Goal: Task Accomplishment & Management: Use online tool/utility

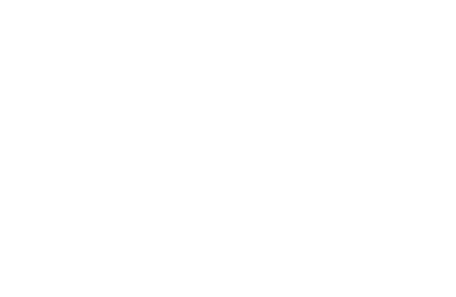
click at [339, 175] on div at bounding box center [228, 148] width 456 height 297
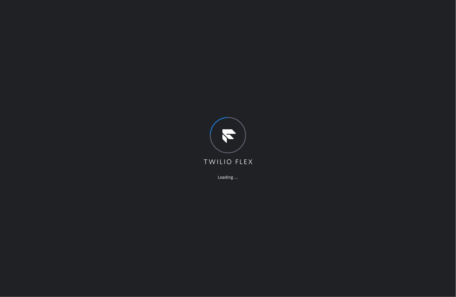
click at [332, 228] on div "Loading ..." at bounding box center [228, 148] width 456 height 297
drag, startPoint x: 332, startPoint y: 228, endPoint x: 328, endPoint y: 241, distance: 13.8
click at [333, 229] on div "Loading ..." at bounding box center [228, 148] width 456 height 297
click at [275, 207] on div "Loading ..." at bounding box center [228, 148] width 456 height 297
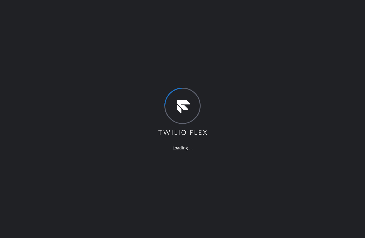
click at [135, 87] on div "Loading ..." at bounding box center [182, 119] width 365 height 238
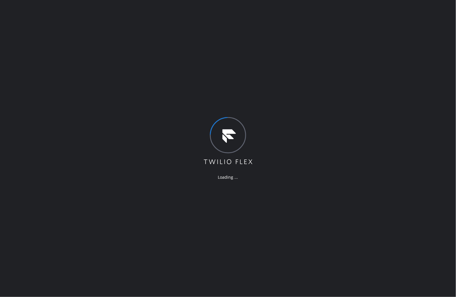
click at [306, 223] on div "Loading ..." at bounding box center [228, 148] width 456 height 297
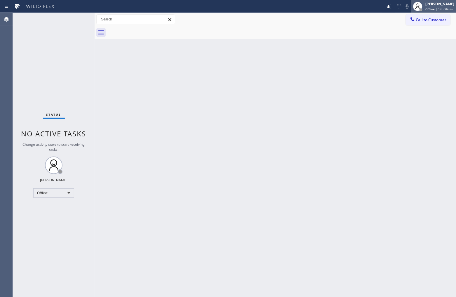
click at [439, 7] on span "Offline | 14h 56min" at bounding box center [439, 9] width 28 height 4
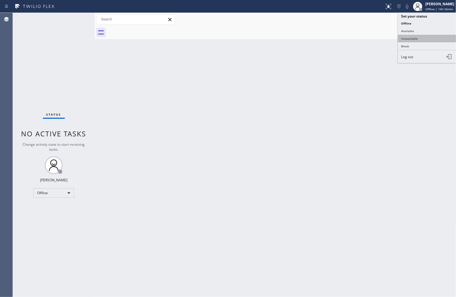
click at [422, 41] on button "Unavailable" at bounding box center [427, 39] width 58 height 8
click at [442, 15] on button "Call to Customer" at bounding box center [428, 19] width 45 height 11
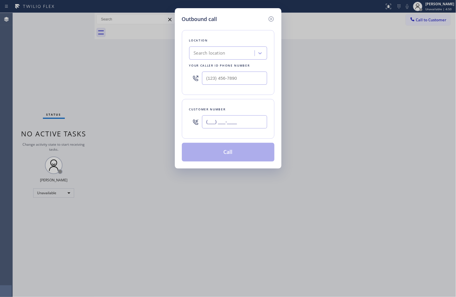
click at [238, 121] on input "(___) ___-____" at bounding box center [234, 121] width 65 height 13
paste input "714) 328-7377"
type input "[PHONE_NUMBER]"
click at [15, 77] on div "Outbound call Location Search location Your caller id phone number Customer num…" at bounding box center [228, 148] width 456 height 297
click at [209, 57] on div "Search location" at bounding box center [223, 53] width 64 height 10
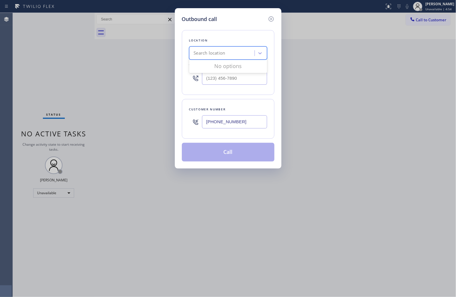
paste input "Spectrum Appliance Repair"
type input "Spectrum Appliance Repair"
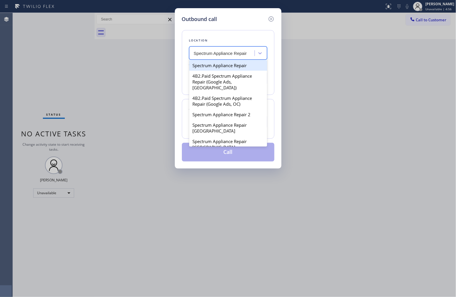
click at [228, 67] on div "Spectrum Appliance Repair" at bounding box center [228, 65] width 78 height 11
type input "[PHONE_NUMBER]"
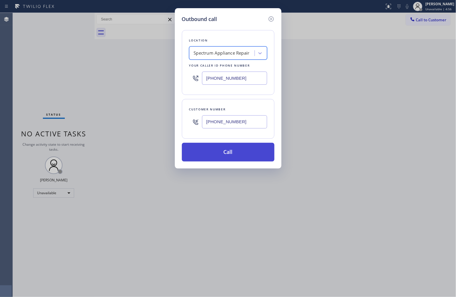
click at [217, 143] on div "Location option Spectrum Appliance Repair, selected. 100 results available. Sel…" at bounding box center [228, 92] width 93 height 138
click at [223, 152] on button "Call" at bounding box center [228, 152] width 93 height 19
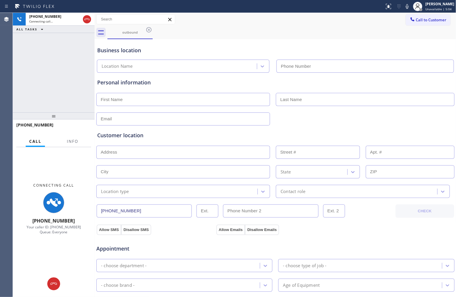
type input "[PHONE_NUMBER]"
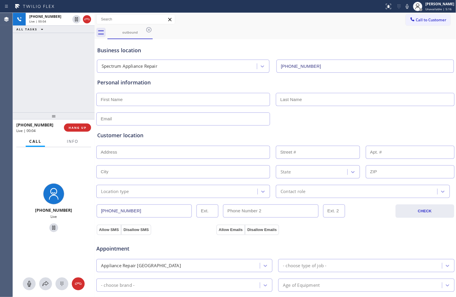
drag, startPoint x: 37, startPoint y: 57, endPoint x: 56, endPoint y: 42, distance: 24.1
click at [37, 57] on div "[PHONE_NUMBER] Live | 00:04 ALL TASKS ALL TASKS ACTIVE TASKS TASKS IN WRAP UP" at bounding box center [54, 63] width 82 height 100
click at [88, 19] on icon at bounding box center [86, 19] width 5 height 2
click at [74, 140] on span "Info" at bounding box center [72, 141] width 11 height 5
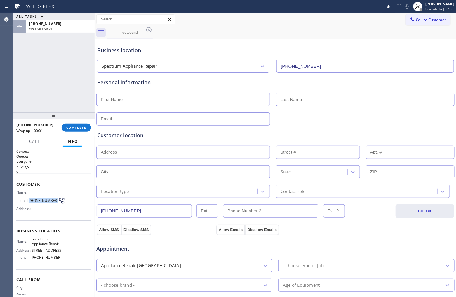
drag, startPoint x: 40, startPoint y: 205, endPoint x: 29, endPoint y: 197, distance: 13.4
click at [29, 197] on div "Name: Phone: [PHONE_NUMBER] Address:" at bounding box center [38, 201] width 45 height 23
copy span "714) 328-7377"
click at [425, 21] on span "Call to Customer" at bounding box center [431, 19] width 31 height 5
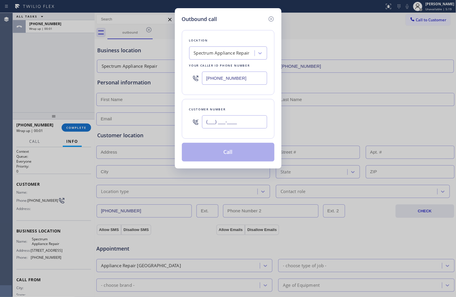
click at [246, 126] on input "(___) ___-____" at bounding box center [234, 121] width 65 height 13
paste input "714) 328-7377"
type input "[PHONE_NUMBER]"
click at [241, 154] on button "Call" at bounding box center [228, 152] width 93 height 19
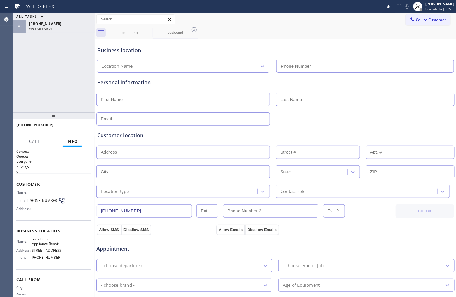
type input "[PHONE_NUMBER]"
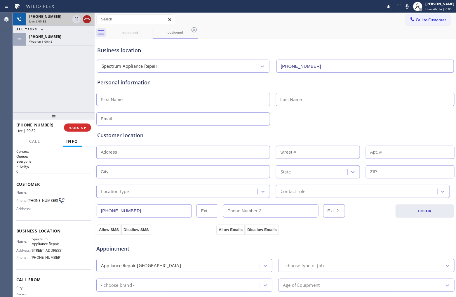
click at [87, 20] on icon at bounding box center [86, 19] width 7 height 7
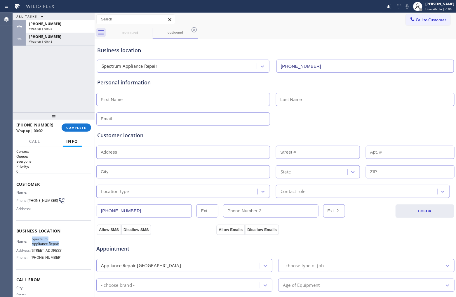
drag, startPoint x: 44, startPoint y: 248, endPoint x: 32, endPoint y: 238, distance: 15.8
click at [32, 238] on span "Spectrum Appliance Repair" at bounding box center [46, 241] width 29 height 9
copy span "Spectrum Appliance Repair"
click at [437, 25] on button "Call to Customer" at bounding box center [428, 19] width 45 height 11
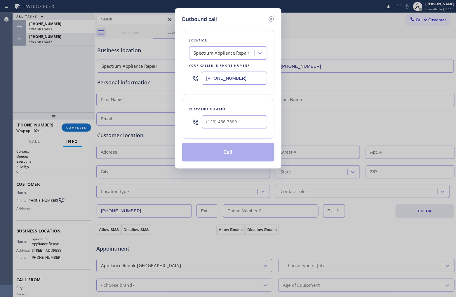
click at [226, 80] on input "[PHONE_NUMBER]" at bounding box center [234, 78] width 65 height 13
paste input "310) 601-8976"
type input "[PHONE_NUMBER]"
type input "(___) ___-____"
drag, startPoint x: 241, startPoint y: 117, endPoint x: 252, endPoint y: 132, distance: 18.3
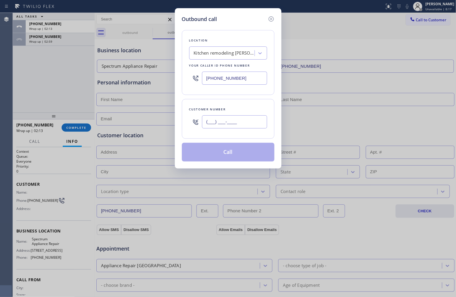
click at [241, 118] on input "(___) ___-____" at bounding box center [234, 121] width 65 height 13
paste input "873) 363-1180"
type input "[PHONE_NUMBER]"
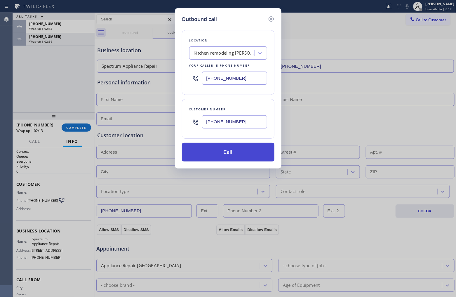
click at [243, 155] on button "Call" at bounding box center [228, 152] width 93 height 19
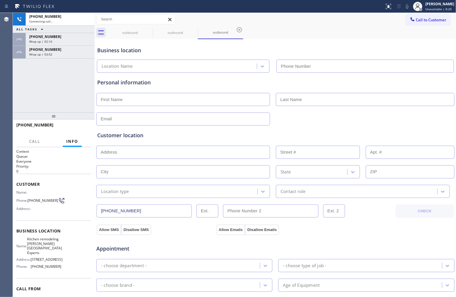
type input "[PHONE_NUMBER]"
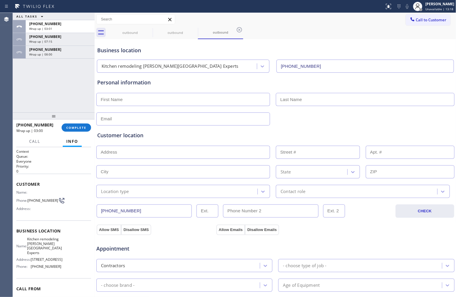
click at [78, 119] on div at bounding box center [54, 115] width 82 height 7
click at [79, 123] on div "[PHONE_NUMBER] Wrap up | 03:00 COMPLETE" at bounding box center [53, 127] width 75 height 15
click at [78, 128] on span "COMPLETE" at bounding box center [76, 128] width 20 height 4
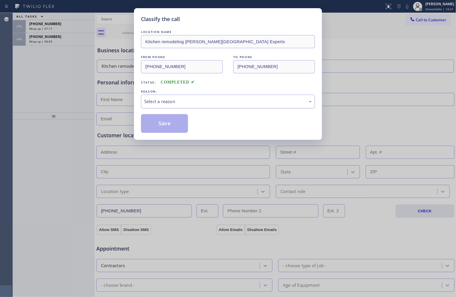
click at [170, 108] on div "Select a reason" at bounding box center [228, 102] width 174 height 14
click at [165, 124] on button "Save" at bounding box center [164, 123] width 47 height 19
click at [47, 38] on div "Classify the call LOCATION NAME Kitchen remodeling [PERSON_NAME][GEOGRAPHIC_DAT…" at bounding box center [228, 148] width 456 height 297
click at [47, 38] on span "[PHONE_NUMBER]" at bounding box center [45, 36] width 32 height 5
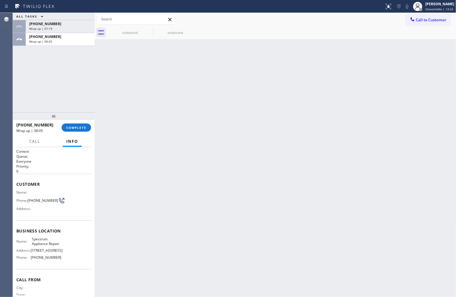
click at [47, 38] on span "[PHONE_NUMBER]" at bounding box center [45, 36] width 32 height 5
click at [72, 126] on span "COMPLETE" at bounding box center [76, 128] width 20 height 4
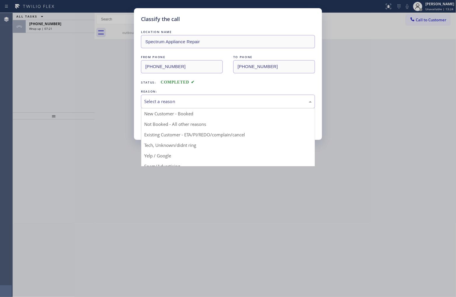
click at [168, 102] on div "Select a reason" at bounding box center [228, 101] width 168 height 7
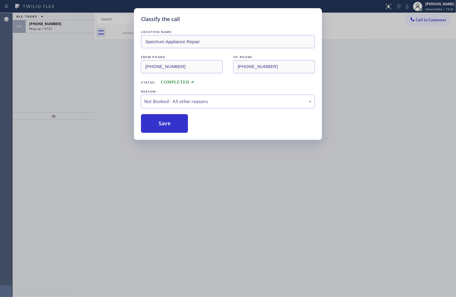
click at [168, 122] on button "Save" at bounding box center [164, 123] width 47 height 19
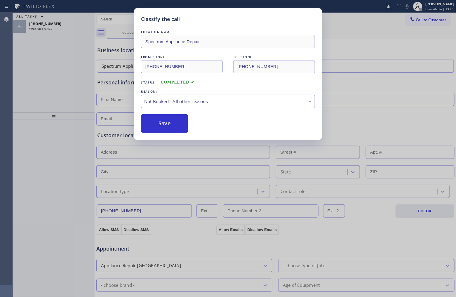
click at [57, 25] on div "Classify the call LOCATION NAME Kitchen remodeling [PERSON_NAME][GEOGRAPHIC_DAT…" at bounding box center [234, 155] width 443 height 284
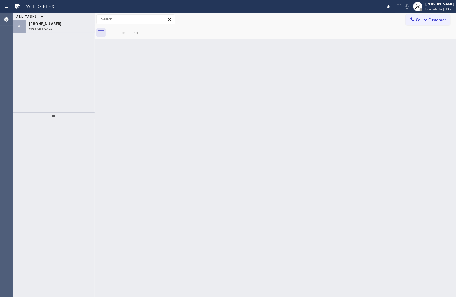
click at [57, 25] on div "[PHONE_NUMBER]" at bounding box center [60, 23] width 62 height 5
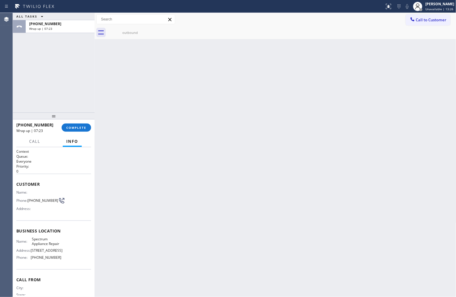
click at [57, 25] on div "[PHONE_NUMBER]" at bounding box center [60, 23] width 62 height 5
click at [79, 126] on span "COMPLETE" at bounding box center [76, 128] width 20 height 4
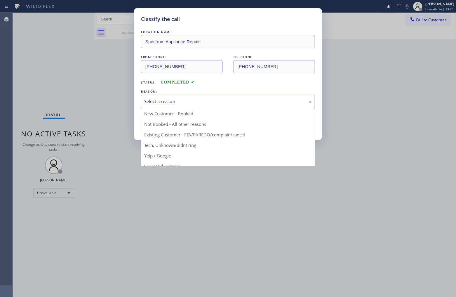
click at [172, 106] on div "Select a reason" at bounding box center [228, 102] width 174 height 14
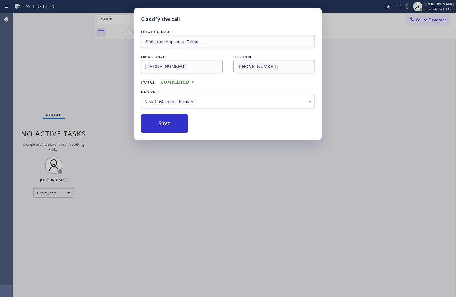
click at [172, 104] on div "New Customer - Booked" at bounding box center [228, 101] width 168 height 7
click at [169, 126] on button "Save" at bounding box center [164, 123] width 47 height 19
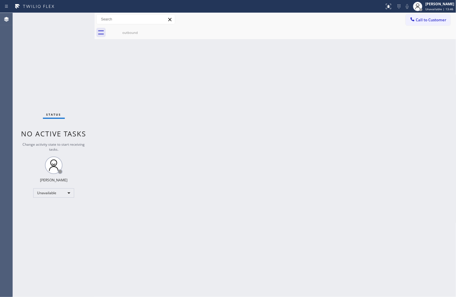
click at [9, 83] on div "Agent Desktop" at bounding box center [6, 155] width 13 height 284
click at [421, 19] on span "Call to Customer" at bounding box center [431, 19] width 31 height 5
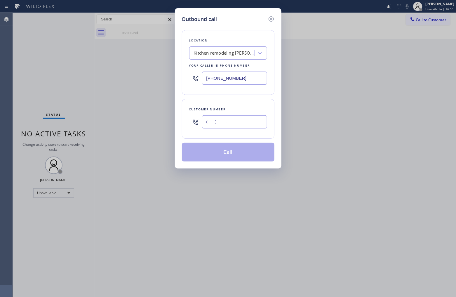
click at [234, 123] on input "(___) ___-____" at bounding box center [234, 121] width 65 height 13
paste input "631) 530-1596"
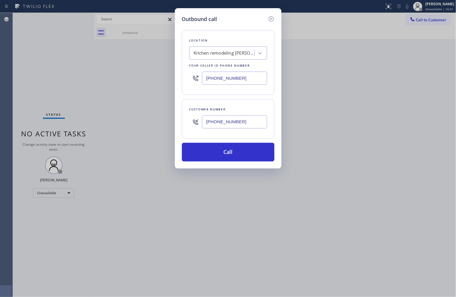
type input "[PHONE_NUMBER]"
click at [234, 76] on input "[PHONE_NUMBER]" at bounding box center [234, 78] width 65 height 13
paste input "855) 213-9318"
type input "[PHONE_NUMBER]"
click at [250, 158] on button "Call" at bounding box center [228, 152] width 93 height 19
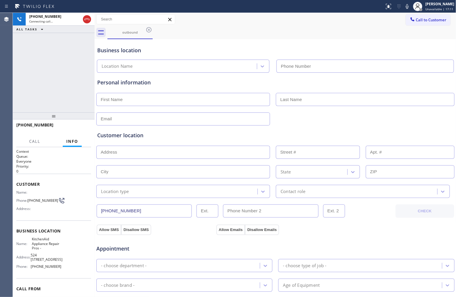
type input "[PHONE_NUMBER]"
click at [0, 79] on div "Agent Desktop" at bounding box center [6, 155] width 13 height 284
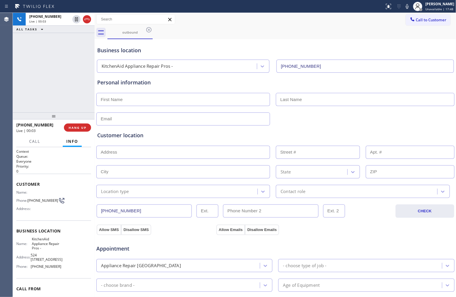
click at [15, 81] on div "[PHONE_NUMBER] Live | 00:03 ALL TASKS ALL TASKS ACTIVE TASKS TASKS IN WRAP UP" at bounding box center [54, 63] width 82 height 100
click at [80, 128] on span "HANG UP" at bounding box center [78, 128] width 18 height 4
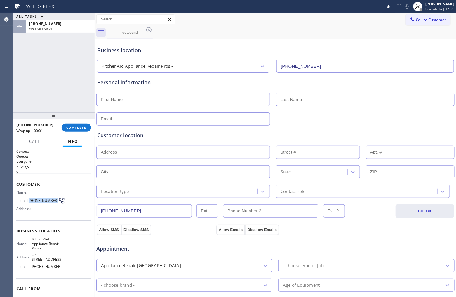
drag, startPoint x: 40, startPoint y: 203, endPoint x: 30, endPoint y: 197, distance: 11.7
click at [30, 198] on span "[PHONE_NUMBER]" at bounding box center [42, 200] width 31 height 4
copy span "631) 530-1596"
click at [431, 14] on div "Call to Customer Outbound call Location KitchenAid Appliance Repair Pros - Your…" at bounding box center [276, 19] width 362 height 13
click at [426, 21] on span "Call to Customer" at bounding box center [431, 19] width 31 height 5
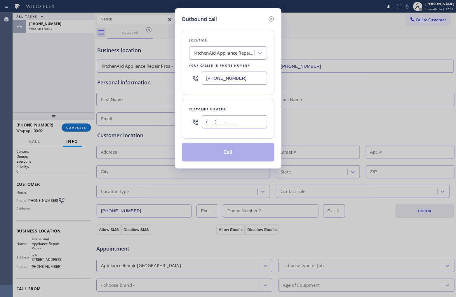
click at [253, 122] on input "(___) ___-____" at bounding box center [234, 121] width 65 height 13
paste input "631) 530-1596"
type input "[PHONE_NUMBER]"
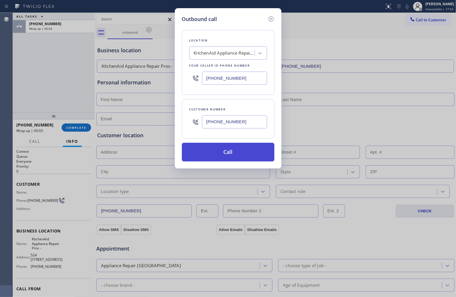
click at [238, 154] on button "Call" at bounding box center [228, 152] width 93 height 19
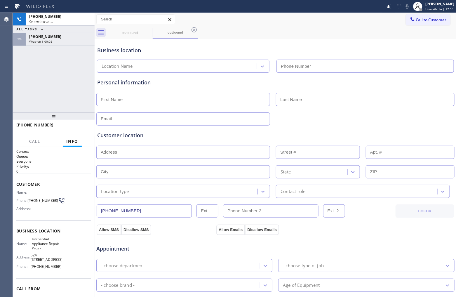
type input "[PHONE_NUMBER]"
click at [86, 18] on icon at bounding box center [86, 19] width 7 height 7
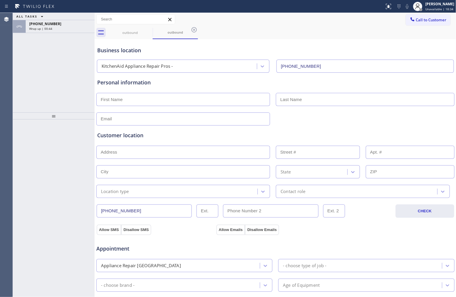
click at [420, 15] on button "Call to Customer" at bounding box center [428, 19] width 45 height 11
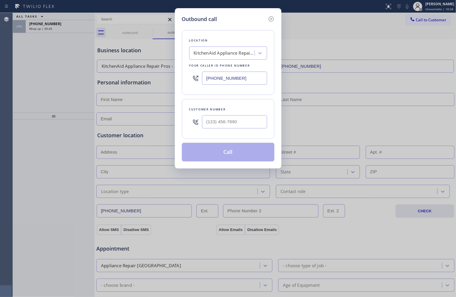
click at [231, 81] on input "[PHONE_NUMBER]" at bounding box center [234, 78] width 65 height 13
paste input "817-8772"
type input "[PHONE_NUMBER]"
type input "(___) ___-____"
drag, startPoint x: 0, startPoint y: 100, endPoint x: 55, endPoint y: 99, distance: 54.9
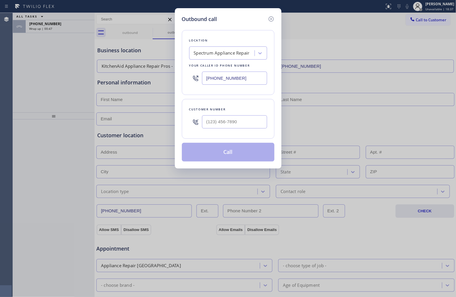
click at [6, 100] on div "Outbound call Location Spectrum Appliance Repair Your caller id phone number [P…" at bounding box center [228, 148] width 456 height 297
click at [238, 127] on input "(___) ___-____" at bounding box center [234, 121] width 65 height 13
paste input "714) 328-7377"
type input "[PHONE_NUMBER]"
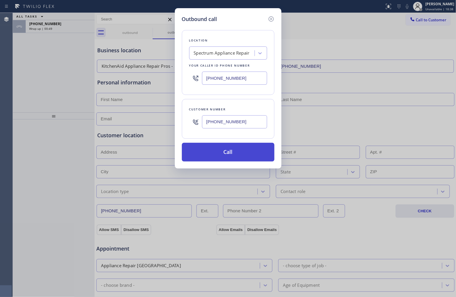
click at [236, 158] on button "Call" at bounding box center [228, 152] width 93 height 19
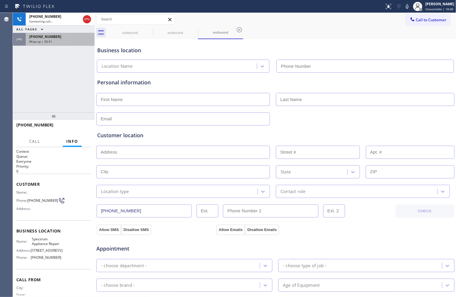
click at [50, 41] on span "Wrap up | 00:51" at bounding box center [40, 41] width 23 height 4
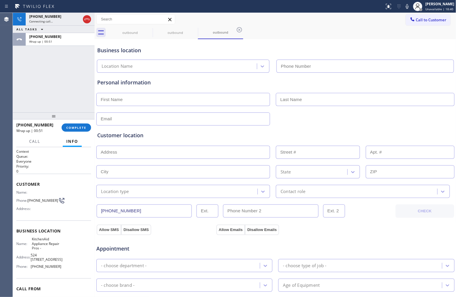
type input "[PHONE_NUMBER]"
click at [81, 130] on button "COMPLETE" at bounding box center [76, 127] width 29 height 8
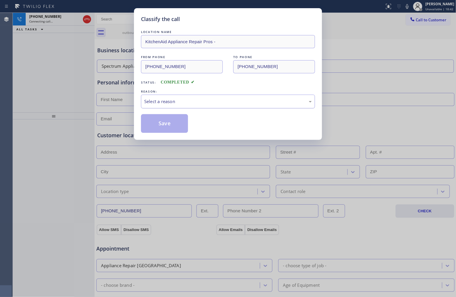
click at [190, 101] on div "Select a reason" at bounding box center [228, 101] width 168 height 7
click at [176, 123] on button "Save" at bounding box center [164, 123] width 47 height 19
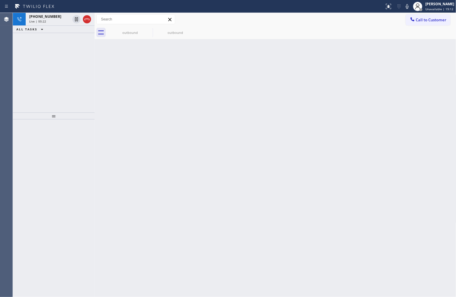
drag, startPoint x: 21, startPoint y: 91, endPoint x: 40, endPoint y: 44, distance: 50.4
click at [21, 90] on div "[PHONE_NUMBER] Live | 00:22 ALL TASKS ALL TASKS ACTIVE TASKS TASKS IN WRAP UP" at bounding box center [54, 63] width 82 height 100
click at [45, 22] on div "Live | 00:24" at bounding box center [49, 21] width 41 height 4
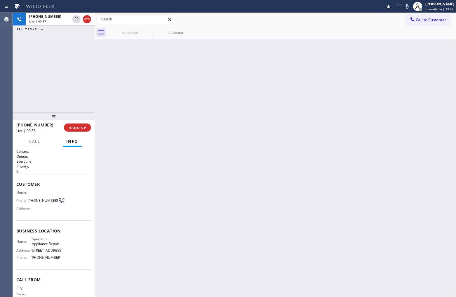
click at [29, 100] on div "[PHONE_NUMBER] Live | 00:37 ALL TASKS ALL TASKS ACTIVE TASKS TASKS IN WRAP UP" at bounding box center [54, 63] width 82 height 100
click at [76, 128] on span "HANG UP" at bounding box center [78, 128] width 18 height 4
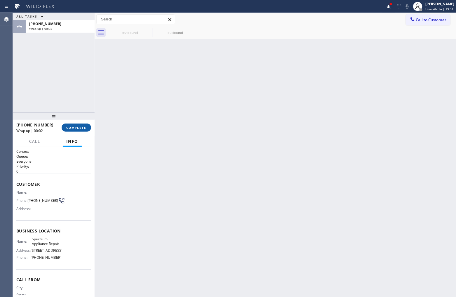
click at [83, 127] on span "COMPLETE" at bounding box center [76, 128] width 20 height 4
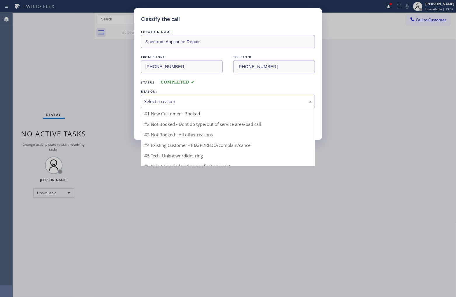
click at [193, 104] on div "Select a reason" at bounding box center [228, 101] width 168 height 7
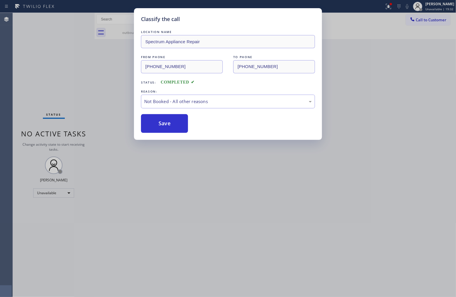
drag, startPoint x: 166, startPoint y: 125, endPoint x: 279, endPoint y: 253, distance: 171.6
click at [172, 129] on button "Save" at bounding box center [164, 123] width 47 height 19
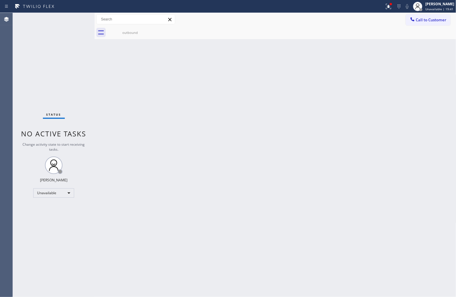
click at [2, 119] on div "Agent Desktop" at bounding box center [6, 155] width 13 height 284
click at [337, 211] on div "Back to Dashboard Change Sender ID Customers Technicians Select a contact Outbo…" at bounding box center [276, 155] width 362 height 284
click at [418, 21] on span "Call to Customer" at bounding box center [431, 19] width 31 height 5
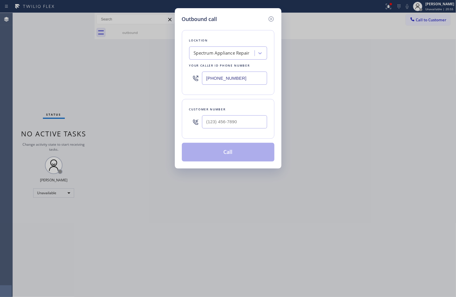
click at [255, 82] on input "[PHONE_NUMBER]" at bounding box center [234, 78] width 65 height 13
paste input "708) 554-7898"
type input "[PHONE_NUMBER]"
type input "(___) ___-____"
click at [247, 122] on input "(___) ___-____" at bounding box center [234, 121] width 65 height 13
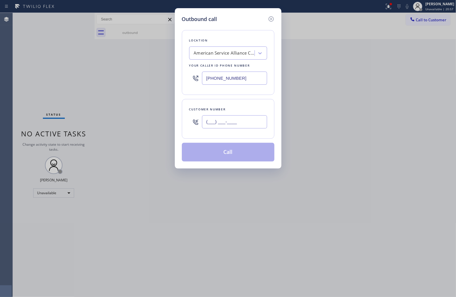
paste input "708) 254-9909"
type input "[PHONE_NUMBER]"
click at [254, 156] on button "Call" at bounding box center [228, 152] width 93 height 19
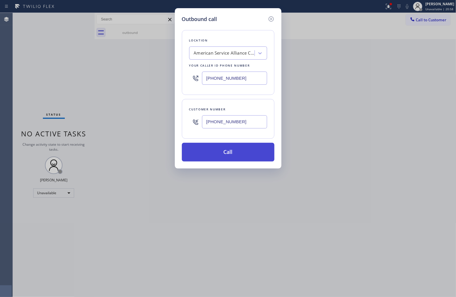
click at [230, 153] on button "Call" at bounding box center [228, 152] width 93 height 19
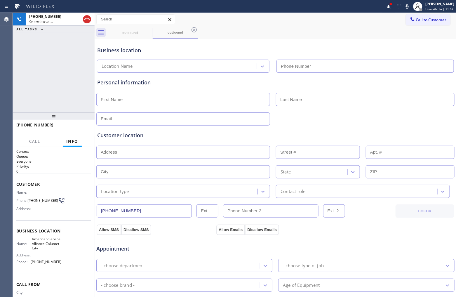
type input "[PHONE_NUMBER]"
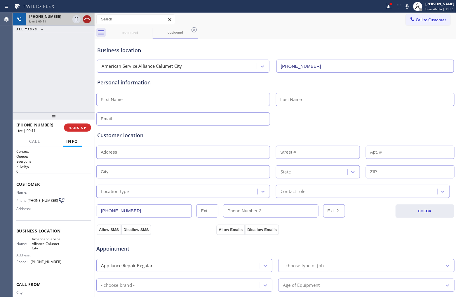
click at [86, 19] on icon at bounding box center [86, 19] width 7 height 7
click at [416, 19] on span "Call to Customer" at bounding box center [431, 19] width 31 height 5
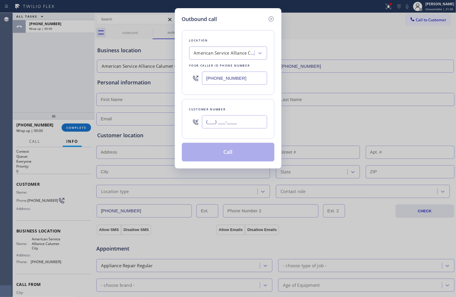
click at [252, 125] on input "(___) ___-____" at bounding box center [234, 121] width 65 height 13
paste input "708) 254-9909"
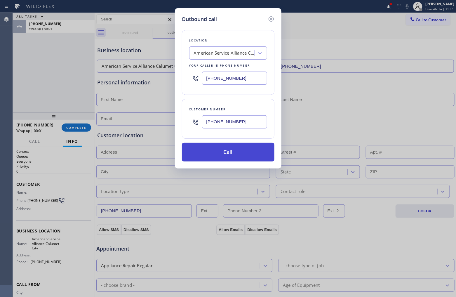
type input "[PHONE_NUMBER]"
click at [236, 158] on button "Call" at bounding box center [228, 152] width 93 height 19
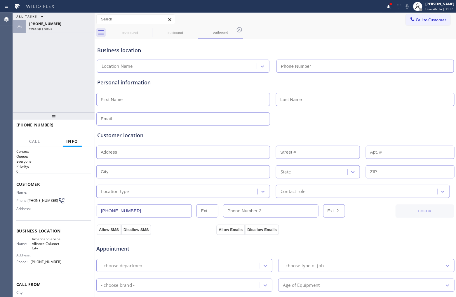
type input "[PHONE_NUMBER]"
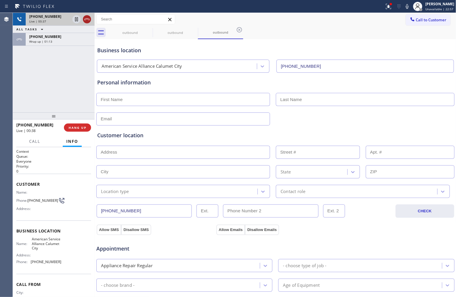
click at [85, 15] on button at bounding box center [87, 19] width 8 height 8
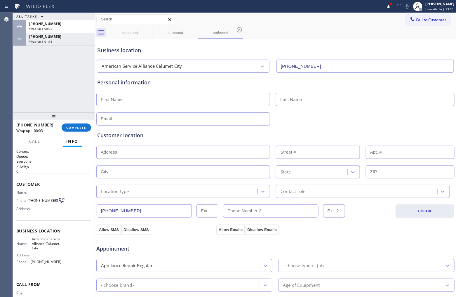
drag, startPoint x: 428, startPoint y: 18, endPoint x: 310, endPoint y: 66, distance: 128.1
click at [428, 18] on span "Call to Customer" at bounding box center [431, 19] width 31 height 5
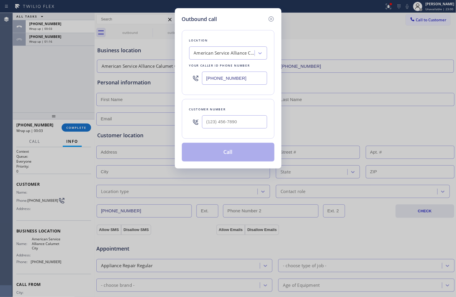
drag, startPoint x: 248, startPoint y: 81, endPoint x: 430, endPoint y: 95, distance: 183.0
click at [253, 81] on input "[PHONE_NUMBER]" at bounding box center [234, 78] width 65 height 13
paste input "818) 284-6749"
type input "[PHONE_NUMBER]"
type input "(___) ___-____"
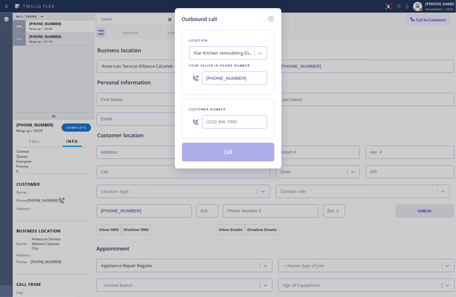
click at [236, 123] on input "text" at bounding box center [234, 121] width 65 height 13
paste input "873) 363-1180"
type input "[PHONE_NUMBER]"
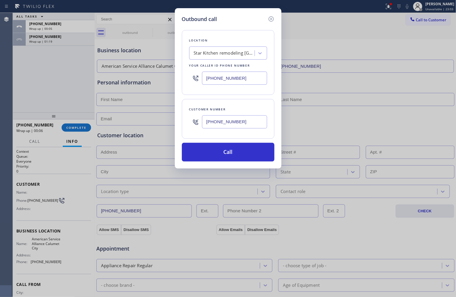
click at [252, 152] on button "Call" at bounding box center [228, 152] width 93 height 19
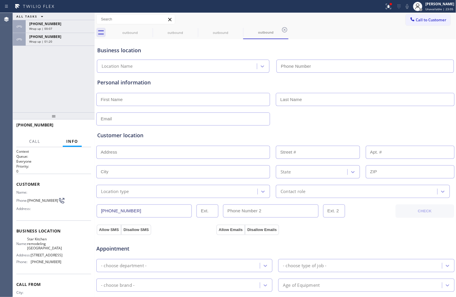
click at [243, 153] on input "text" at bounding box center [183, 152] width 174 height 13
type input "[PHONE_NUMBER]"
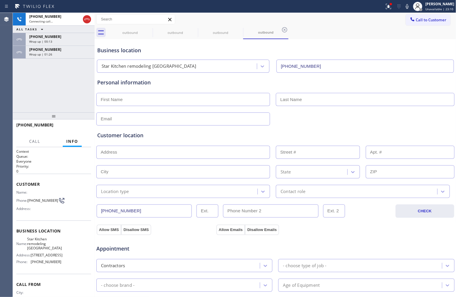
click at [29, 89] on div "[PHONE_NUMBER] Connecting call… ALL TASKS ALL TASKS ACTIVE TASKS TASKS IN WRAP …" at bounding box center [54, 63] width 82 height 100
click at [57, 54] on div "Wrap up | 01:27" at bounding box center [60, 54] width 62 height 4
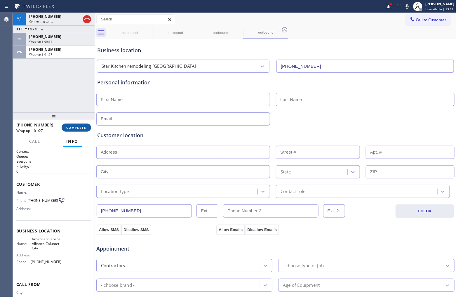
click at [76, 125] on button "COMPLETE" at bounding box center [76, 127] width 29 height 8
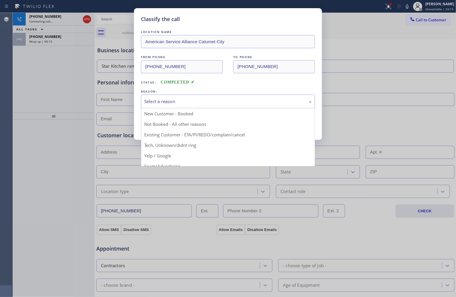
drag, startPoint x: 185, startPoint y: 98, endPoint x: 175, endPoint y: 127, distance: 30.8
click at [186, 101] on div "Select a reason" at bounding box center [228, 101] width 168 height 7
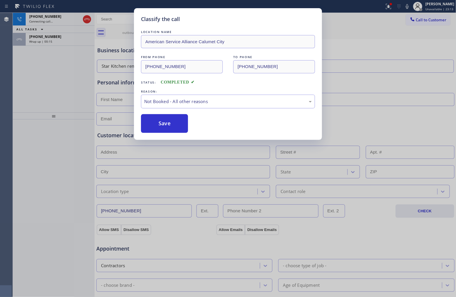
click at [167, 124] on button "Save" at bounding box center [164, 123] width 47 height 19
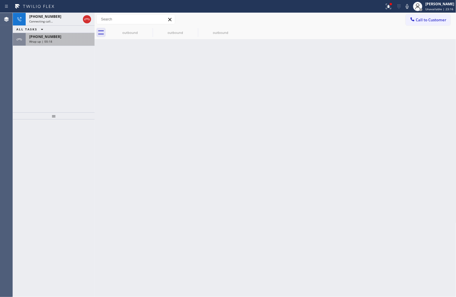
click at [53, 41] on div "Wrap up | 00:18" at bounding box center [60, 41] width 62 height 4
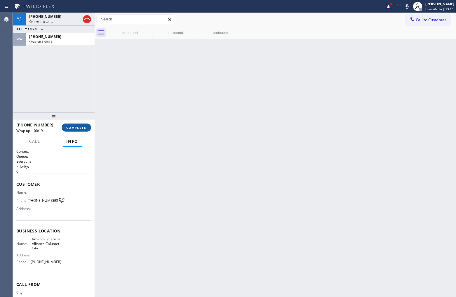
click at [82, 130] on button "COMPLETE" at bounding box center [76, 127] width 29 height 8
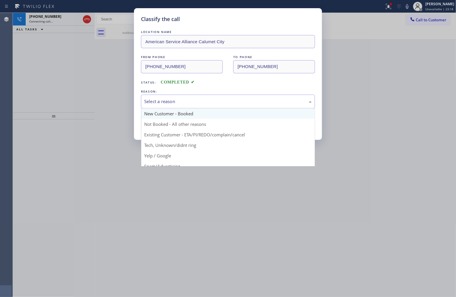
drag, startPoint x: 176, startPoint y: 97, endPoint x: 179, endPoint y: 111, distance: 14.9
click at [178, 104] on div "Select a reason" at bounding box center [228, 102] width 174 height 14
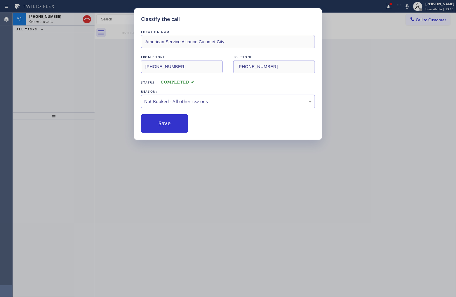
click at [168, 127] on button "Save" at bounding box center [164, 123] width 47 height 19
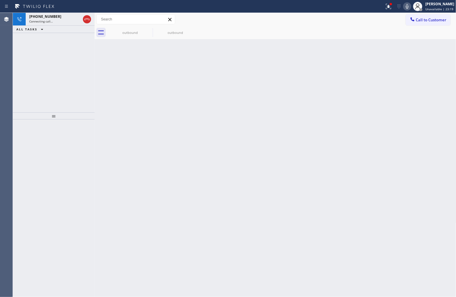
click at [407, 5] on icon at bounding box center [407, 6] width 7 height 7
click at [12, 107] on div "Agent Desktop" at bounding box center [6, 155] width 13 height 284
click at [91, 18] on div at bounding box center [87, 19] width 11 height 13
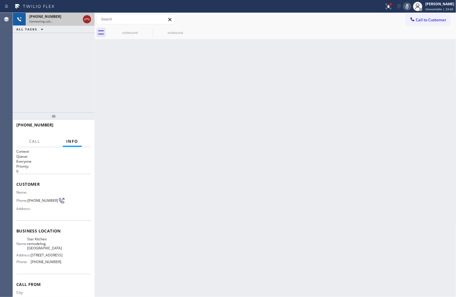
click at [88, 18] on icon at bounding box center [86, 19] width 7 height 7
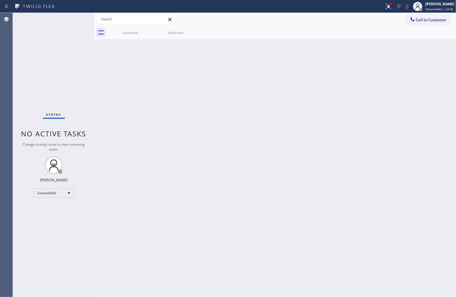
drag, startPoint x: 6, startPoint y: 79, endPoint x: 37, endPoint y: 76, distance: 30.8
click at [7, 79] on div "Agent Desktop" at bounding box center [6, 155] width 13 height 284
click at [438, 17] on span "Call to Customer" at bounding box center [431, 19] width 31 height 5
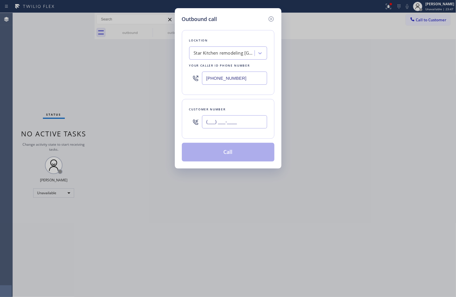
click at [229, 124] on input "(___) ___-____" at bounding box center [234, 121] width 65 height 13
paste input "480) 253-2149"
type input "[PHONE_NUMBER]"
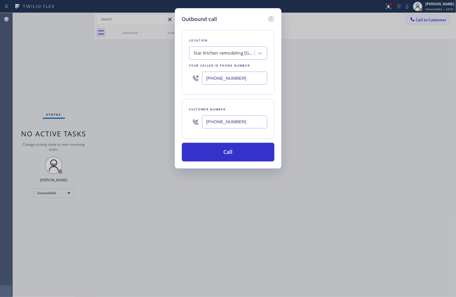
click at [228, 82] on input "[PHONE_NUMBER]" at bounding box center [234, 78] width 65 height 13
paste input "66) 429-1288"
type input "[PHONE_NUMBER]"
click at [229, 121] on input "[PHONE_NUMBER]" at bounding box center [234, 121] width 65 height 13
click at [251, 156] on button "Call" at bounding box center [228, 152] width 93 height 19
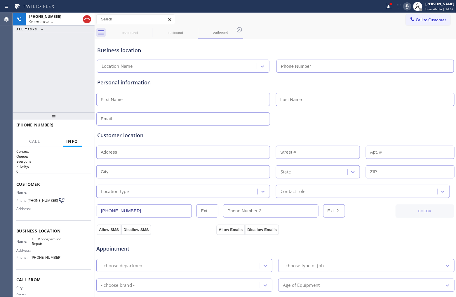
type input "[PHONE_NUMBER]"
click at [12, 104] on div "Agent Desktop" at bounding box center [6, 155] width 13 height 284
click at [81, 126] on span "HANG UP" at bounding box center [78, 128] width 18 height 4
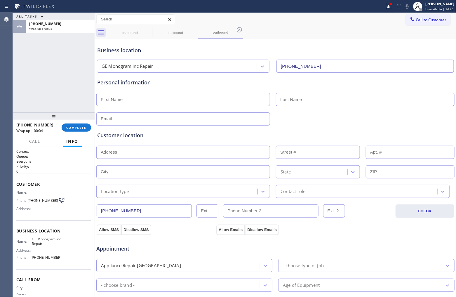
click at [15, 65] on div "ALL TASKS ALL TASKS ACTIVE TASKS TASKS IN WRAP UP [PHONE_NUMBER] Wrap up | 00:04" at bounding box center [54, 63] width 82 height 100
click at [421, 22] on span "Call to Customer" at bounding box center [431, 19] width 31 height 5
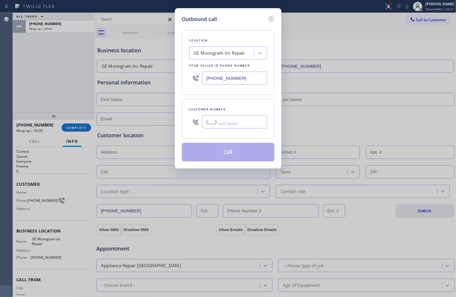
click at [228, 125] on input "(___) ___-____" at bounding box center [234, 121] width 65 height 13
paste input "480) 253-2149"
type input "[PHONE_NUMBER]"
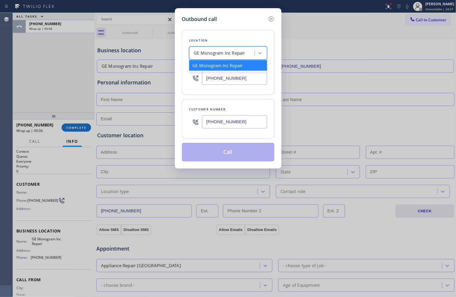
click at [209, 56] on div "GE Monogram Inc Repair" at bounding box center [219, 53] width 51 height 7
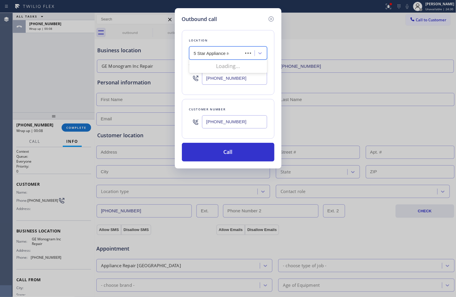
type input "5 Star Appliance rep"
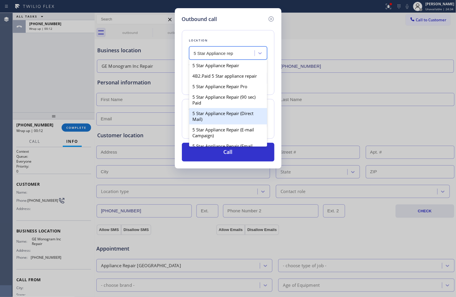
click at [226, 124] on div "5 Star Appliance Repair (Direct Mail)" at bounding box center [228, 116] width 78 height 16
type input "[PHONE_NUMBER]"
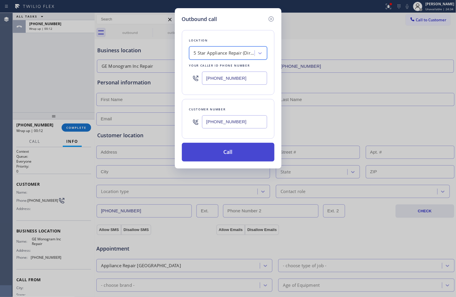
click at [239, 152] on button "Call" at bounding box center [228, 152] width 93 height 19
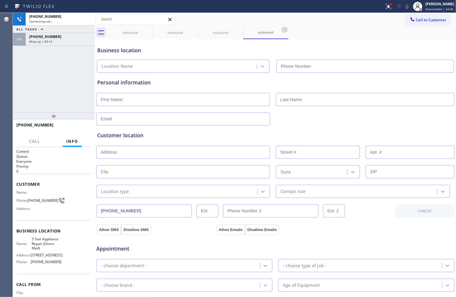
type input "[PHONE_NUMBER]"
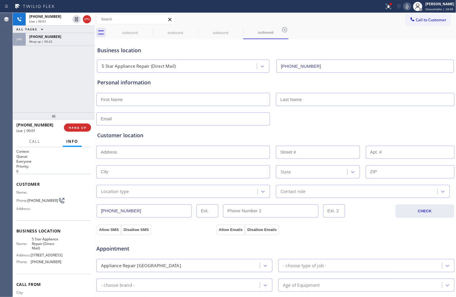
click at [1, 75] on div "Agent Desktop" at bounding box center [6, 155] width 13 height 284
click at [88, 19] on icon at bounding box center [86, 19] width 7 height 7
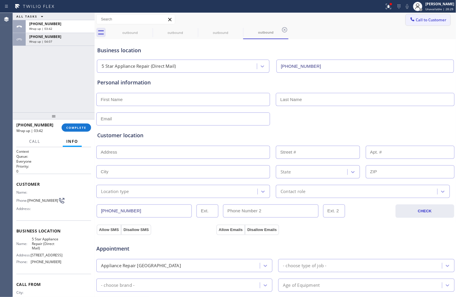
click at [433, 21] on span "Call to Customer" at bounding box center [431, 19] width 31 height 5
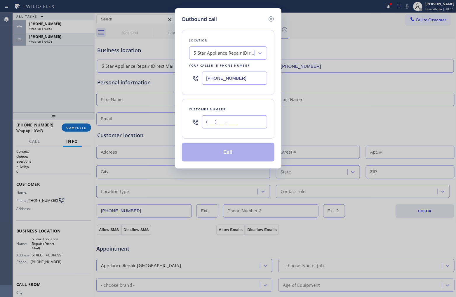
click at [252, 122] on input "(___) ___-____" at bounding box center [234, 121] width 65 height 13
paste input "480) 253-2149"
type input "[PHONE_NUMBER]"
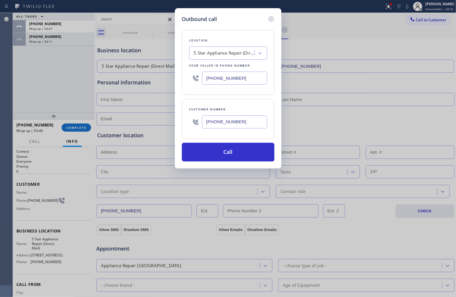
click at [221, 79] on input "[PHONE_NUMBER]" at bounding box center [234, 78] width 65 height 13
paste input "866) 429-1288"
type input "[PHONE_NUMBER]"
click at [237, 153] on button "Call" at bounding box center [228, 152] width 93 height 19
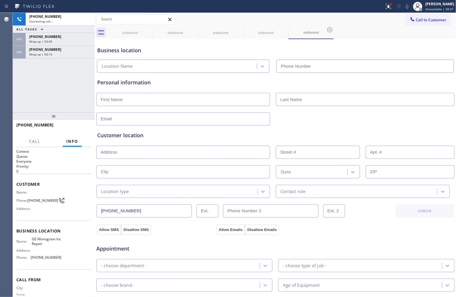
type input "[PHONE_NUMBER]"
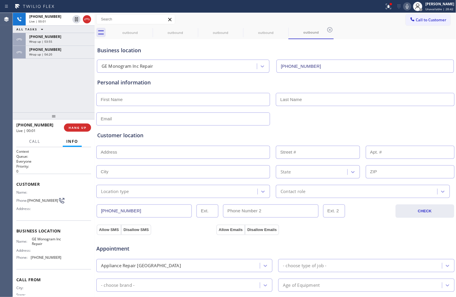
drag, startPoint x: 15, startPoint y: 88, endPoint x: 31, endPoint y: 76, distance: 19.8
click at [16, 87] on div "[PHONE_NUMBER] Live | 00:01 ALL TASKS ALL TASKS ACTIVE TASKS TASKS IN WRAP UP […" at bounding box center [54, 63] width 82 height 100
click at [87, 19] on icon at bounding box center [86, 19] width 5 height 2
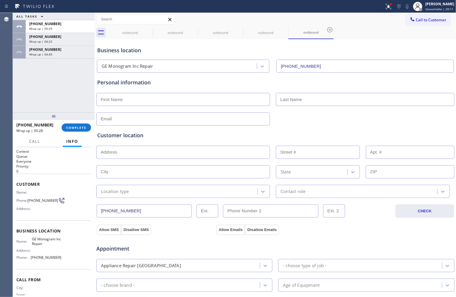
click at [36, 83] on div "ALL TASKS ALL TASKS ACTIVE TASKS TASKS IN WRAP UP [PHONE_NUMBER] Wrap up | 00:2…" at bounding box center [54, 63] width 82 height 100
click at [426, 22] on span "Call to Customer" at bounding box center [431, 19] width 31 height 5
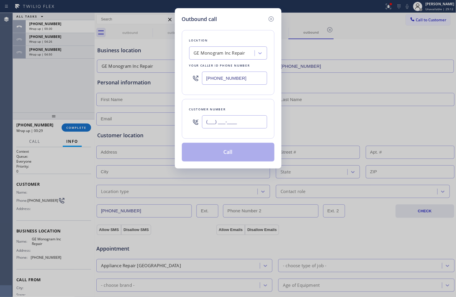
click at [238, 121] on input "(___) ___-____" at bounding box center [234, 121] width 65 height 13
paste input "480) 253-2149"
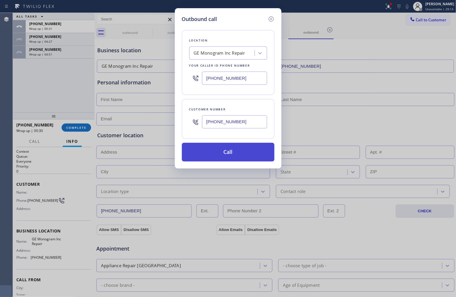
type input "[PHONE_NUMBER]"
drag, startPoint x: 243, startPoint y: 149, endPoint x: 311, endPoint y: 218, distance: 96.4
click at [243, 149] on button "Call" at bounding box center [228, 152] width 93 height 19
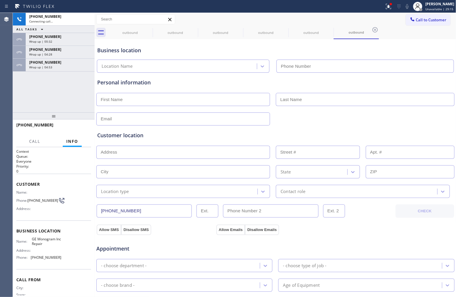
type input "[PHONE_NUMBER]"
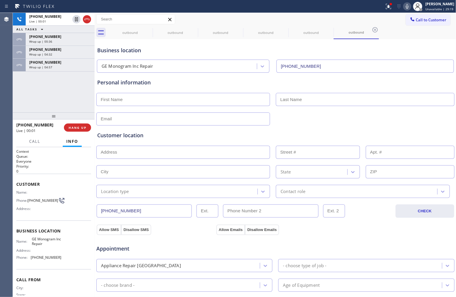
click at [37, 79] on div "[PHONE_NUMBER] Live | 00:01 ALL TASKS ALL TASKS ACTIVE TASKS TASKS IN WRAP UP […" at bounding box center [54, 63] width 82 height 100
click at [88, 20] on icon at bounding box center [86, 19] width 7 height 7
click at [81, 128] on span "HANG UP" at bounding box center [78, 128] width 18 height 4
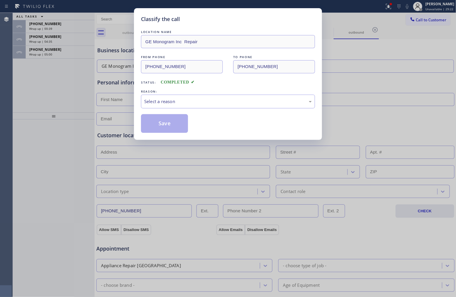
click at [81, 128] on div "Classify the call LOCATION NAME GE Monogram Inc Repair FROM PHONE [PHONE_NUMBER…" at bounding box center [228, 148] width 456 height 297
click at [217, 99] on div "Select a reason" at bounding box center [228, 101] width 168 height 7
click at [171, 123] on button "Save" at bounding box center [164, 123] width 47 height 19
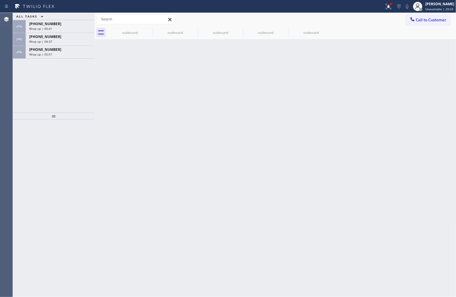
click at [72, 55] on div "Wrap up | 05:01" at bounding box center [60, 54] width 62 height 4
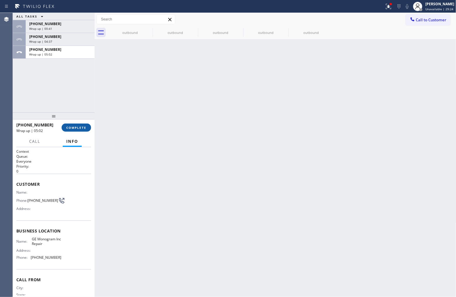
click at [81, 128] on span "COMPLETE" at bounding box center [76, 128] width 20 height 4
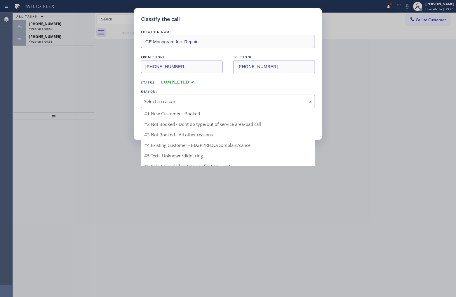
click at [168, 104] on div "Select a reason" at bounding box center [228, 101] width 168 height 7
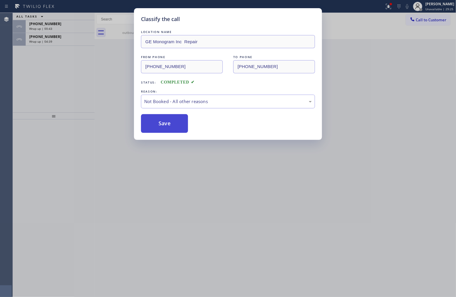
click at [167, 126] on button "Save" at bounding box center [164, 123] width 47 height 19
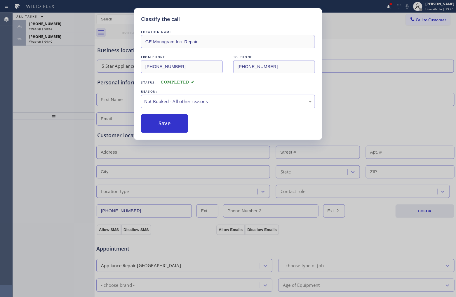
click at [47, 41] on span "Wrap up | 04:40" at bounding box center [40, 41] width 23 height 4
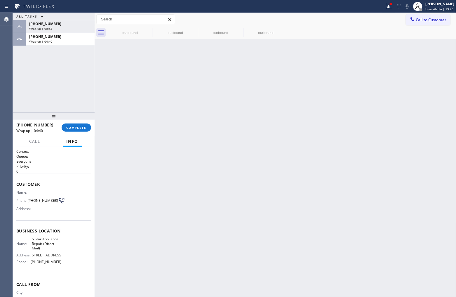
click at [47, 41] on span "Wrap up | 04:40" at bounding box center [40, 41] width 23 height 4
click at [81, 127] on span "COMPLETE" at bounding box center [76, 128] width 20 height 4
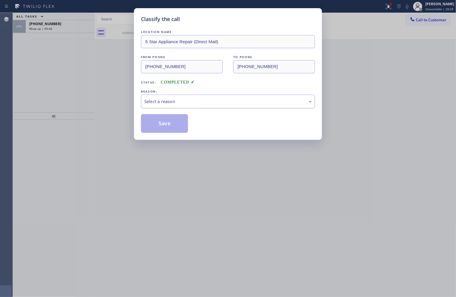
drag, startPoint x: 170, startPoint y: 99, endPoint x: 176, endPoint y: 104, distance: 7.9
click at [176, 104] on div "Select a reason" at bounding box center [228, 101] width 168 height 7
click at [164, 126] on button "Save" at bounding box center [164, 123] width 47 height 19
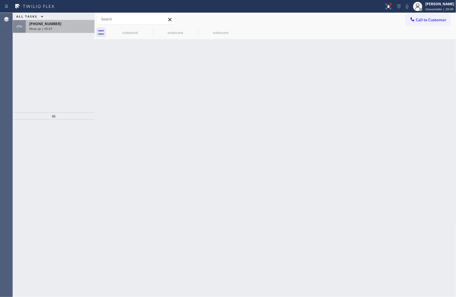
click at [57, 25] on div "[PHONE_NUMBER]" at bounding box center [60, 23] width 62 height 5
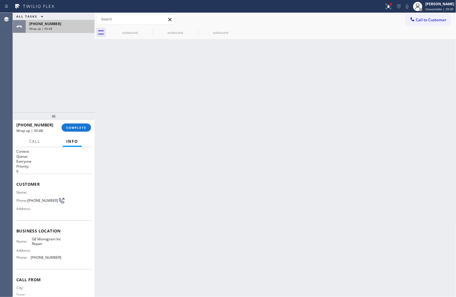
click at [57, 25] on div "[PHONE_NUMBER]" at bounding box center [60, 23] width 62 height 5
click at [81, 126] on span "COMPLETE" at bounding box center [76, 128] width 20 height 4
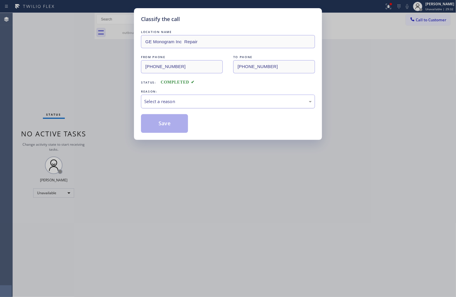
click at [196, 102] on div "Select a reason" at bounding box center [228, 101] width 168 height 7
drag, startPoint x: 165, startPoint y: 125, endPoint x: 288, endPoint y: 251, distance: 176.5
click at [177, 130] on button "Save" at bounding box center [164, 123] width 47 height 19
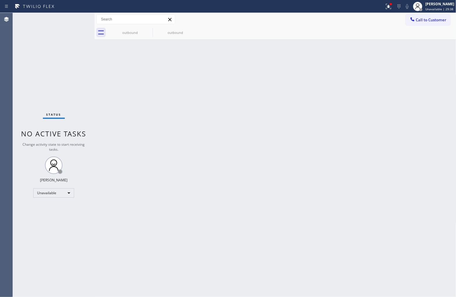
drag, startPoint x: 16, startPoint y: 81, endPoint x: 66, endPoint y: 82, distance: 49.6
click at [20, 82] on div "Status No active tasks Change activity state to start receiving tasks. [PERSON_…" at bounding box center [54, 155] width 82 height 284
click at [415, 24] on button "Call to Customer" at bounding box center [428, 19] width 45 height 11
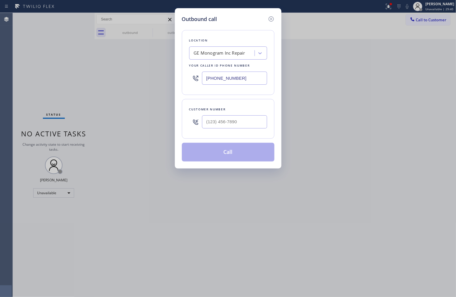
drag, startPoint x: 217, startPoint y: 129, endPoint x: 222, endPoint y: 126, distance: 5.1
click at [217, 128] on div at bounding box center [234, 121] width 65 height 19
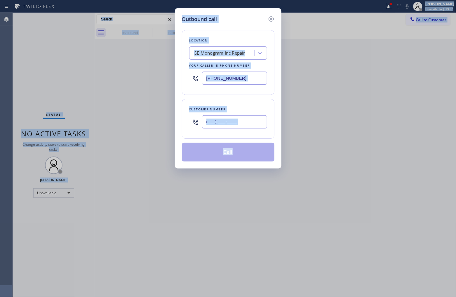
drag, startPoint x: 224, startPoint y: 127, endPoint x: 229, endPoint y: 123, distance: 6.7
click at [224, 126] on input "(___) ___-____" at bounding box center [234, 121] width 65 height 13
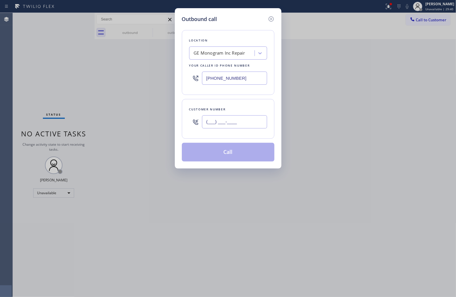
click at [229, 123] on input "(___) ___-____" at bounding box center [234, 121] width 65 height 13
paste input "480) 253-2149"
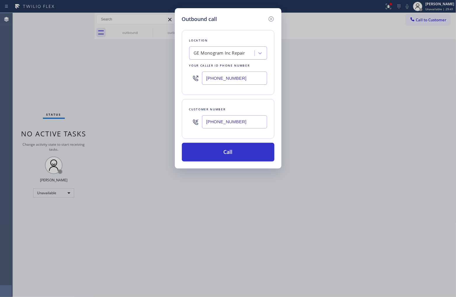
type input "[PHONE_NUMBER]"
click at [219, 82] on input "[PHONE_NUMBER]" at bounding box center [234, 78] width 65 height 13
paste input "text"
type input "[PHONE_NUMBER]"
click at [250, 158] on button "Call" at bounding box center [228, 152] width 93 height 19
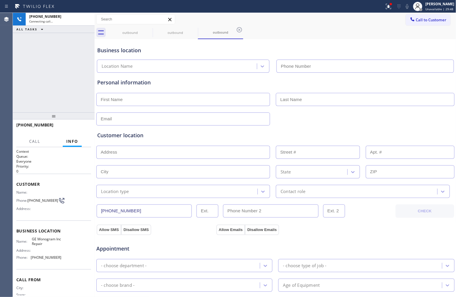
type input "[PHONE_NUMBER]"
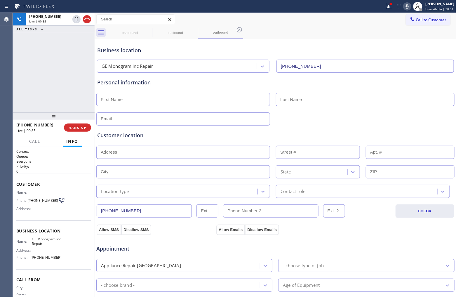
click at [15, 99] on div "[PHONE_NUMBER] Live | 00:35 ALL TASKS ALL TASKS ACTIVE TASKS TASKS IN WRAP UP" at bounding box center [54, 63] width 82 height 100
click at [79, 126] on span "HANG UP" at bounding box center [78, 128] width 18 height 4
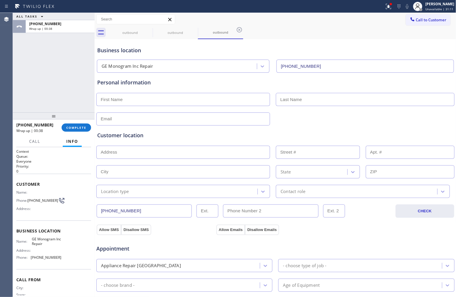
click at [30, 82] on div "ALL TASKS ALL TASKS ACTIVE TASKS TASKS IN WRAP UP [PHONE_NUMBER] Wrap up | 00:38" at bounding box center [54, 63] width 82 height 100
click at [80, 127] on button "COMPLETE" at bounding box center [76, 127] width 29 height 8
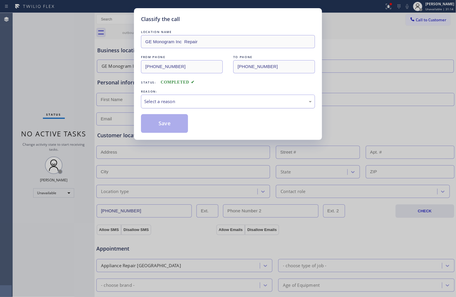
click at [185, 103] on div "Select a reason" at bounding box center [228, 101] width 168 height 7
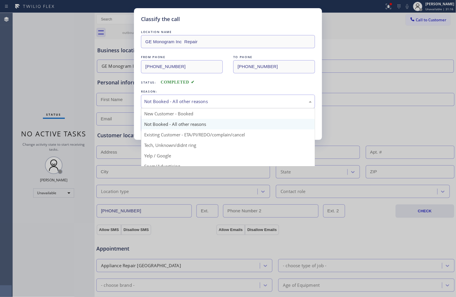
click at [177, 98] on div "Not Booked - All other reasons" at bounding box center [228, 101] width 168 height 7
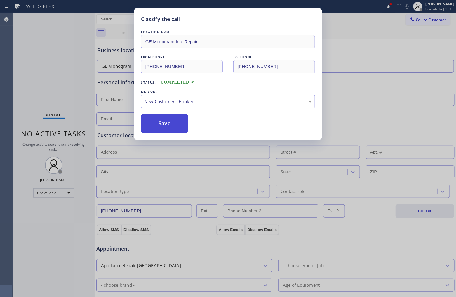
click at [166, 126] on button "Save" at bounding box center [164, 123] width 47 height 19
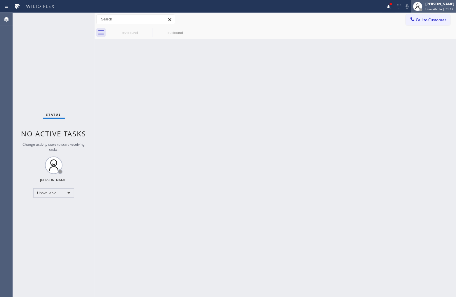
click at [434, 5] on div "[PERSON_NAME]" at bounding box center [439, 3] width 29 height 5
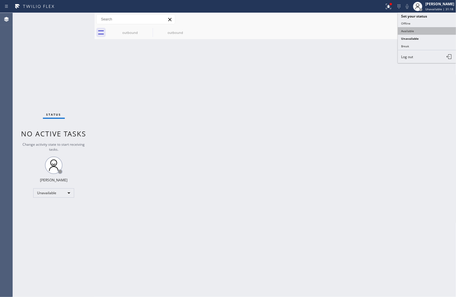
click at [414, 30] on button "Available" at bounding box center [427, 31] width 58 height 8
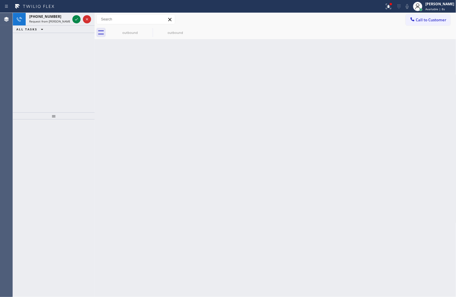
click at [23, 67] on div "[PHONE_NUMBER] Request from [PERSON_NAME] (direct) ALL TASKS ALL TASKS ACTIVE T…" at bounding box center [54, 63] width 82 height 100
click at [73, 18] on icon at bounding box center [76, 19] width 7 height 7
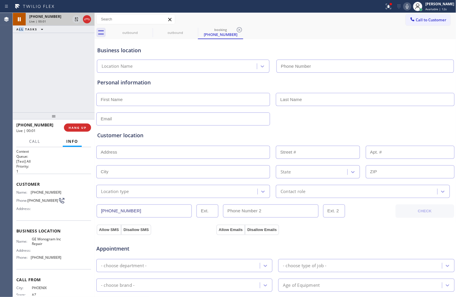
type input "[PHONE_NUMBER]"
click at [18, 76] on div "[PHONE_NUMBER] Live | 00:21 ALL TASKS ALL TASKS ACTIVE TASKS TASKS IN WRAP UP" at bounding box center [54, 63] width 82 height 100
click at [30, 69] on div "[PHONE_NUMBER] Live | 01:27 ALL TASKS ALL TASKS ACTIVE TASKS TASKS IN WRAP UP" at bounding box center [54, 63] width 82 height 100
click at [24, 68] on div "[PHONE_NUMBER] Live | 01:54 ALL TASKS ALL TASKS ACTIVE TASKS TASKS IN WRAP UP" at bounding box center [54, 63] width 82 height 100
click at [408, 5] on icon at bounding box center [407, 6] width 7 height 7
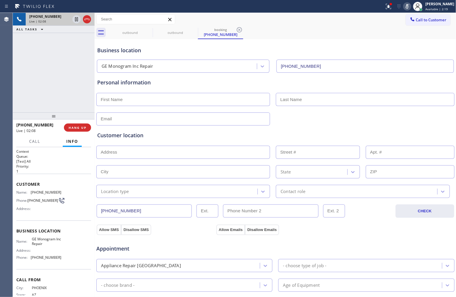
click at [408, 5] on icon at bounding box center [407, 6] width 7 height 7
click at [81, 129] on button "HANG UP" at bounding box center [77, 127] width 27 height 8
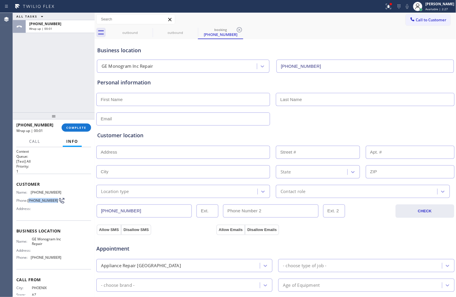
drag, startPoint x: 38, startPoint y: 202, endPoint x: 29, endPoint y: 197, distance: 9.7
click at [29, 198] on span "[PHONE_NUMBER]" at bounding box center [42, 200] width 31 height 4
copy span "480) 253-2149"
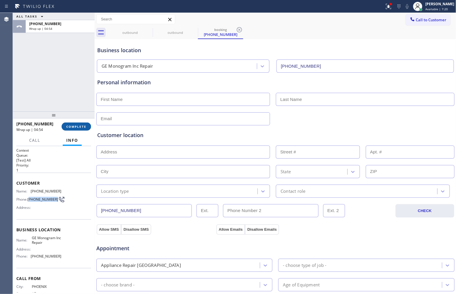
click at [73, 125] on span "COMPLETE" at bounding box center [76, 127] width 20 height 4
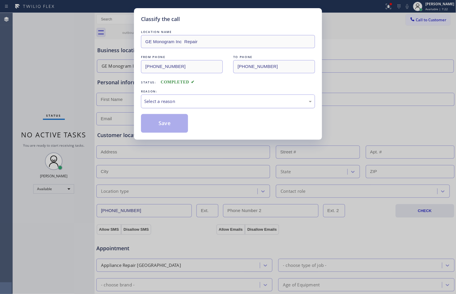
click at [186, 100] on div "Select a reason" at bounding box center [228, 101] width 168 height 7
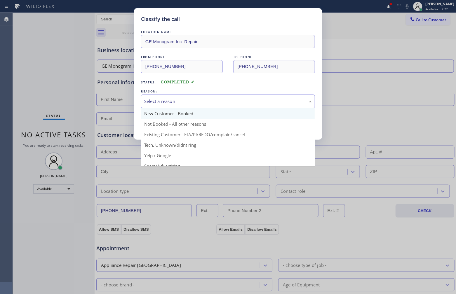
click at [179, 109] on div "New Customer - Booked Not Booked - All other reasons Existing Customer - ETA/PI…" at bounding box center [228, 137] width 174 height 58
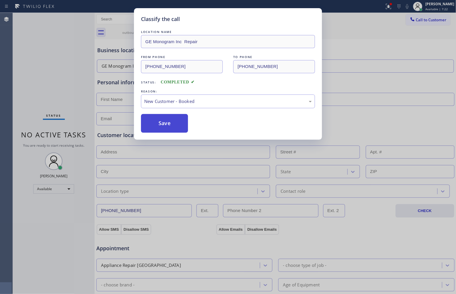
click at [168, 124] on button "Save" at bounding box center [164, 123] width 47 height 19
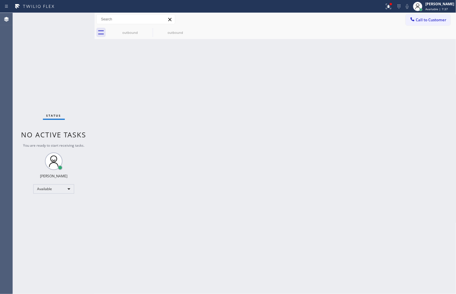
click at [14, 105] on div "Status No active tasks You are ready to start receiving tasks. [PERSON_NAME] Av…" at bounding box center [54, 153] width 82 height 281
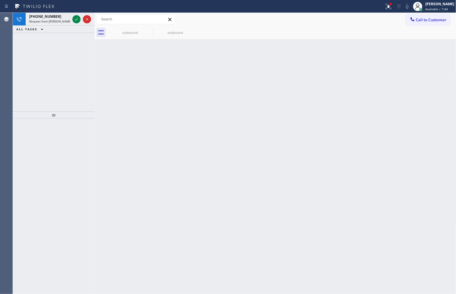
click at [20, 65] on div "[PHONE_NUMBER] Request from [PERSON_NAME] (direct) ALL TASKS ALL TASKS ACTIVE T…" at bounding box center [54, 62] width 82 height 99
click at [78, 17] on icon at bounding box center [76, 19] width 7 height 7
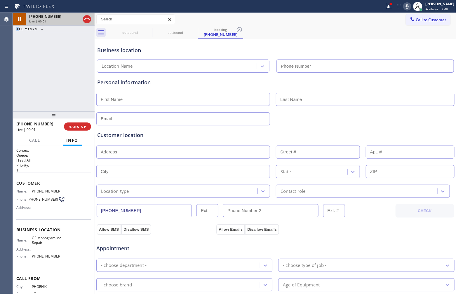
type input "[PHONE_NUMBER]"
click at [14, 89] on div "[PHONE_NUMBER] Live | 02:40 ALL TASKS ALL TASKS ACTIVE TASKS TASKS IN WRAP UP" at bounding box center [54, 62] width 82 height 99
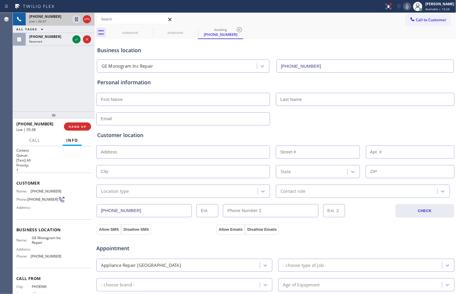
click at [408, 8] on icon at bounding box center [407, 6] width 7 height 7
click at [89, 17] on icon at bounding box center [86, 19] width 7 height 7
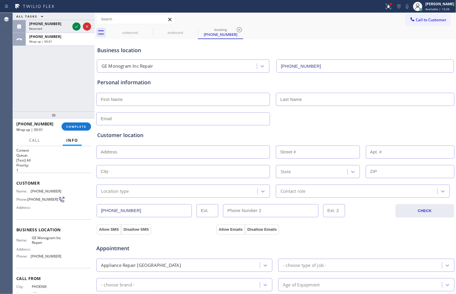
click at [182, 103] on input "text" at bounding box center [183, 99] width 174 height 13
type input "[PERSON_NAME]"
click at [131, 122] on input "text" at bounding box center [183, 118] width 174 height 13
paste input "[EMAIL_ADDRESS][DOMAIN_NAME]"
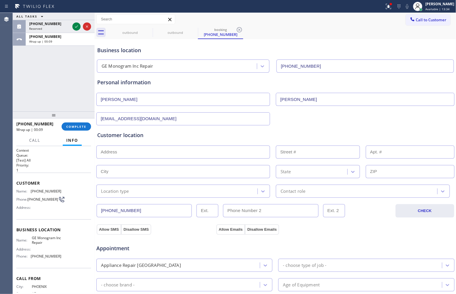
type input "[EMAIL_ADDRESS][DOMAIN_NAME]"
click at [134, 155] on input "text" at bounding box center [183, 152] width 174 height 13
click at [129, 152] on input "text" at bounding box center [183, 152] width 174 height 13
paste input "[STREET_ADDRESS]"
type input "[STREET_ADDRESS]"
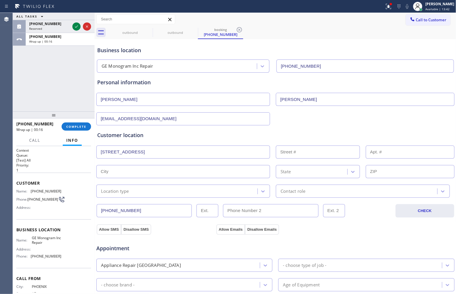
type input "7637"
type input "Scottsdale"
type input "85260"
click at [134, 186] on div "Location type" at bounding box center [183, 191] width 174 height 13
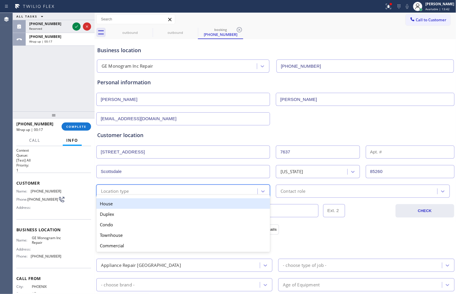
drag, startPoint x: 127, startPoint y: 205, endPoint x: 143, endPoint y: 208, distance: 16.0
click at [128, 205] on div "House" at bounding box center [183, 203] width 174 height 11
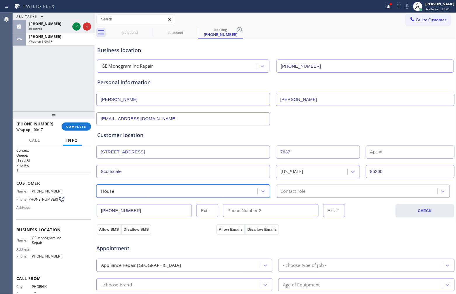
click at [320, 192] on div "Contact role" at bounding box center [357, 191] width 159 height 10
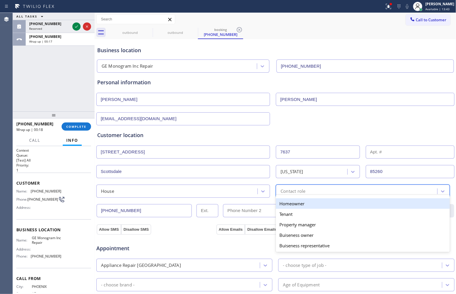
click at [304, 203] on div "Homeowner" at bounding box center [363, 203] width 174 height 11
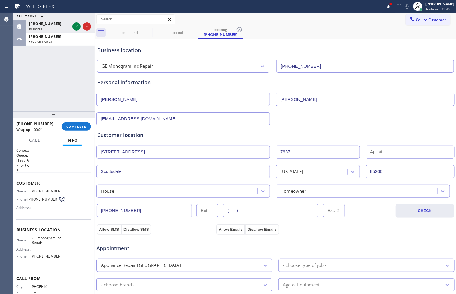
drag, startPoint x: 265, startPoint y: 213, endPoint x: 252, endPoint y: 219, distance: 13.5
click at [265, 213] on input "(___) ___-____" at bounding box center [270, 210] width 95 height 13
paste input "480) 614-0414"
type input "[PHONE_NUMBER]"
click at [109, 230] on button "Allow SMS" at bounding box center [109, 229] width 25 height 11
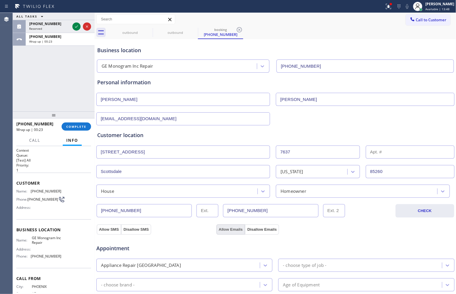
drag, startPoint x: 235, startPoint y: 229, endPoint x: 240, endPoint y: 231, distance: 5.2
click at [234, 229] on button "Allow Emails" at bounding box center [230, 229] width 29 height 11
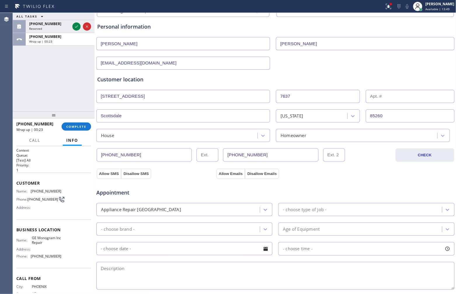
scroll to position [109, 0]
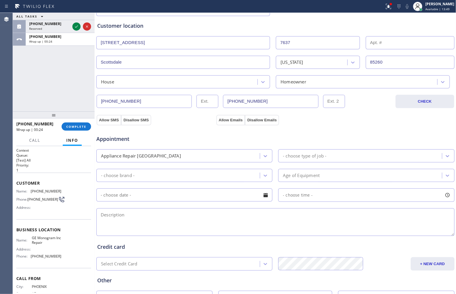
click at [327, 159] on div "- choose type of job -" at bounding box center [361, 156] width 162 height 10
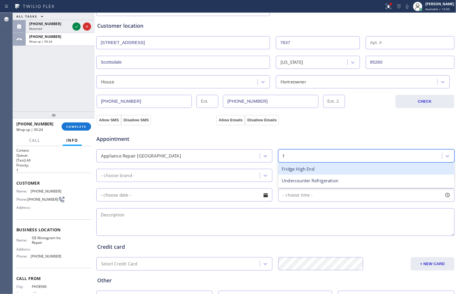
type input "fr"
click at [292, 171] on div "Fridge High End" at bounding box center [366, 169] width 176 height 12
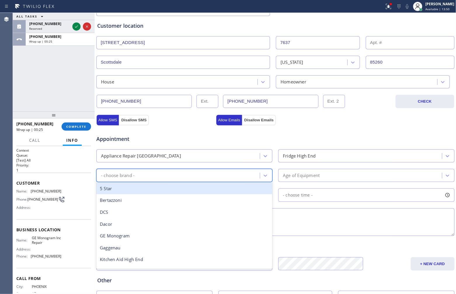
click at [136, 178] on div "- choose brand -" at bounding box center [179, 175] width 162 height 10
type input "ge"
click at [130, 192] on div "GE Monogram" at bounding box center [184, 189] width 176 height 12
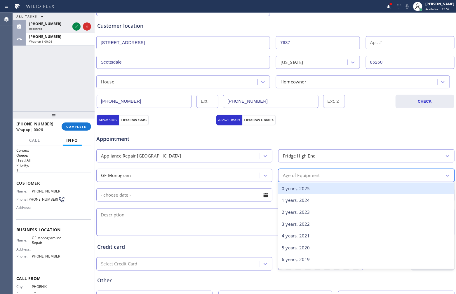
click at [331, 179] on div "Age of Equipment" at bounding box center [361, 175] width 162 height 10
type input "10"
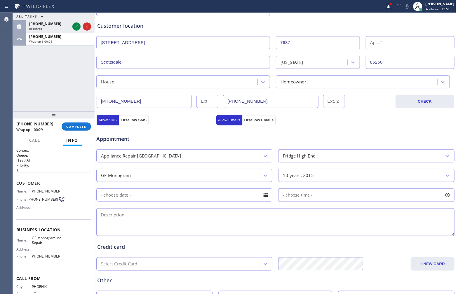
click at [185, 198] on input "text" at bounding box center [184, 195] width 176 height 13
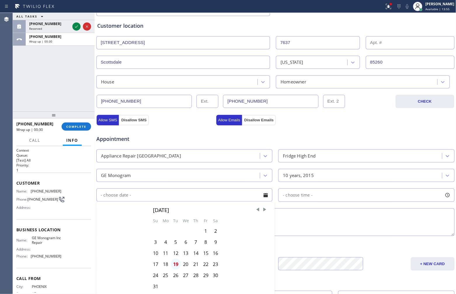
click at [176, 267] on div "19" at bounding box center [176, 264] width 10 height 11
type input "[DATE]"
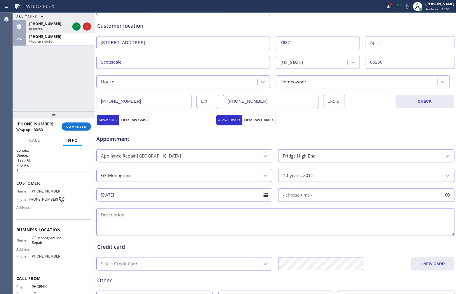
click at [324, 194] on div "- choose time -" at bounding box center [366, 195] width 176 height 13
drag, startPoint x: 281, startPoint y: 233, endPoint x: 370, endPoint y: 235, distance: 88.5
click at [370, 235] on div at bounding box center [373, 231] width 7 height 12
drag, startPoint x: 280, startPoint y: 233, endPoint x: 330, endPoint y: 237, distance: 49.8
click at [332, 237] on div at bounding box center [335, 231] width 7 height 12
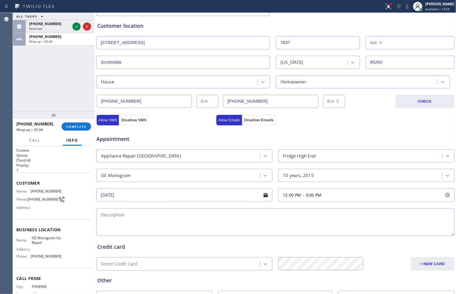
click at [180, 226] on textarea at bounding box center [275, 222] width 358 height 28
click at [123, 212] on textarea "12-3 | $79 |" at bounding box center [275, 222] width 358 height 28
paste textarea "GE Mon | Fridge BI | 10 yrs | Its not cooling properly for both side | [STREET_…"
drag, startPoint x: 47, startPoint y: 244, endPoint x: 31, endPoint y: 236, distance: 17.6
click at [31, 236] on div "Business location Name: GE Monogram Inc Repair Address: Phone: [PHONE_NUMBER]" at bounding box center [53, 243] width 75 height 49
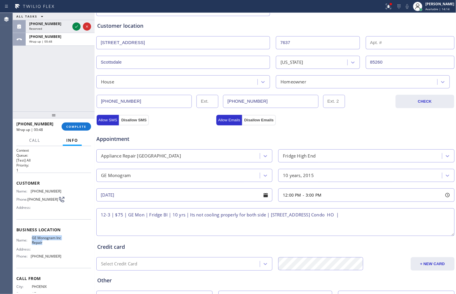
copy span "GE Monogram Inc Repair"
click at [374, 217] on textarea "12-3 | $75 | GE Mon | Fridge BI | 10 yrs | Its not cooling properly for both si…" at bounding box center [275, 222] width 358 height 28
paste textarea "GE Monogram Inc Repair"
paste textarea "Please call 30 minutes prior to arrival."
click at [182, 222] on textarea "12-3 | $75 | GE Mon | Fridge BI | 10 yrs | Its not cooling properly for both si…" at bounding box center [275, 222] width 358 height 28
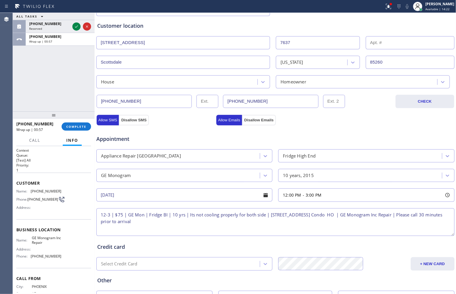
paste textarea "[PHONE_NUMBER]"
click at [252, 227] on textarea "12-3 | $75 | GE Mon | Fridge BI | 10 yrs | Its not cooling properly for both si…" at bounding box center [275, 222] width 358 height 28
paste textarea "4806140414 Landline"
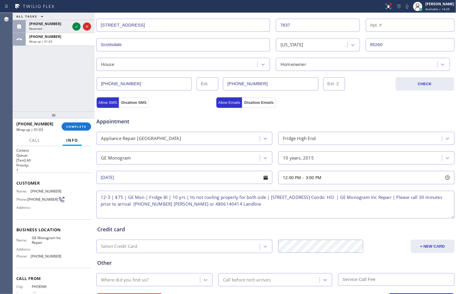
scroll to position [159, 0]
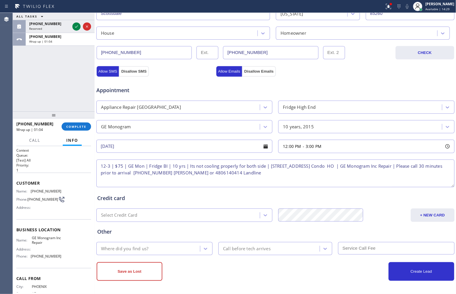
type textarea "12-3 | $75 | GE Mon | Fridge BI | 10 yrs | Its not cooling properly for both si…"
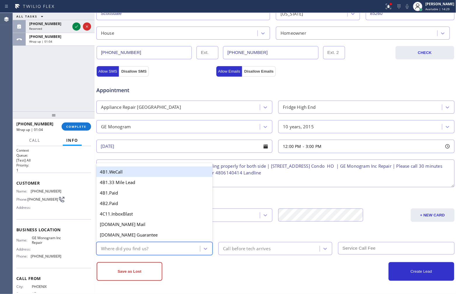
click at [152, 250] on div "Where did you find us?" at bounding box center [149, 249] width 102 height 10
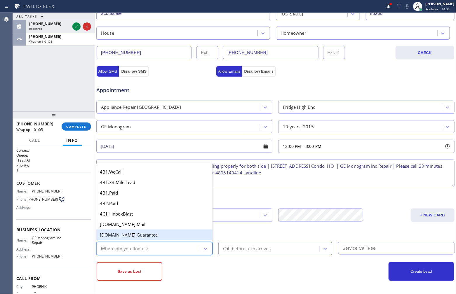
type input "we"
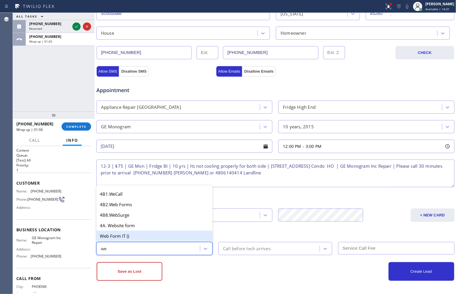
click at [121, 237] on div "Web Form IT ()" at bounding box center [154, 236] width 116 height 11
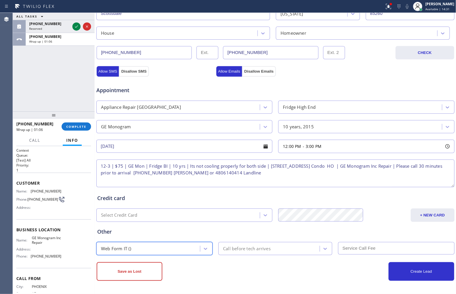
click at [259, 253] on div "Call before tech arrives" at bounding box center [270, 249] width 100 height 10
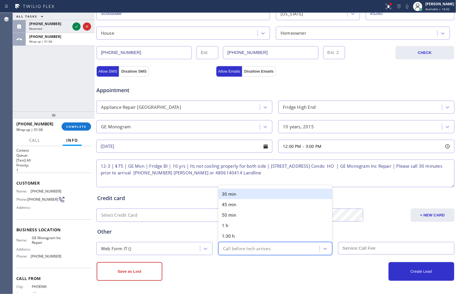
drag, startPoint x: 237, startPoint y: 193, endPoint x: 278, endPoint y: 201, distance: 41.6
click at [243, 196] on div "30 min" at bounding box center [275, 194] width 114 height 11
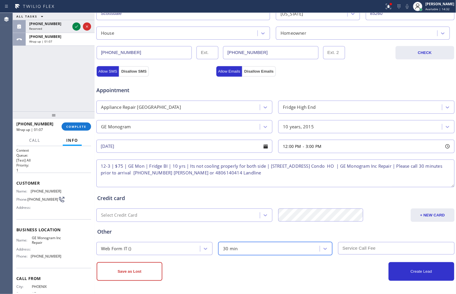
click at [371, 250] on input "text" at bounding box center [396, 248] width 116 height 13
type input "75"
click at [394, 271] on button "Create Lead" at bounding box center [421, 271] width 66 height 19
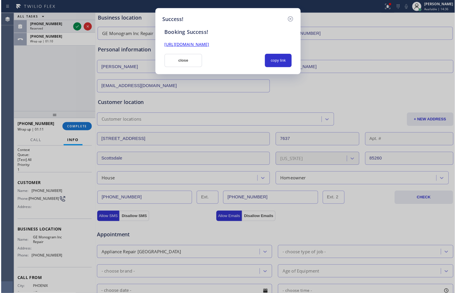
scroll to position [0, 0]
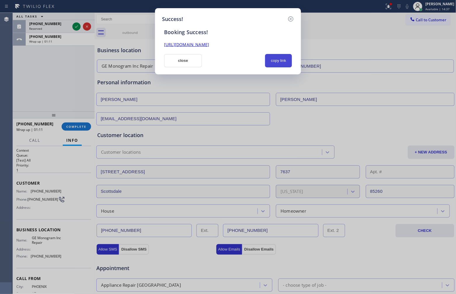
click at [277, 59] on button "copy link" at bounding box center [278, 60] width 27 height 13
drag, startPoint x: 29, startPoint y: 73, endPoint x: 178, endPoint y: 54, distance: 150.6
click at [32, 73] on div "Success! Booking Success! [URL][DOMAIN_NAME] close copy link" at bounding box center [228, 147] width 456 height 294
click at [189, 61] on button "close" at bounding box center [183, 60] width 38 height 13
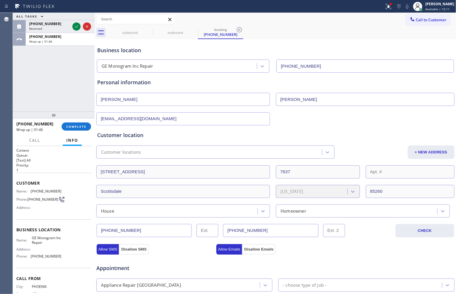
click at [68, 43] on div "[PHONE_NUMBER] Wrap up | 01:46" at bounding box center [59, 39] width 67 height 13
click at [78, 126] on span "COMPLETE" at bounding box center [76, 127] width 20 height 4
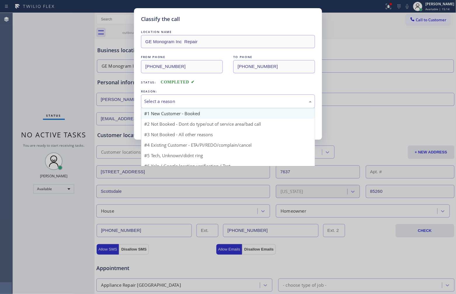
drag, startPoint x: 176, startPoint y: 98, endPoint x: 177, endPoint y: 114, distance: 15.8
click at [177, 100] on div "Select a reason" at bounding box center [228, 101] width 168 height 7
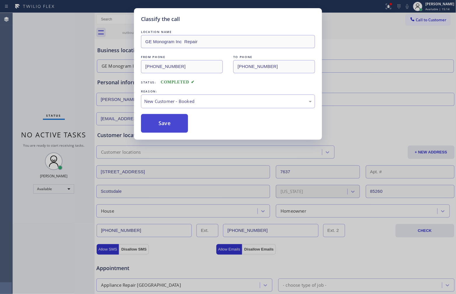
click at [168, 122] on button "Save" at bounding box center [164, 123] width 47 height 19
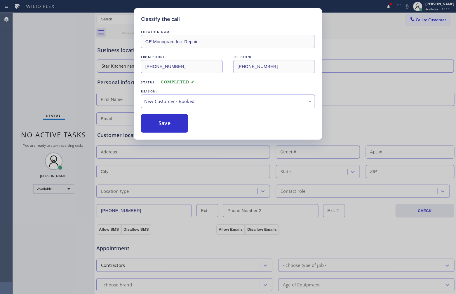
click at [435, 4] on div "Status report Issues detected These issues could affect your workflow. Please c…" at bounding box center [228, 147] width 456 height 294
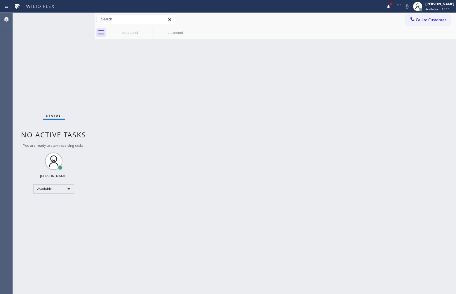
click at [435, 4] on div "[PERSON_NAME]" at bounding box center [439, 3] width 29 height 5
click at [418, 36] on button "Unavailable" at bounding box center [427, 39] width 58 height 8
click at [420, 20] on span "Call to Customer" at bounding box center [431, 19] width 31 height 5
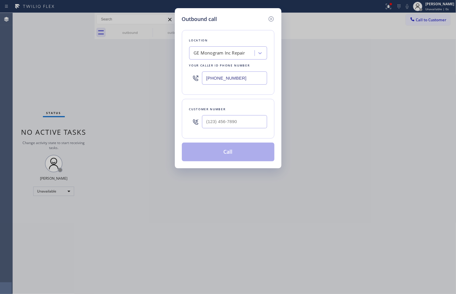
click at [236, 82] on input "[PHONE_NUMBER]" at bounding box center [234, 78] width 65 height 13
paste input "55) 920-083"
type input "[PHONE_NUMBER]"
click at [240, 126] on input "text" at bounding box center [234, 121] width 65 height 13
paste input "855) 920-0838"
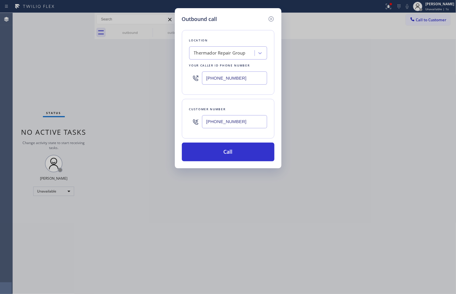
type input "[PHONE_NUMBER]"
click at [20, 104] on div "Outbound call Location Thermador Repair Group Your caller id phone number [PHON…" at bounding box center [228, 147] width 456 height 294
click at [241, 78] on input "[PHONE_NUMBER]" at bounding box center [234, 78] width 65 height 13
paste input "text"
type input "[PHONE_NUMBER]"
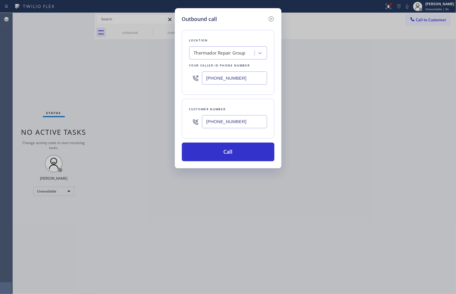
click at [0, 113] on div "Outbound call Location Thermador Repair Group Your caller id phone number [PHON…" at bounding box center [228, 147] width 456 height 294
click at [248, 123] on input "[PHONE_NUMBER]" at bounding box center [234, 121] width 65 height 13
paste input "203) 490-7205"
type input "[PHONE_NUMBER]"
click at [260, 154] on button "Call" at bounding box center [228, 152] width 93 height 19
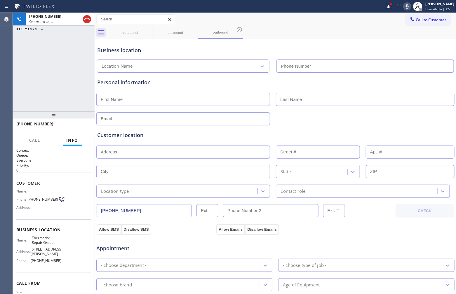
type input "[PHONE_NUMBER]"
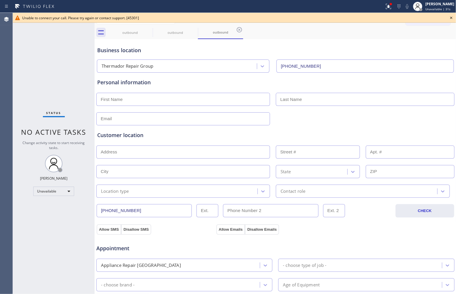
click at [0, 63] on div "Agent Desktop" at bounding box center [6, 153] width 13 height 281
click at [452, 19] on icon at bounding box center [451, 17] width 7 height 7
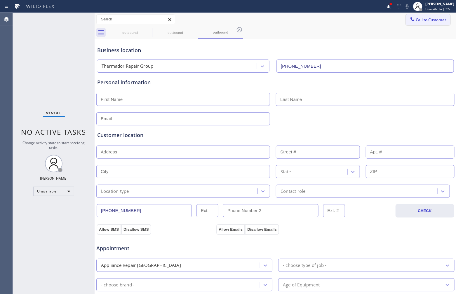
click at [444, 18] on div "Call to Customer Outbound call Location Thermador Repair Group Your caller id p…" at bounding box center [431, 19] width 50 height 10
drag, startPoint x: 430, startPoint y: 21, endPoint x: 418, endPoint y: 25, distance: 12.2
click at [425, 22] on button "Call to Customer" at bounding box center [428, 19] width 45 height 11
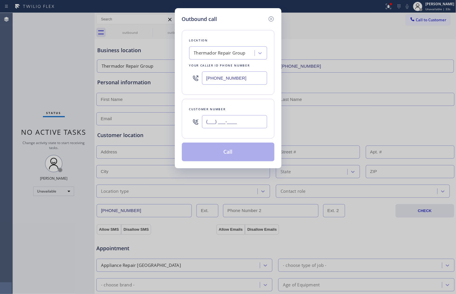
click at [238, 126] on input "(___) ___-____" at bounding box center [234, 121] width 65 height 13
paste input "203) 490-7205"
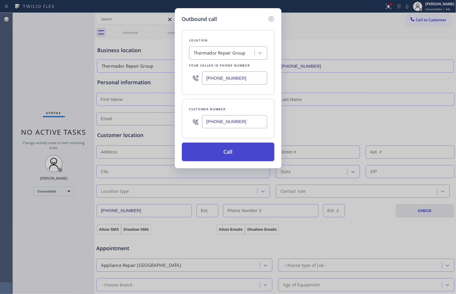
type input "[PHONE_NUMBER]"
click at [234, 156] on button "Call" at bounding box center [228, 152] width 93 height 19
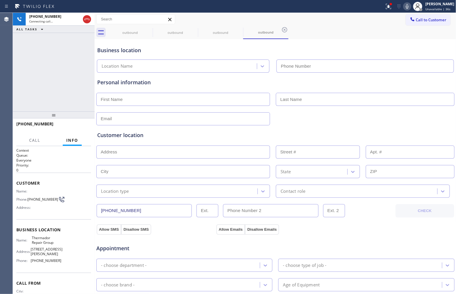
type input "[PHONE_NUMBER]"
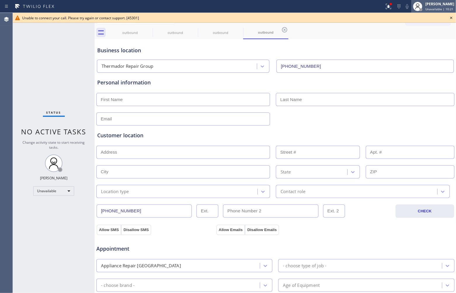
click at [431, 12] on div "[PERSON_NAME] Unavailable | 10:21" at bounding box center [433, 6] width 45 height 13
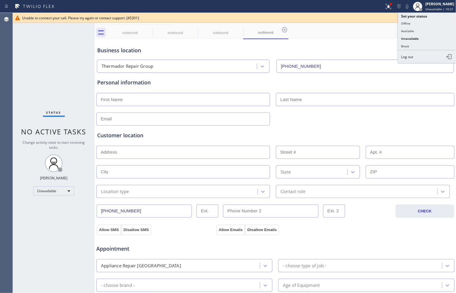
click at [372, 29] on div "outbound outbound outbound outbound" at bounding box center [281, 32] width 349 height 13
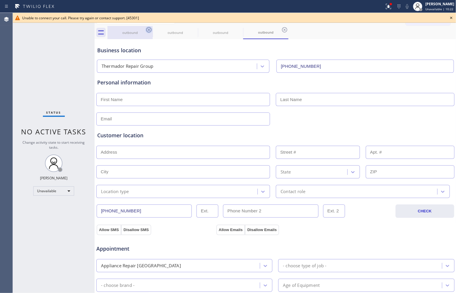
click at [145, 30] on icon at bounding box center [148, 29] width 7 height 7
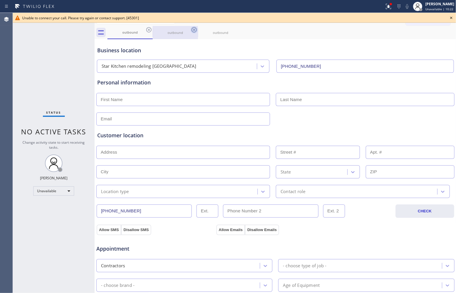
click at [147, 30] on icon at bounding box center [148, 29] width 7 height 7
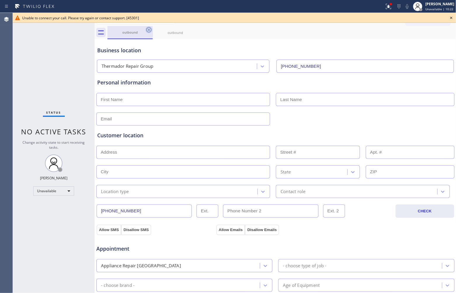
click at [148, 30] on icon at bounding box center [148, 29] width 7 height 7
click at [0, 0] on icon at bounding box center [0, 0] width 0 height 0
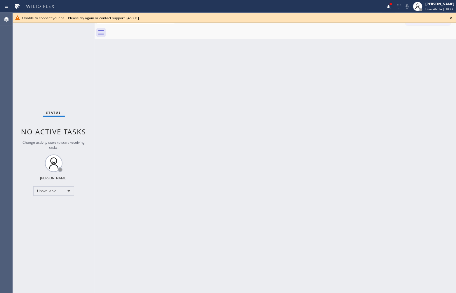
click at [148, 30] on div at bounding box center [281, 32] width 349 height 13
drag, startPoint x: 453, startPoint y: 17, endPoint x: 449, endPoint y: 18, distance: 4.0
click at [452, 17] on icon at bounding box center [451, 17] width 7 height 7
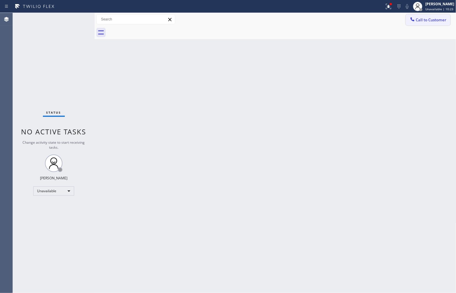
click at [446, 18] on span "Call to Customer" at bounding box center [431, 19] width 31 height 5
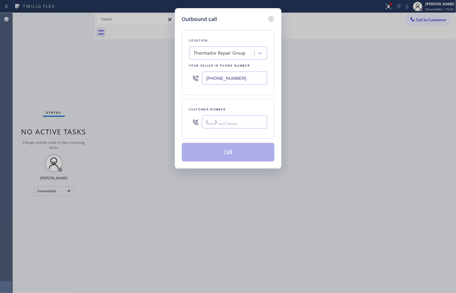
click at [226, 123] on input "(___) ___-____" at bounding box center [234, 121] width 65 height 13
paste input "203) 490-7205"
type input "[PHONE_NUMBER]"
click at [215, 53] on div "Thermador Repair Group" at bounding box center [220, 53] width 52 height 7
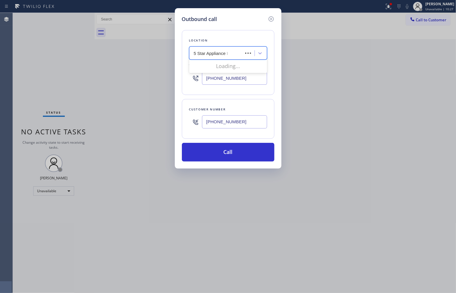
type input "5 Star Appliance Re"
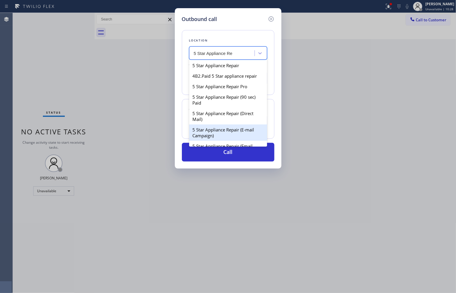
click at [235, 134] on div "5 Star Appliance Repair (E-mail Campaign)" at bounding box center [228, 132] width 78 height 16
type input "[PHONE_NUMBER]"
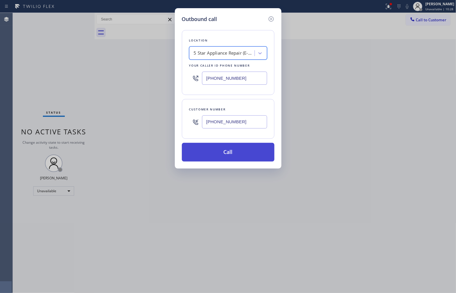
click at [238, 157] on button "Call" at bounding box center [228, 152] width 93 height 19
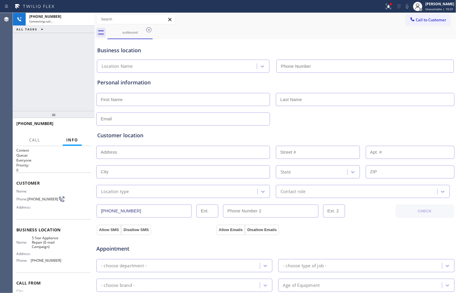
type input "[PHONE_NUMBER]"
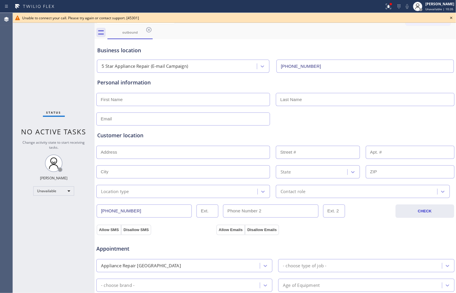
drag, startPoint x: 0, startPoint y: 37, endPoint x: 46, endPoint y: 37, distance: 46.1
click at [10, 37] on div "Agent Desktop" at bounding box center [6, 153] width 13 height 280
click at [450, 19] on icon at bounding box center [451, 17] width 7 height 7
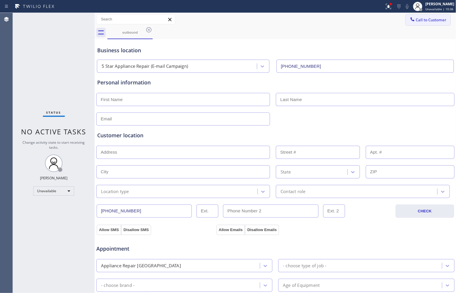
click at [440, 18] on span "Call to Customer" at bounding box center [431, 19] width 31 height 5
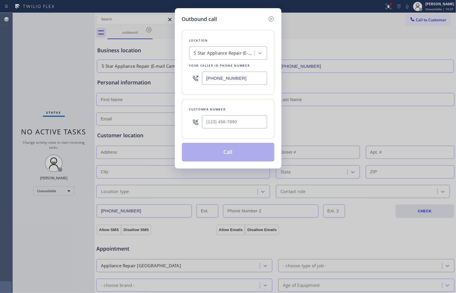
click at [220, 115] on div at bounding box center [234, 121] width 65 height 19
click at [242, 121] on input "(___) ___-____" at bounding box center [234, 121] width 65 height 13
paste input "203) 490-7205"
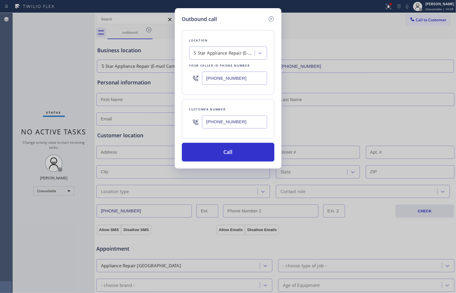
type input "[PHONE_NUMBER]"
click at [28, 82] on div "Outbound call Location 5 Star Appliance Repair (E-mail Campaign) Your caller id…" at bounding box center [228, 146] width 456 height 293
drag, startPoint x: 229, startPoint y: 80, endPoint x: 248, endPoint y: 93, distance: 22.9
click at [230, 81] on input "[PHONE_NUMBER]" at bounding box center [234, 78] width 65 height 13
paste input "20-0838"
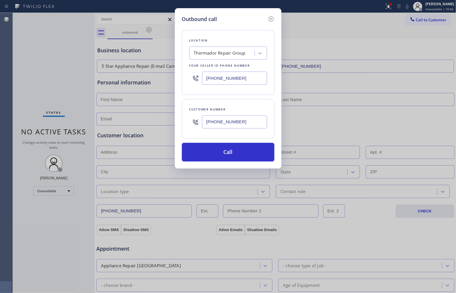
type input "[PHONE_NUMBER]"
click at [237, 123] on input "[PHONE_NUMBER]" at bounding box center [234, 121] width 65 height 13
click at [237, 149] on button "Call" at bounding box center [228, 152] width 93 height 19
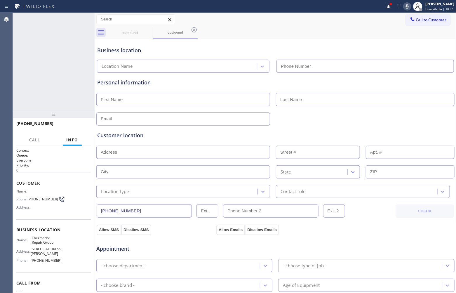
type input "[PHONE_NUMBER]"
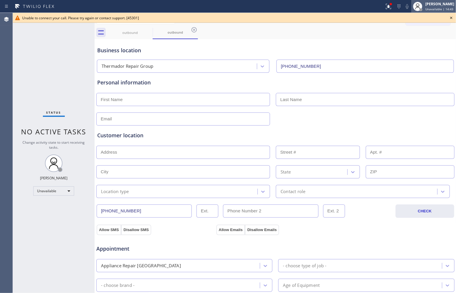
click at [444, 7] on span "Unavailable | 14:43" at bounding box center [439, 9] width 28 height 4
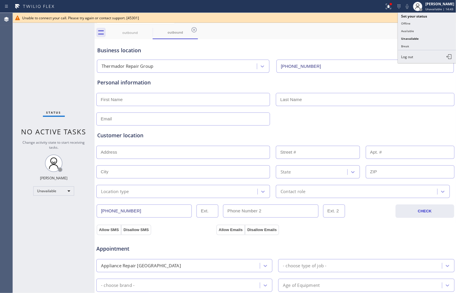
click at [423, 24] on button "Offline" at bounding box center [427, 24] width 58 height 8
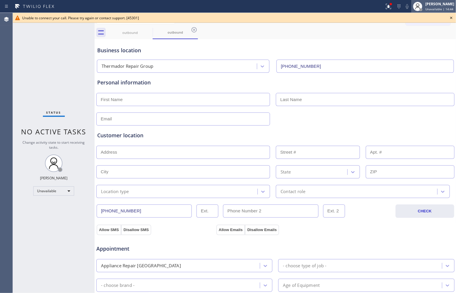
click at [443, 6] on div "[PERSON_NAME]" at bounding box center [439, 3] width 29 height 5
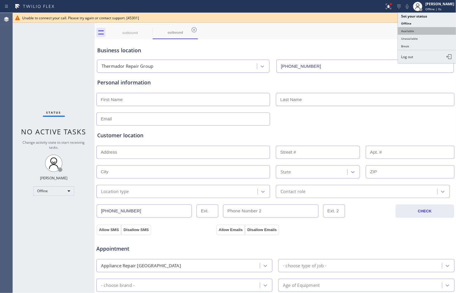
click at [416, 32] on button "Available" at bounding box center [427, 31] width 58 height 8
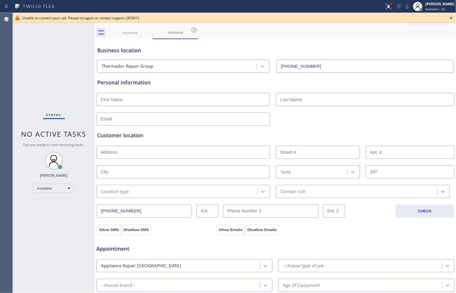
click at [450, 18] on icon at bounding box center [451, 17] width 7 height 7
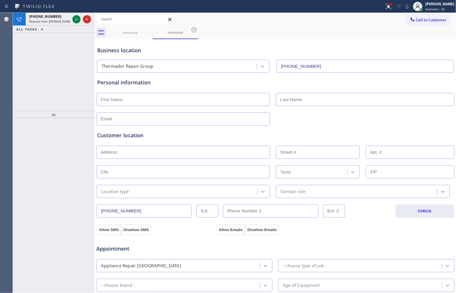
drag, startPoint x: 13, startPoint y: 55, endPoint x: 16, endPoint y: 53, distance: 3.7
click at [16, 53] on div "[PHONE_NUMBER] Request from [PERSON_NAME] (direct) ALL TASKS ALL TASKS ACTIVE T…" at bounding box center [54, 62] width 82 height 98
click at [74, 18] on icon at bounding box center [76, 19] width 7 height 7
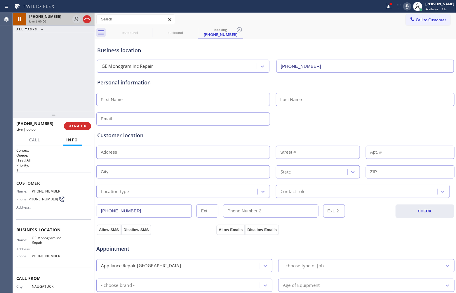
type input "[PHONE_NUMBER]"
click at [18, 66] on div "[PHONE_NUMBER] Live | 01:02 ALL TASKS ALL TASKS ACTIVE TASKS TASKS IN WRAP UP" at bounding box center [54, 62] width 82 height 98
click at [75, 20] on icon at bounding box center [76, 19] width 3 height 4
click at [407, 6] on icon at bounding box center [407, 6] width 7 height 7
click at [35, 47] on div "[PHONE_NUMBER] Live | 02:43 ALL TASKS ALL TASKS ACTIVE TASKS TASKS IN WRAP UP" at bounding box center [54, 62] width 82 height 98
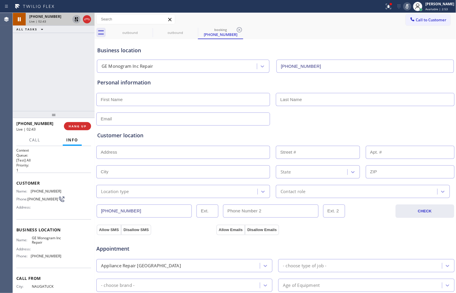
click at [75, 21] on icon at bounding box center [76, 19] width 7 height 7
click at [406, 7] on icon at bounding box center [407, 6] width 7 height 7
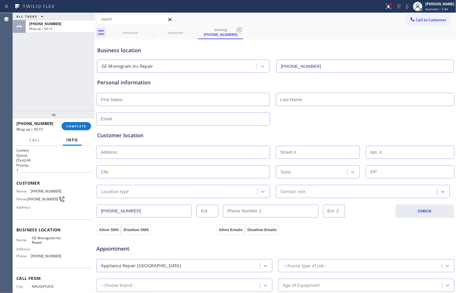
drag, startPoint x: 0, startPoint y: 82, endPoint x: 16, endPoint y: 82, distance: 16.1
click at [4, 82] on div "Agent Desktop" at bounding box center [6, 153] width 13 height 280
click at [173, 100] on input "text" at bounding box center [183, 99] width 174 height 13
paste input "[PERSON_NAME]"
type input "[PERSON_NAME]"
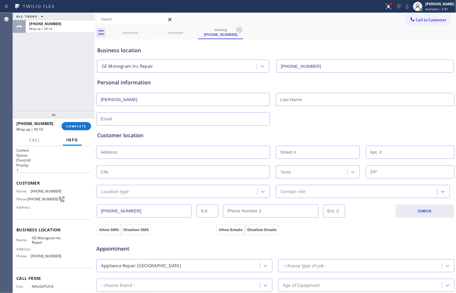
click at [22, 94] on div "ALL TASKS ALL TASKS ACTIVE TASKS TASKS IN WRAP UP [PHONE_NUMBER] Wrap up | 00:18" at bounding box center [54, 62] width 82 height 98
drag, startPoint x: 276, startPoint y: 102, endPoint x: 284, endPoint y: 104, distance: 8.1
click at [281, 103] on input "text" at bounding box center [365, 99] width 178 height 13
click at [295, 104] on input "text" at bounding box center [365, 99] width 178 height 13
paste input "Lishnoff"
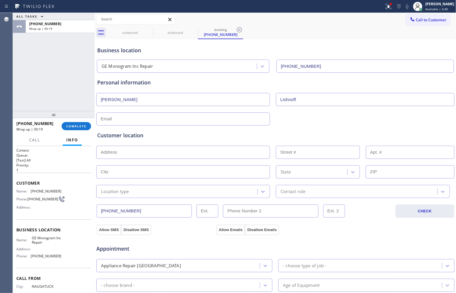
type input "Lishnoff"
click at [224, 118] on input "text" at bounding box center [183, 118] width 174 height 13
click at [27, 88] on div "ALL TASKS ALL TASKS ACTIVE TASKS TASKS IN WRAP UP [PHONE_NUMBER] Wrap up | 00:26" at bounding box center [54, 62] width 82 height 98
click at [160, 118] on input "text" at bounding box center [183, 118] width 174 height 13
click at [106, 116] on input "[EMAIL_ADDRESS][DOMAIN_NAME]" at bounding box center [183, 118] width 174 height 13
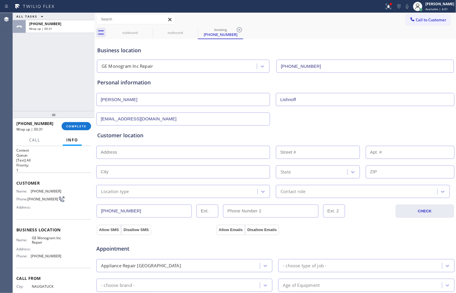
type input "[EMAIL_ADDRESS][DOMAIN_NAME]"
click at [180, 157] on input "text" at bounding box center [183, 152] width 174 height 13
paste input "06831"
type input "[GEOGRAPHIC_DATA], [GEOGRAPHIC_DATA]"
type input "[GEOGRAPHIC_DATA]"
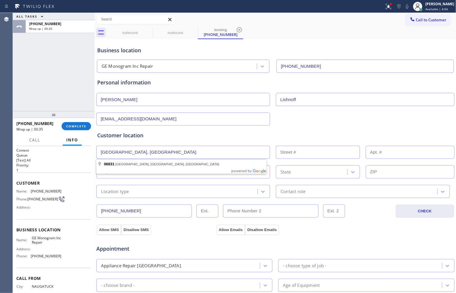
type input "06831"
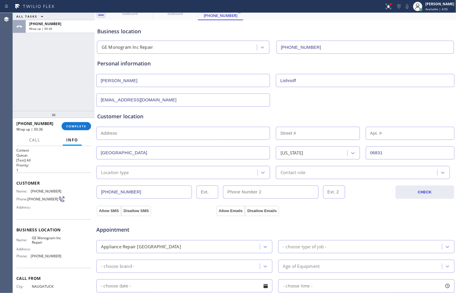
scroll to position [36, 0]
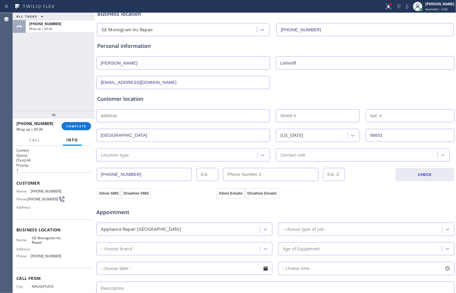
click at [133, 156] on div "Location type" at bounding box center [177, 155] width 159 height 10
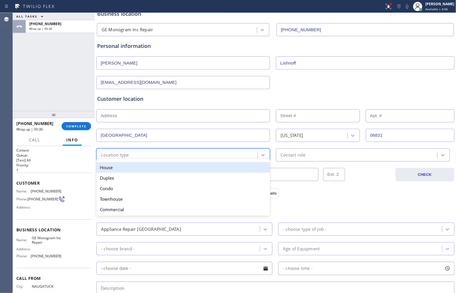
click at [124, 165] on div "House" at bounding box center [183, 167] width 174 height 11
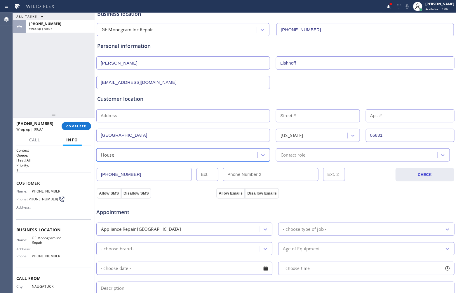
click at [306, 154] on div "Contact role" at bounding box center [357, 155] width 159 height 10
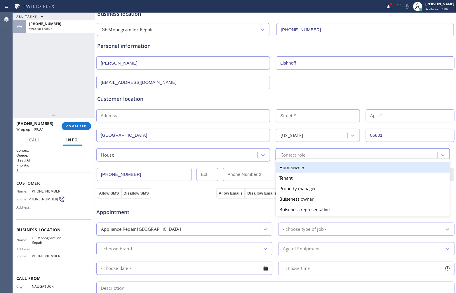
click at [293, 167] on div "Homeowner" at bounding box center [363, 167] width 174 height 11
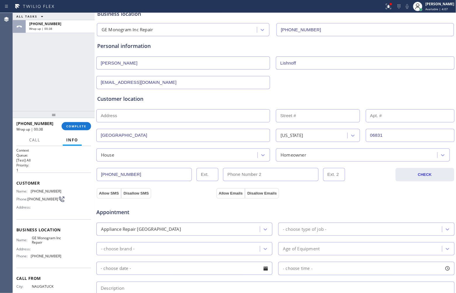
drag, startPoint x: 111, startPoint y: 193, endPoint x: 193, endPoint y: 198, distance: 81.9
click at [118, 193] on button "Allow SMS" at bounding box center [109, 193] width 25 height 11
click at [229, 196] on button "Allow Emails" at bounding box center [230, 193] width 29 height 11
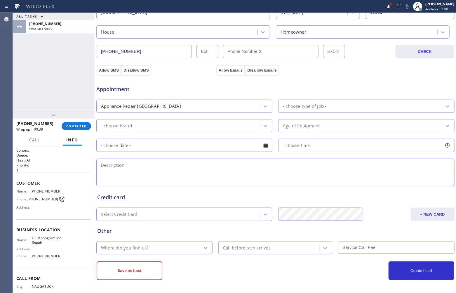
scroll to position [161, 0]
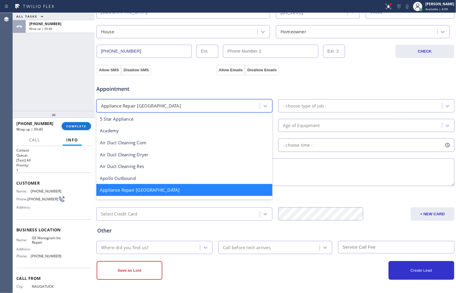
click at [173, 107] on div "Appliance Repair [GEOGRAPHIC_DATA]" at bounding box center [179, 106] width 162 height 10
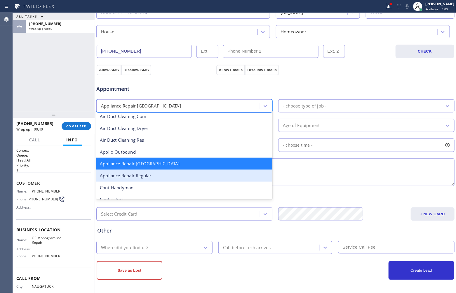
scroll to position [37, 0]
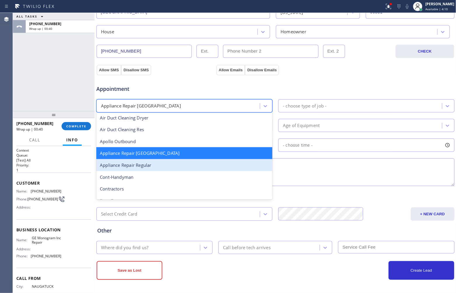
click at [157, 166] on div "Appliance Repair Regular" at bounding box center [184, 165] width 176 height 12
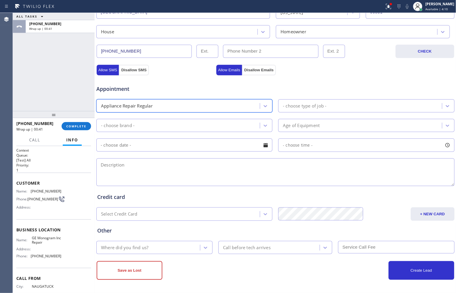
click at [308, 107] on div "- choose type of job -" at bounding box center [304, 105] width 43 height 7
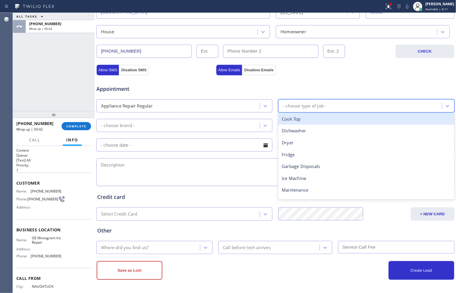
type input "h"
type input "ot"
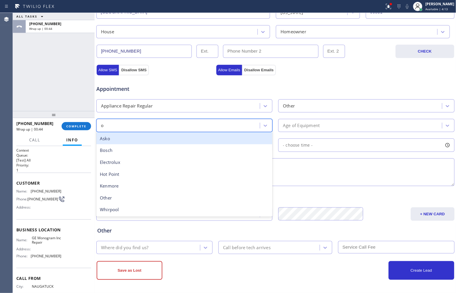
type input "ot"
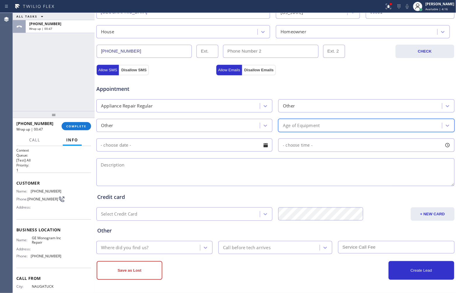
type input "0"
click at [188, 177] on textarea at bounding box center [275, 172] width 358 height 28
paste textarea "Thermadoor | Hood | Out of warranty | 48 inch hood that I would like to get a l…"
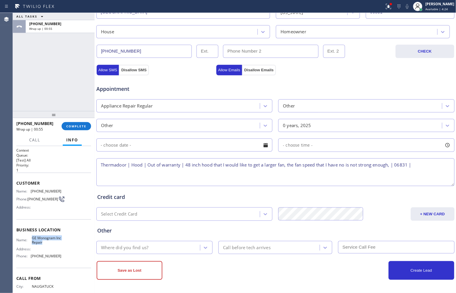
drag, startPoint x: 51, startPoint y: 245, endPoint x: 30, endPoint y: 238, distance: 22.3
click at [30, 238] on div "Name: GE Monogram Inc Repair Address: Phone: [PHONE_NUMBER]" at bounding box center [38, 248] width 45 height 25
copy div "GE Monogram Inc Repair"
click at [433, 168] on textarea "Thermadoor | Hood | Out of warranty | 48 inch hood that I would like to get a l…" at bounding box center [275, 172] width 358 height 28
paste textarea "GE Monogram Inc Repair"
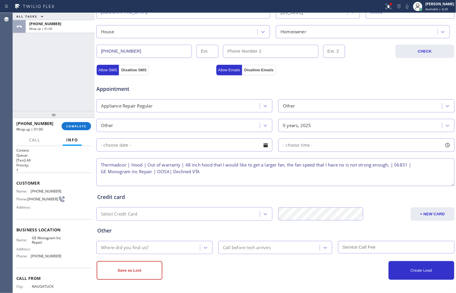
type textarea "Thermadoor | Hood | Out of warranty | 48 inch hood that I would like to get a l…"
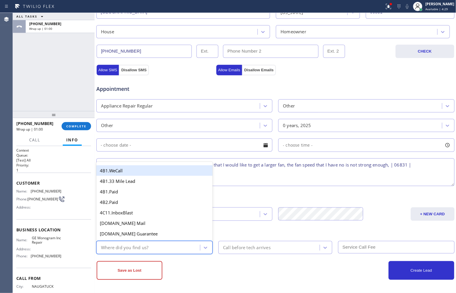
click at [134, 250] on div "Where did you find us?" at bounding box center [124, 247] width 47 height 7
type input "we"
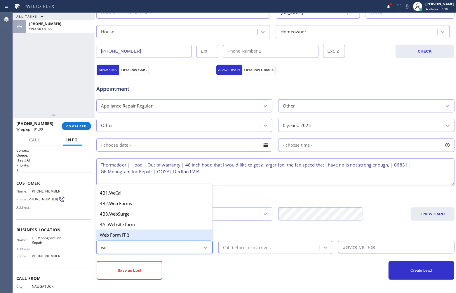
click at [118, 235] on div "Web Form IT ()" at bounding box center [154, 234] width 116 height 11
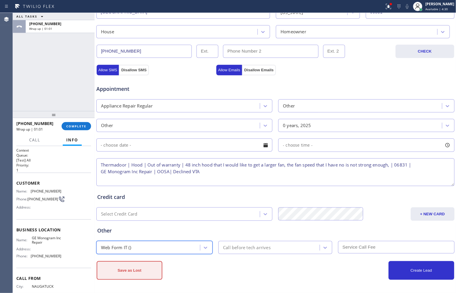
click at [123, 268] on button "Save as Lost" at bounding box center [130, 270] width 66 height 19
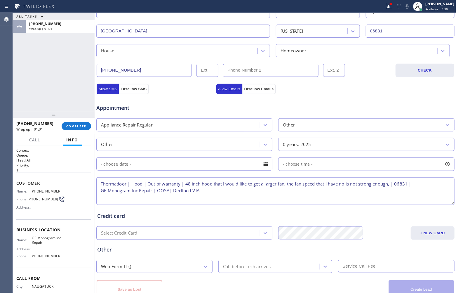
scroll to position [180, 0]
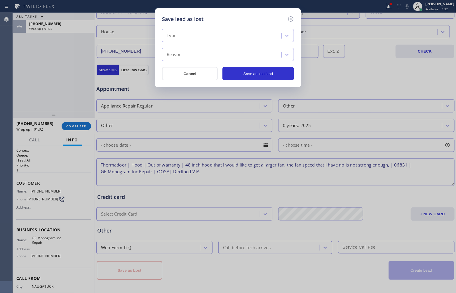
click at [190, 37] on div "Type" at bounding box center [223, 36] width 118 height 10
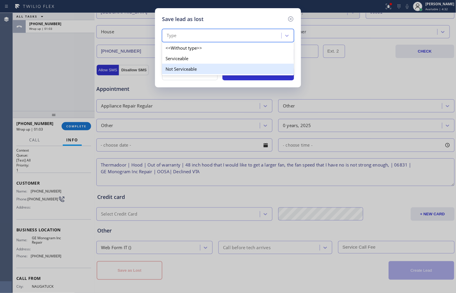
click at [187, 69] on div "Not Serviceable" at bounding box center [228, 69] width 132 height 11
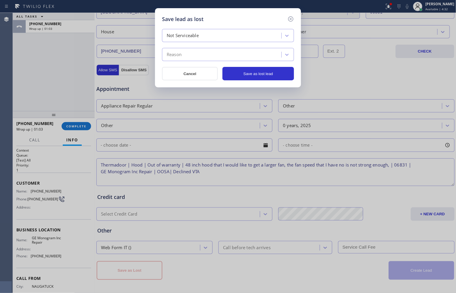
click at [194, 59] on div "Reason" at bounding box center [223, 55] width 118 height 10
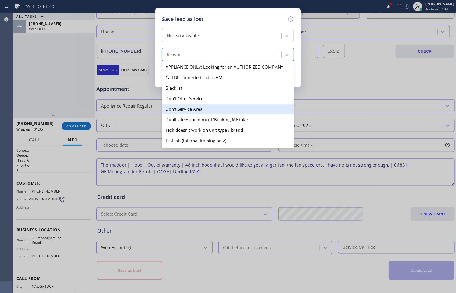
click at [200, 111] on div "Don't Service Area" at bounding box center [228, 109] width 132 height 11
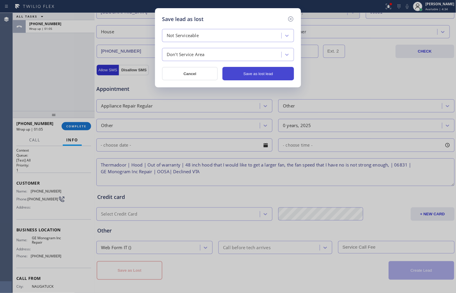
click at [248, 79] on button "Save as lost lead" at bounding box center [258, 73] width 72 height 13
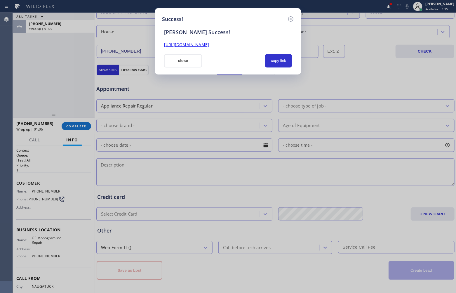
click at [280, 61] on button "copy link" at bounding box center [278, 60] width 27 height 13
click at [0, 60] on div "Success! [PERSON_NAME] Success! [URL][DOMAIN_NAME] close copy link" at bounding box center [228, 146] width 456 height 293
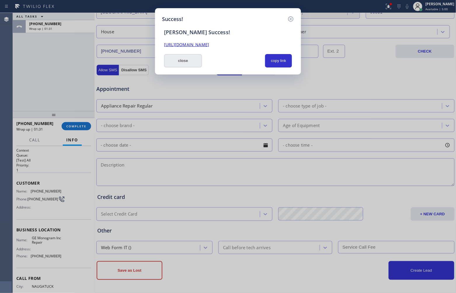
click at [186, 64] on button "close" at bounding box center [183, 60] width 38 height 13
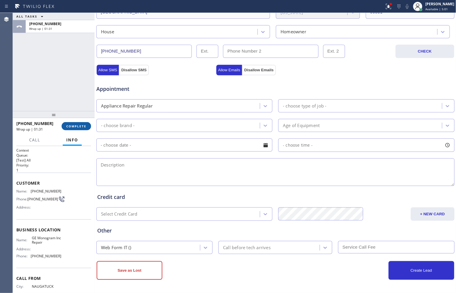
click at [82, 126] on span "COMPLETE" at bounding box center [76, 126] width 20 height 4
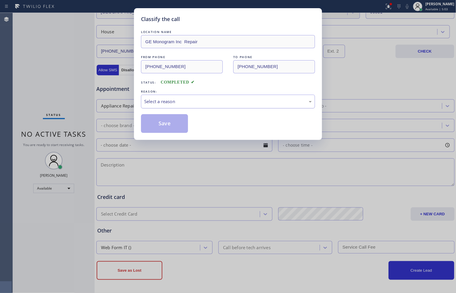
click at [176, 104] on div "Select a reason" at bounding box center [228, 101] width 168 height 7
drag, startPoint x: 159, startPoint y: 126, endPoint x: 414, endPoint y: 161, distance: 256.9
click at [173, 127] on button "Save" at bounding box center [164, 123] width 47 height 19
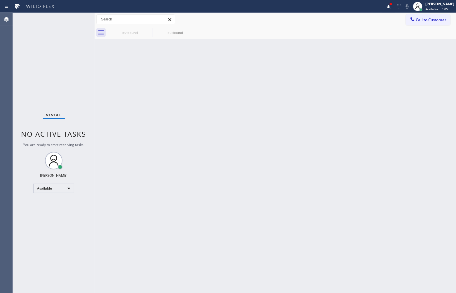
click at [427, 20] on span "Call to Customer" at bounding box center [431, 19] width 31 height 5
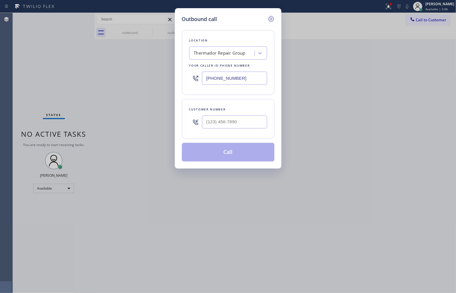
click at [273, 18] on icon at bounding box center [271, 18] width 7 height 7
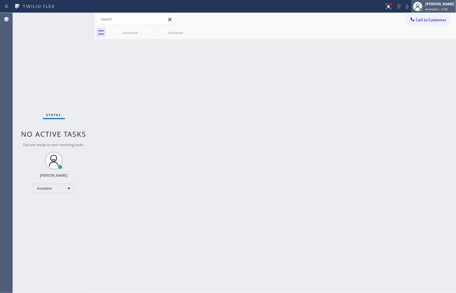
click at [428, 4] on div "[PERSON_NAME]" at bounding box center [439, 3] width 29 height 5
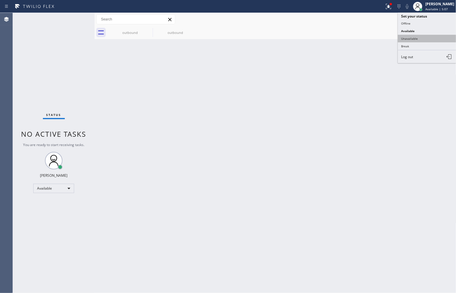
click at [426, 37] on button "Unavailable" at bounding box center [427, 39] width 58 height 8
click at [437, 19] on span "Call to Customer" at bounding box center [431, 19] width 31 height 5
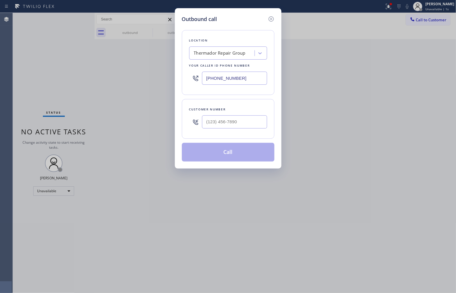
click at [244, 75] on input "[PHONE_NUMBER]" at bounding box center [234, 78] width 65 height 13
paste input "213) 699-3884"
type input "[PHONE_NUMBER]"
type input "(___) ___-____"
click at [230, 118] on input "text" at bounding box center [234, 121] width 65 height 13
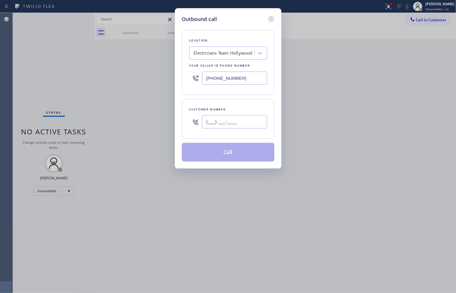
paste input "801) 304-3264"
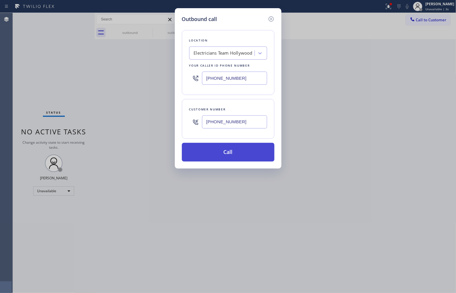
type input "[PHONE_NUMBER]"
drag, startPoint x: 252, startPoint y: 157, endPoint x: 388, endPoint y: 292, distance: 191.9
click at [255, 159] on button "Call" at bounding box center [228, 152] width 93 height 19
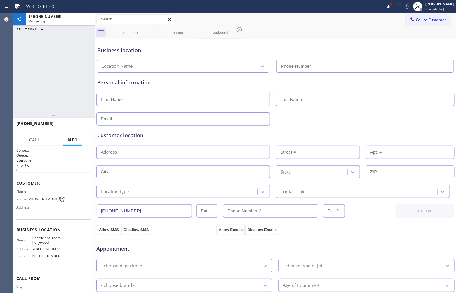
type input "[PHONE_NUMBER]"
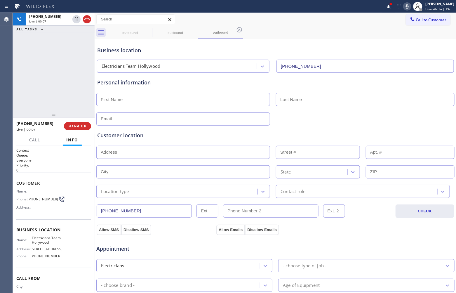
click at [15, 76] on div "Agent Desktop Classify the call LOCATION NAME Kitchen remodeling [PERSON_NAME][…" at bounding box center [228, 153] width 456 height 280
click at [79, 125] on span "HANG UP" at bounding box center [78, 126] width 18 height 4
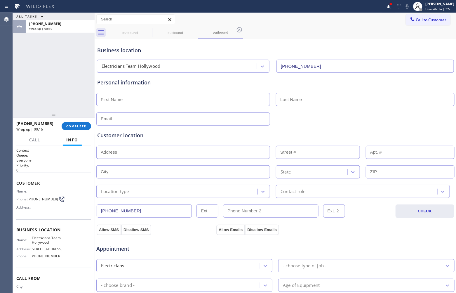
click at [34, 81] on div "ALL TASKS ALL TASKS ACTIVE TASKS TASKS IN WRAP UP [PHONE_NUMBER] Wrap up | 00:16" at bounding box center [54, 62] width 82 height 98
click at [58, 126] on div "[PHONE_NUMBER] Wrap up | 00:22" at bounding box center [38, 125] width 45 height 15
click at [72, 123] on button "COMPLETE" at bounding box center [76, 126] width 29 height 8
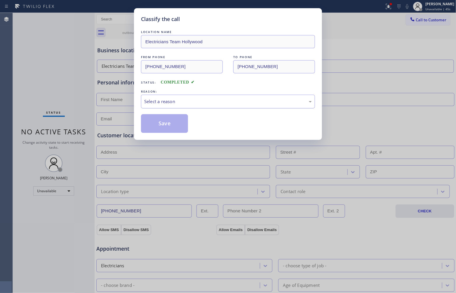
click at [197, 103] on div "Select a reason" at bounding box center [228, 101] width 168 height 7
click at [174, 121] on button "Save" at bounding box center [164, 123] width 47 height 19
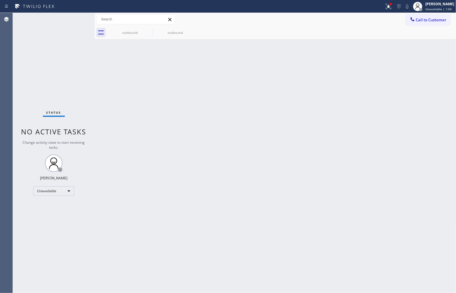
click at [2, 98] on div "Agent Desktop" at bounding box center [6, 153] width 13 height 280
click at [18, 72] on div "Status No active tasks Change activity state to start receiving tasks. [PERSON_…" at bounding box center [54, 153] width 82 height 280
click at [421, 17] on button "Call to Customer" at bounding box center [428, 19] width 45 height 11
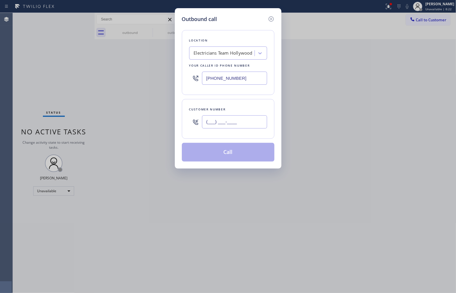
click at [238, 126] on input "(___) ___-____" at bounding box center [234, 121] width 65 height 13
paste input "520) 440-3643"
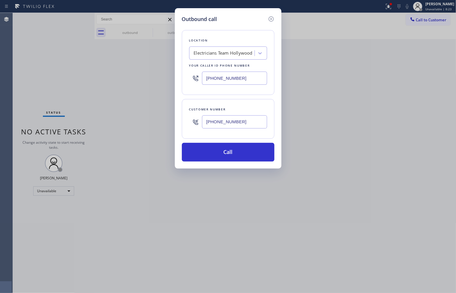
type input "[PHONE_NUMBER]"
click at [221, 78] on input "[PHONE_NUMBER]" at bounding box center [234, 78] width 65 height 13
paste input "929) 374-2651"
type input "[PHONE_NUMBER]"
click at [231, 154] on button "Call" at bounding box center [228, 152] width 93 height 19
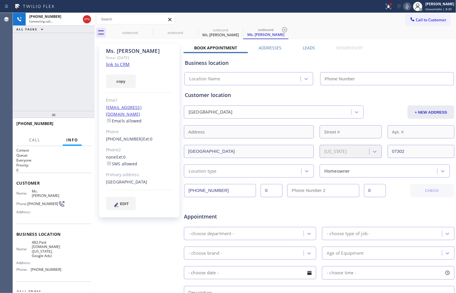
type input "[PHONE_NUMBER]"
click at [28, 78] on div "[PHONE_NUMBER] Connecting call… ALL TASKS ALL TASKS ACTIVE TASKS TASKS IN WRAP …" at bounding box center [54, 62] width 82 height 98
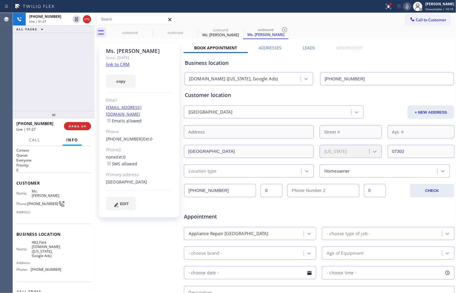
click at [407, 5] on icon at bounding box center [407, 6] width 7 height 7
click at [75, 17] on icon at bounding box center [76, 19] width 7 height 7
click at [76, 20] on icon at bounding box center [76, 19] width 7 height 7
click at [404, 6] on icon at bounding box center [407, 6] width 7 height 7
click at [24, 91] on div "[PHONE_NUMBER] Live | 02:12 ALL TASKS ALL TASKS ACTIVE TASKS TASKS IN WRAP UP" at bounding box center [54, 62] width 82 height 98
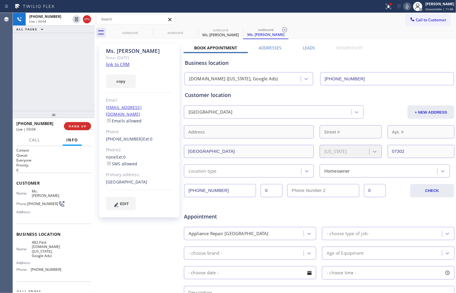
drag, startPoint x: 15, startPoint y: 85, endPoint x: 19, endPoint y: 87, distance: 5.0
click at [15, 85] on div "[PHONE_NUMBER] Live | 03:04 ALL TASKS ALL TASKS ACTIVE TASKS TASKS IN WRAP UP" at bounding box center [54, 62] width 82 height 98
drag, startPoint x: 39, startPoint y: 203, endPoint x: 29, endPoint y: 196, distance: 11.5
click at [29, 201] on span "[PHONE_NUMBER]" at bounding box center [42, 203] width 31 height 4
copy span "520) 440-3643"
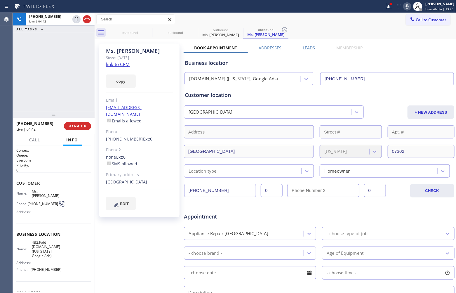
click at [26, 56] on div "[PHONE_NUMBER] Live | 04:42 ALL TASKS ALL TASKS ACTIVE TASKS TASKS IN WRAP UP" at bounding box center [54, 62] width 82 height 98
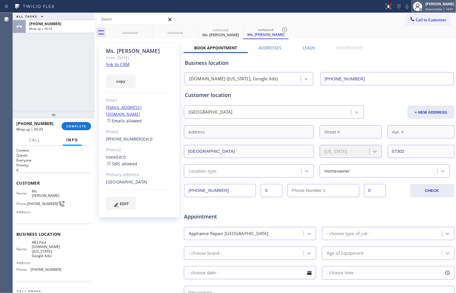
click at [431, 1] on div "[PERSON_NAME] Unavailable | 14:01" at bounding box center [433, 6] width 45 height 13
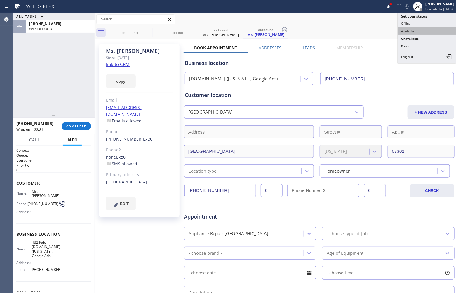
click at [422, 29] on button "Available" at bounding box center [427, 31] width 58 height 8
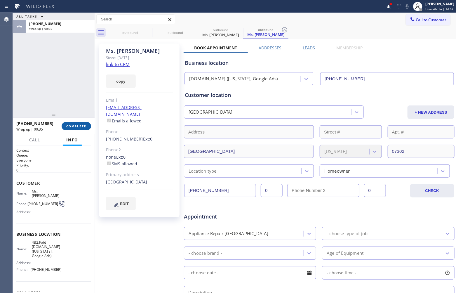
drag, startPoint x: 76, startPoint y: 122, endPoint x: 75, endPoint y: 126, distance: 4.0
click at [75, 126] on button "COMPLETE" at bounding box center [76, 126] width 29 height 8
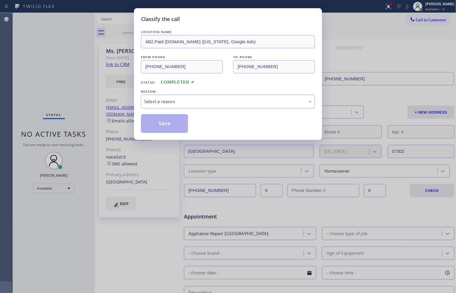
drag, startPoint x: 172, startPoint y: 104, endPoint x: 173, endPoint y: 108, distance: 3.6
click at [172, 104] on div "Select a reason" at bounding box center [228, 101] width 168 height 7
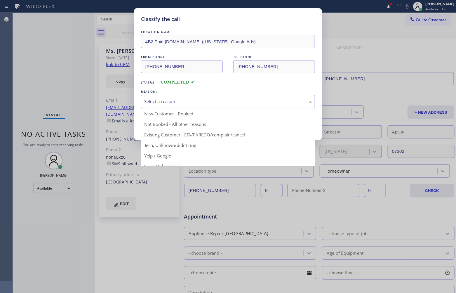
drag, startPoint x: 173, startPoint y: 108, endPoint x: 165, endPoint y: 117, distance: 11.4
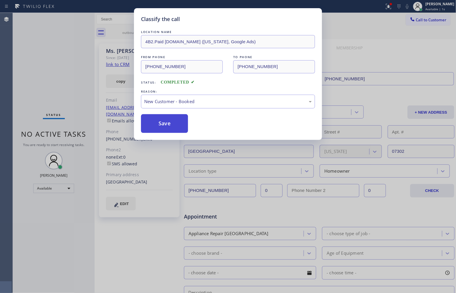
click at [160, 126] on button "Save" at bounding box center [164, 123] width 47 height 19
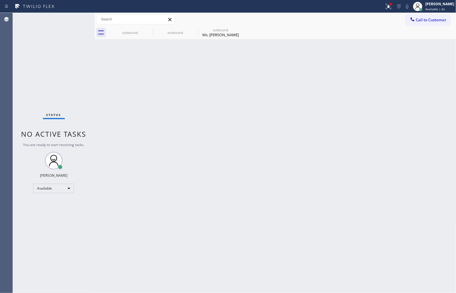
click at [8, 66] on div "Agent Desktop" at bounding box center [6, 153] width 13 height 280
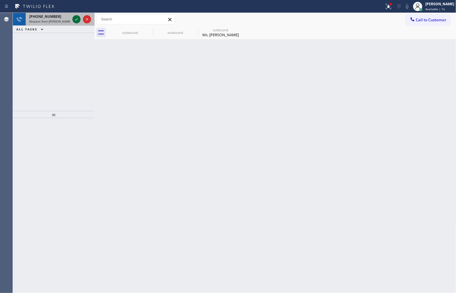
click at [75, 21] on icon at bounding box center [76, 19] width 7 height 7
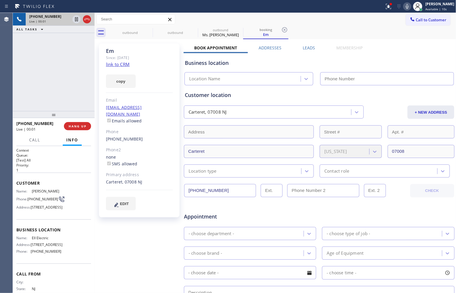
type input "[PHONE_NUMBER]"
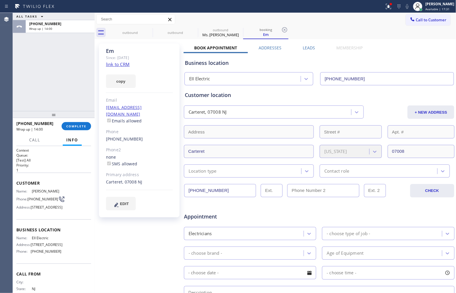
click at [423, 21] on span "Call to Customer" at bounding box center [431, 19] width 31 height 5
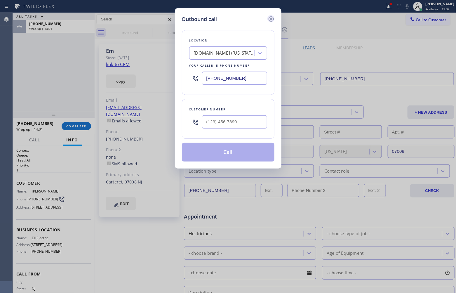
click at [271, 21] on icon at bounding box center [270, 18] width 5 height 5
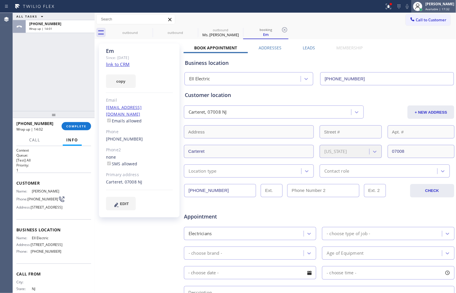
click at [435, 9] on span "Available | 17:32" at bounding box center [437, 9] width 24 height 4
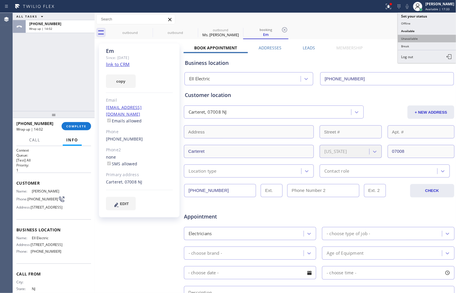
click at [407, 39] on button "Unavailable" at bounding box center [427, 39] width 58 height 8
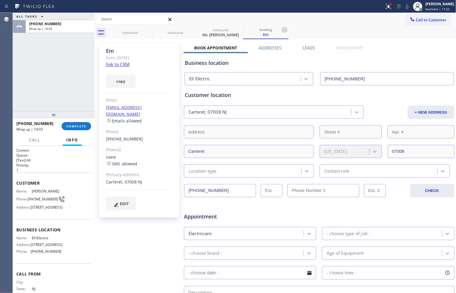
click at [83, 117] on div at bounding box center [54, 114] width 82 height 7
click at [79, 128] on span "COMPLETE" at bounding box center [76, 126] width 20 height 4
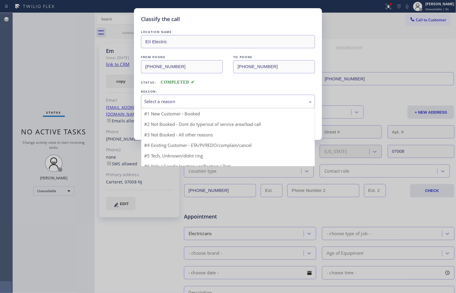
click at [203, 97] on div "Select a reason" at bounding box center [228, 102] width 174 height 14
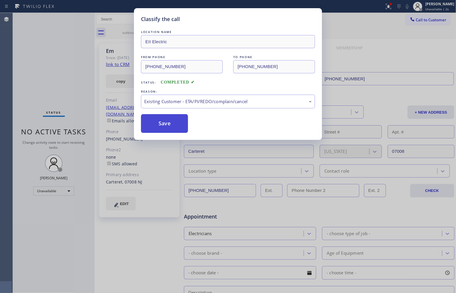
click at [174, 121] on button "Save" at bounding box center [164, 123] width 47 height 19
type input "[PHONE_NUMBER]"
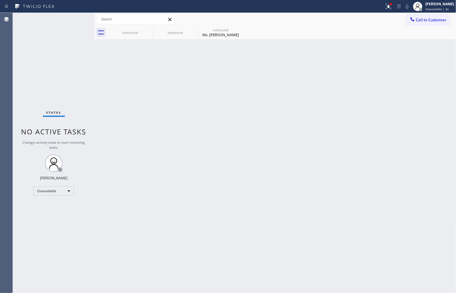
click at [423, 19] on span "Call to Customer" at bounding box center [431, 19] width 31 height 5
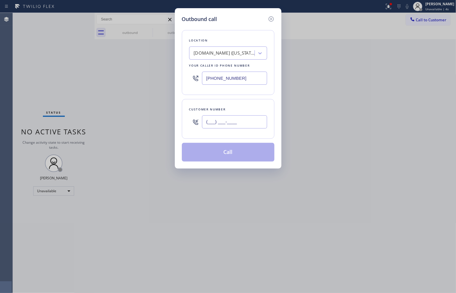
drag, startPoint x: 233, startPoint y: 120, endPoint x: 200, endPoint y: 18, distance: 107.0
click at [232, 121] on input "(___) ___-____" at bounding box center [234, 121] width 65 height 13
paste input "269) 873-4172"
type input "[PHONE_NUMBER]"
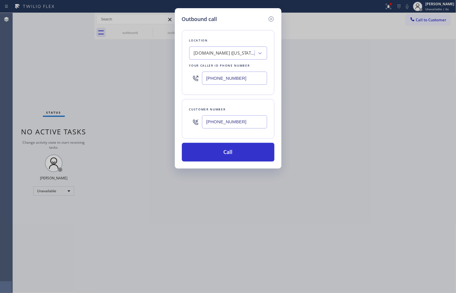
click at [225, 78] on input "[PHONE_NUMBER]" at bounding box center [234, 78] width 65 height 13
paste input "805) 728-9087"
type input "[PHONE_NUMBER]"
click at [240, 151] on button "Call" at bounding box center [228, 152] width 93 height 19
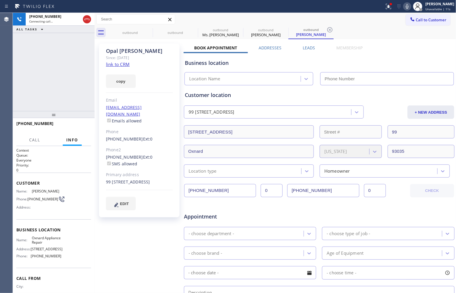
type input "[PHONE_NUMBER]"
click at [24, 92] on div "[PHONE_NUMBER] Connecting call… ALL TASKS ALL TASKS ACTIVE TASKS TASKS IN WRAP …" at bounding box center [54, 62] width 82 height 98
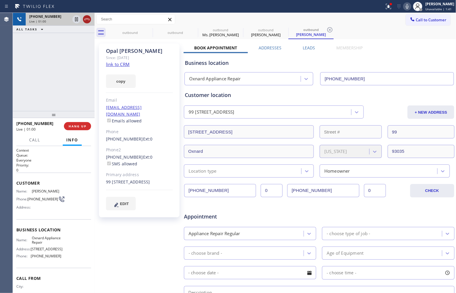
click at [84, 18] on icon at bounding box center [86, 19] width 7 height 7
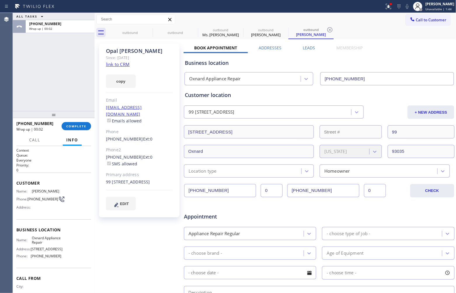
drag, startPoint x: 12, startPoint y: 72, endPoint x: 214, endPoint y: 0, distance: 214.2
click at [31, 70] on div "Agent Desktop Classify the call LOCATION NAME Kitchen remodeling [PERSON_NAME][…" at bounding box center [228, 153] width 456 height 280
click at [83, 128] on button "COMPLETE" at bounding box center [76, 126] width 29 height 8
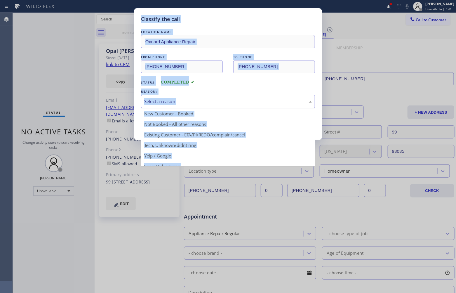
click at [166, 105] on div "Select a reason" at bounding box center [228, 102] width 174 height 14
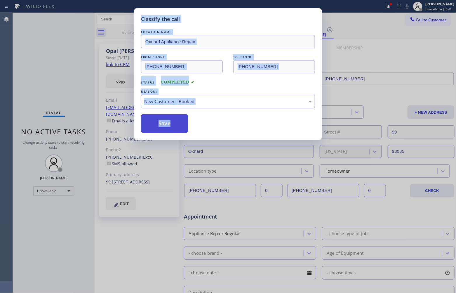
click at [165, 123] on button "Save" at bounding box center [164, 123] width 47 height 19
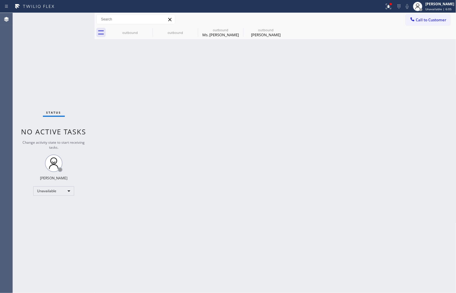
click at [1, 70] on div "Agent Desktop" at bounding box center [6, 153] width 13 height 280
click at [20, 57] on div "Status No active tasks Change activity state to start receiving tasks. [PERSON_…" at bounding box center [54, 153] width 82 height 280
click at [18, 110] on div "Status No active tasks Change activity state to start receiving tasks. [PERSON_…" at bounding box center [54, 153] width 82 height 280
click at [436, 21] on span "Call to Customer" at bounding box center [431, 19] width 31 height 5
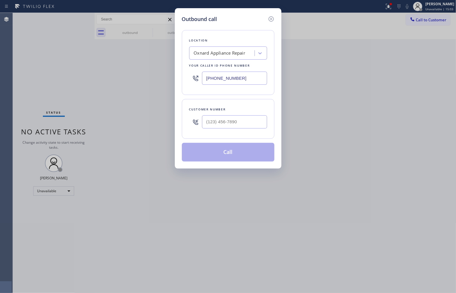
drag, startPoint x: 19, startPoint y: 43, endPoint x: 244, endPoint y: 6, distance: 227.3
click at [19, 43] on div "Outbound call Location Oxnard Appliance Repair Your caller id phone number [PHO…" at bounding box center [228, 146] width 456 height 293
click at [228, 83] on input "[PHONE_NUMBER]" at bounding box center [234, 78] width 65 height 13
paste input "55) 719-3434"
type input "[PHONE_NUMBER]"
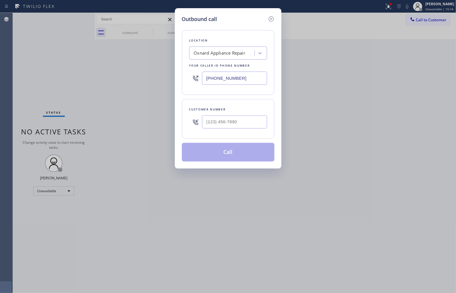
type input "(___) ___-____"
drag, startPoint x: 0, startPoint y: 105, endPoint x: 67, endPoint y: 109, distance: 67.5
click at [0, 105] on div "Outbound call Location Thermador Appliance Repair Zone Your caller id phone num…" at bounding box center [228, 146] width 456 height 293
click at [224, 125] on input "(___) ___-____" at bounding box center [234, 121] width 65 height 13
paste input "310) 882-8209"
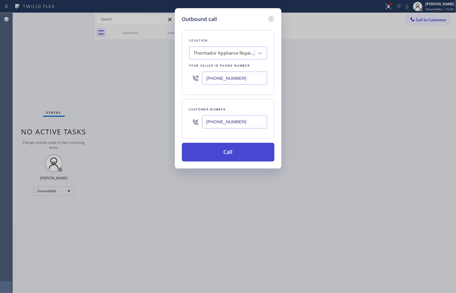
type input "[PHONE_NUMBER]"
click at [225, 152] on button "Call" at bounding box center [228, 152] width 93 height 19
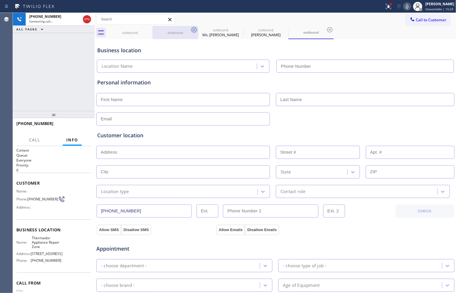
click at [0, 0] on icon at bounding box center [0, 0] width 0 height 0
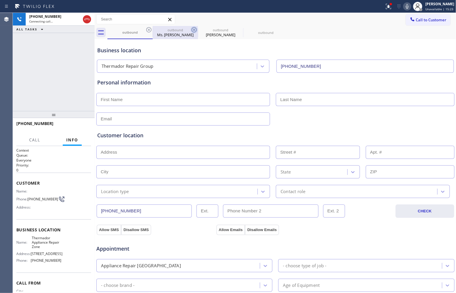
click at [150, 29] on icon at bounding box center [148, 29] width 7 height 7
click at [191, 29] on icon at bounding box center [194, 29] width 7 height 7
type input "[PHONE_NUMBER]"
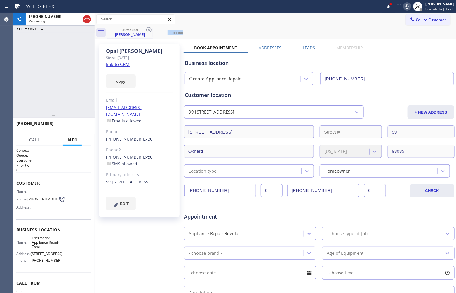
click at [150, 29] on icon at bounding box center [148, 29] width 7 height 7
click at [0, 0] on icon at bounding box center [0, 0] width 0 height 0
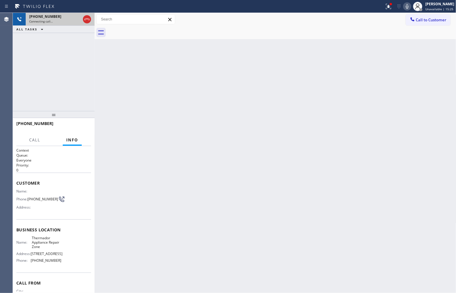
click at [47, 22] on span "Connecting call…" at bounding box center [41, 21] width 24 height 4
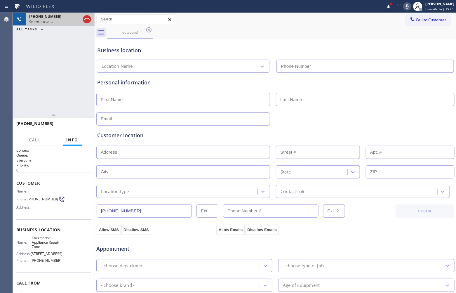
click at [47, 22] on span "Connecting call…" at bounding box center [41, 21] width 24 height 4
type input "[PHONE_NUMBER]"
click at [88, 20] on icon at bounding box center [86, 19] width 7 height 7
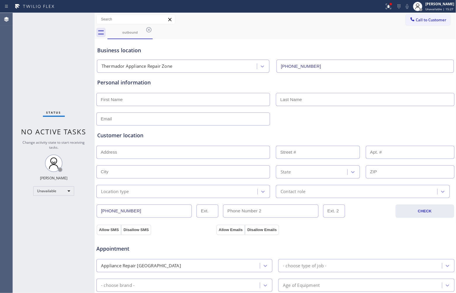
click at [138, 107] on div "Personal information" at bounding box center [275, 102] width 356 height 47
click at [134, 103] on input "text" at bounding box center [183, 99] width 174 height 13
click at [2, 85] on div "Agent Desktop" at bounding box center [6, 153] width 13 height 280
click at [127, 102] on input "text" at bounding box center [183, 99] width 174 height 13
type input "[PERSON_NAME]"
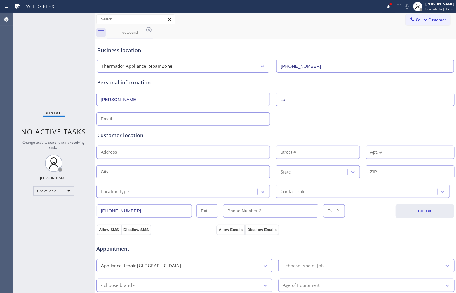
type input "Lo"
click at [34, 85] on div "Status No active tasks Change activity state to start receiving tasks. [PERSON_…" at bounding box center [54, 153] width 82 height 280
drag, startPoint x: 126, startPoint y: 126, endPoint x: 123, endPoint y: 120, distance: 5.9
click at [125, 123] on div "Customer location >> ADD NEW ADDRESS << + NEW ADDRESS State Location type Conta…" at bounding box center [275, 160] width 359 height 75
click at [123, 120] on input "text" at bounding box center [183, 118] width 174 height 13
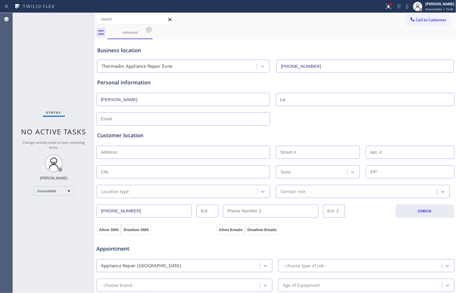
paste input "[EMAIL_ADDRESS][DOMAIN_NAME]"
type input "[EMAIL_ADDRESS][DOMAIN_NAME]"
click at [147, 156] on input "text" at bounding box center [183, 152] width 174 height 13
drag, startPoint x: 31, startPoint y: 88, endPoint x: 41, endPoint y: 90, distance: 10.7
click at [33, 89] on div "Status No active tasks Change activity state to start receiving tasks. [PERSON_…" at bounding box center [54, 153] width 82 height 280
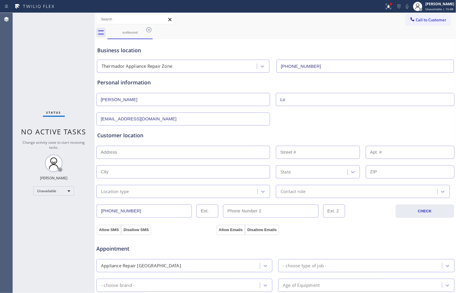
click at [145, 123] on div "Customer location >> ADD NEW ADDRESS << + NEW ADDRESS State Location type Conta…" at bounding box center [275, 160] width 359 height 75
click at [140, 154] on input "text" at bounding box center [183, 152] width 174 height 13
paste input "[STREET_ADDRESS]"
type input "[STREET_ADDRESS]"
type input "4440"
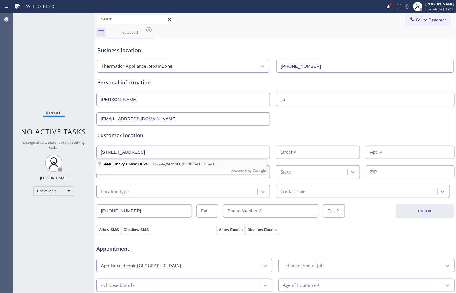
type input "La Cañada Flintridge"
type input "91011"
click at [129, 192] on div "Location type" at bounding box center [115, 191] width 28 height 7
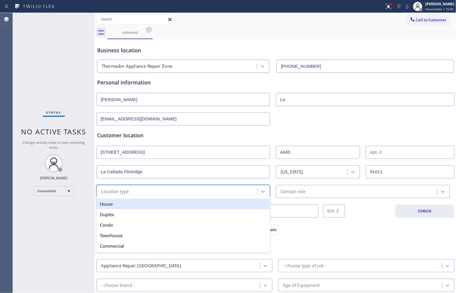
drag, startPoint x: 124, startPoint y: 204, endPoint x: 304, endPoint y: 201, distance: 179.8
click at [126, 205] on div "House" at bounding box center [183, 203] width 174 height 11
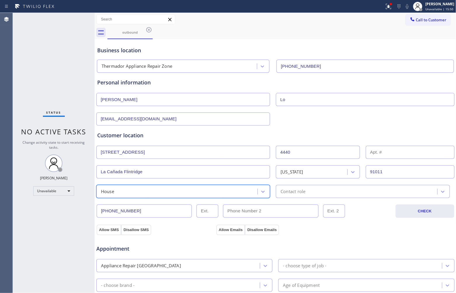
click at [302, 195] on div "Contact role" at bounding box center [292, 191] width 25 height 7
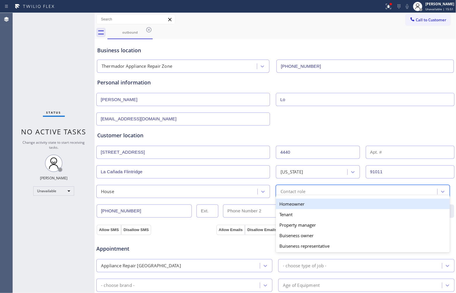
click at [299, 206] on div "Homeowner" at bounding box center [363, 203] width 174 height 11
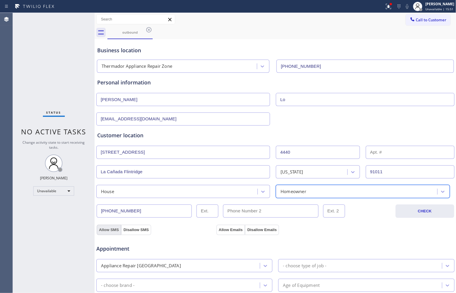
click at [114, 231] on button "Allow SMS" at bounding box center [109, 229] width 25 height 11
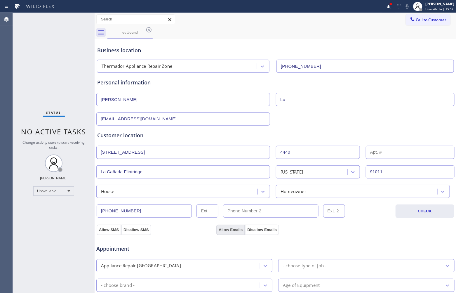
click at [236, 230] on button "Allow Emails" at bounding box center [230, 229] width 29 height 11
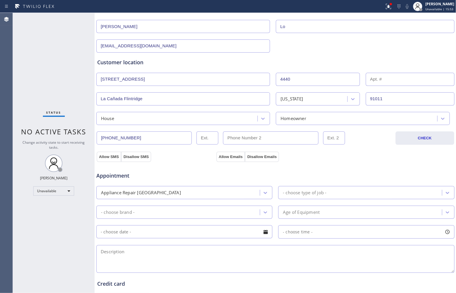
click at [331, 194] on div "- choose type of job -" at bounding box center [361, 192] width 162 height 10
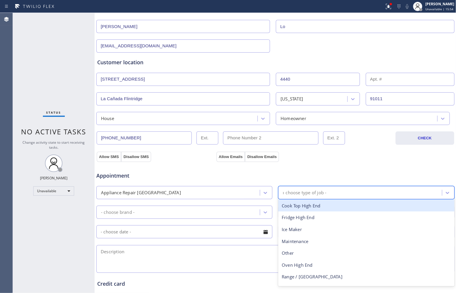
type input "ra"
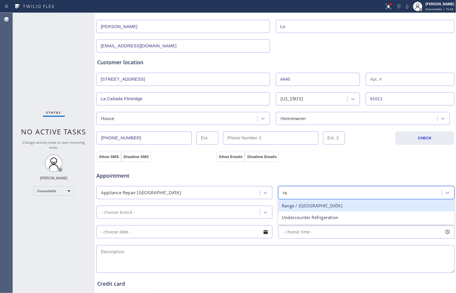
click at [297, 209] on div "Range / [GEOGRAPHIC_DATA]" at bounding box center [366, 206] width 176 height 12
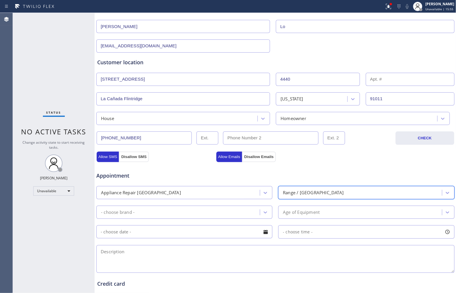
click at [175, 214] on div "- choose brand -" at bounding box center [179, 212] width 162 height 10
type input "t"
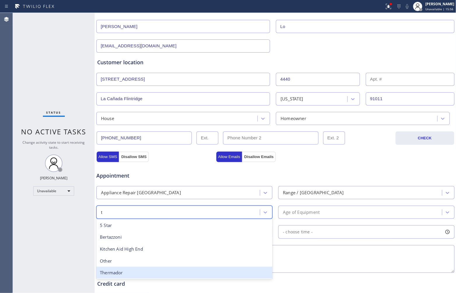
click at [126, 272] on div "Thermador" at bounding box center [184, 272] width 176 height 12
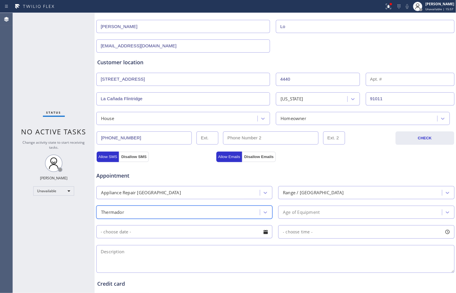
click at [325, 219] on div "Age of Equipment" at bounding box center [366, 211] width 176 height 13
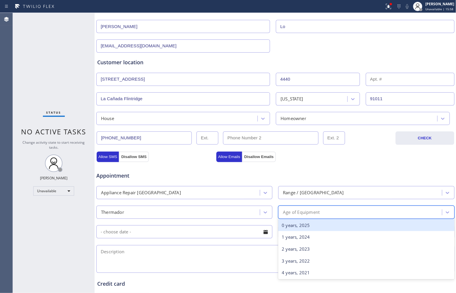
type input "7"
click at [311, 228] on div "7 years, 2018" at bounding box center [366, 225] width 176 height 12
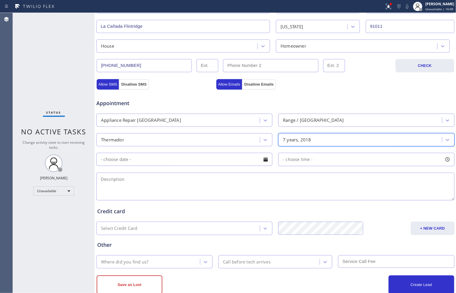
scroll to position [146, 0]
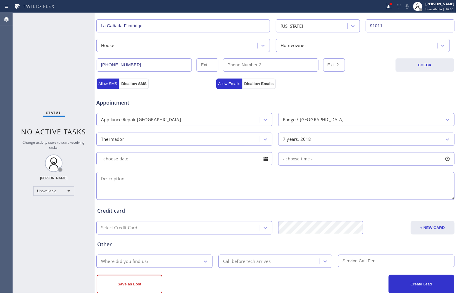
click at [189, 162] on input "text" at bounding box center [184, 158] width 176 height 13
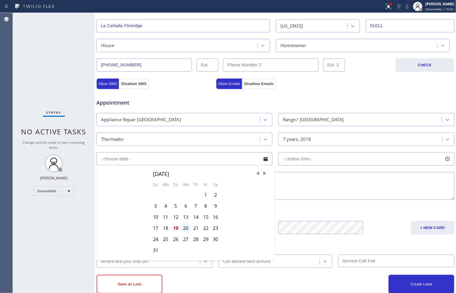
click at [187, 229] on div "20" at bounding box center [186, 227] width 10 height 11
type input "[DATE]"
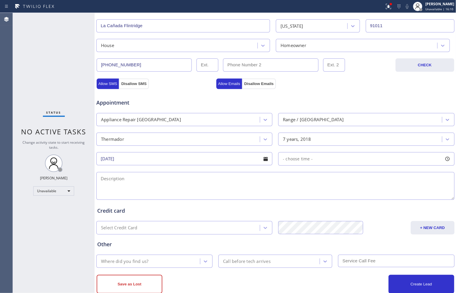
click at [9, 65] on div "Agent Desktop" at bounding box center [6, 153] width 13 height 280
click at [316, 162] on div "- choose time -" at bounding box center [366, 158] width 176 height 13
drag, startPoint x: 281, startPoint y: 197, endPoint x: 358, endPoint y: 202, distance: 76.9
click at [358, 202] on div "FROM TILL 8:00 AM 2:00 PM" at bounding box center [361, 186] width 167 height 42
drag, startPoint x: 280, startPoint y: 194, endPoint x: 320, endPoint y: 202, distance: 41.3
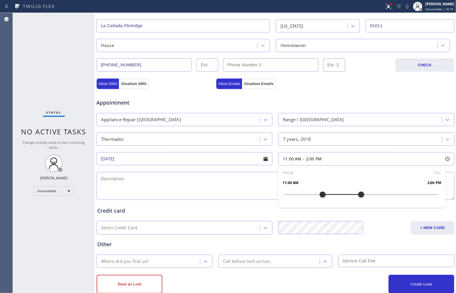
click at [320, 202] on div "FROM TILL 11:00 AM 2:00 PM" at bounding box center [361, 186] width 167 height 42
click at [185, 184] on textarea at bounding box center [275, 186] width 358 height 28
drag, startPoint x: 196, startPoint y: 200, endPoint x: 193, endPoint y: 197, distance: 3.9
click at [193, 198] on div "Business location Thermador Appliance Repair Zone [PHONE_NUMBER] Personal infor…" at bounding box center [275, 94] width 359 height 399
click at [192, 195] on textarea "11-2 | $69 |" at bounding box center [275, 186] width 358 height 28
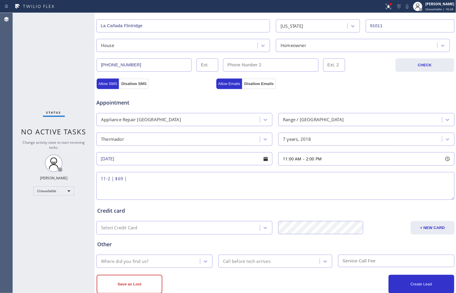
paste textarea "Thermador | Range | 7 yrs | the oven doesn't heat up | [STREET_ADDRESS]"
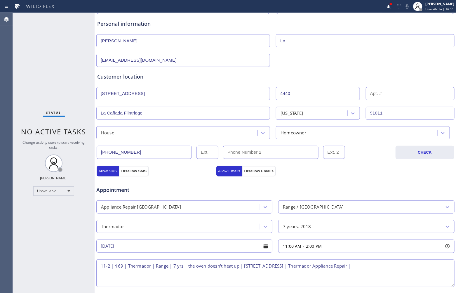
scroll to position [161, 0]
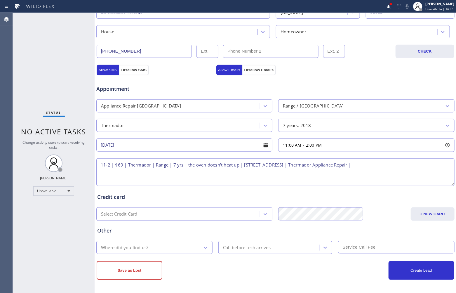
click at [414, 165] on textarea "11-2 | $69 | Thermador | Range | 7 yrs | the oven doesn't heat up | [STREET_ADD…" at bounding box center [275, 172] width 358 height 28
paste textarea "Please call 30 minutes prior to arrival."
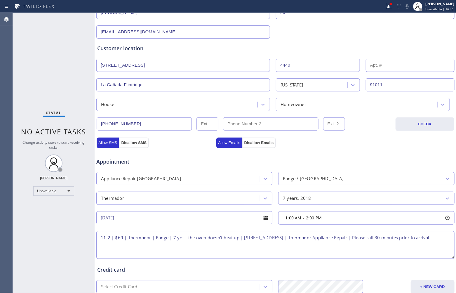
scroll to position [15, 0]
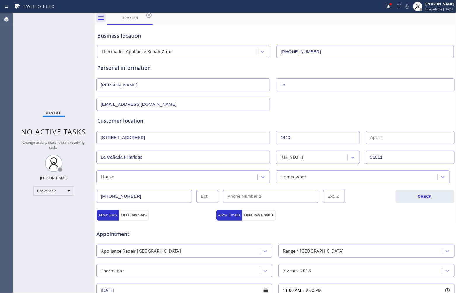
drag, startPoint x: 145, startPoint y: 199, endPoint x: 88, endPoint y: 194, distance: 57.1
click at [88, 194] on div "Status No active tasks Change activity state to start receiving tasks. [PERSON_…" at bounding box center [234, 153] width 443 height 280
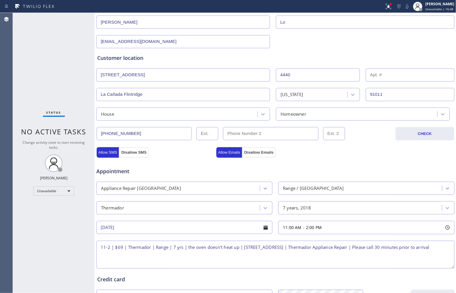
scroll to position [161, 0]
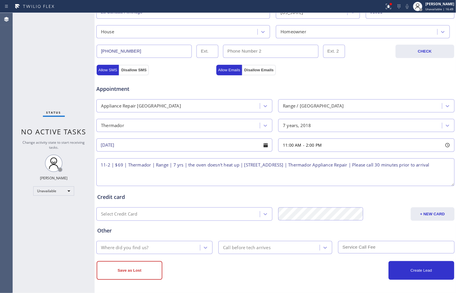
click at [161, 172] on textarea "11-2 | $69 | Thermador | Range | 7 yrs | the oven doesn't heat up | [STREET_ADD…" at bounding box center [275, 172] width 358 height 28
paste textarea "[PHONE_NUMBER]"
type textarea "11-2 | $69 | Thermador | Range | 7 yrs | the oven doesn't heat up | [STREET_ADD…"
click at [6, 208] on div "Agent Desktop" at bounding box center [6, 153] width 13 height 280
click at [180, 249] on div "Where did you find us?" at bounding box center [149, 247] width 102 height 10
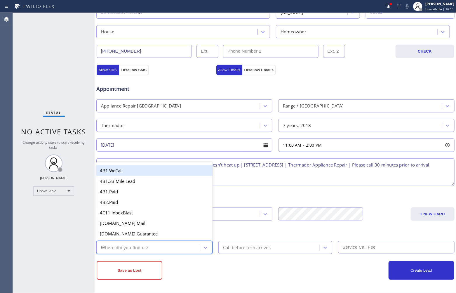
type input "we"
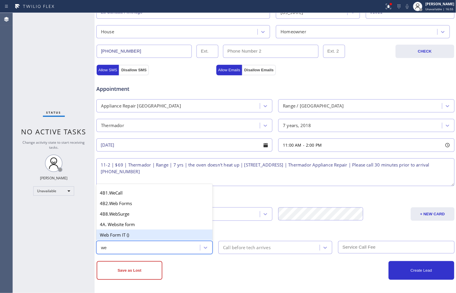
click at [128, 236] on div "Web Form IT ()" at bounding box center [154, 234] width 116 height 11
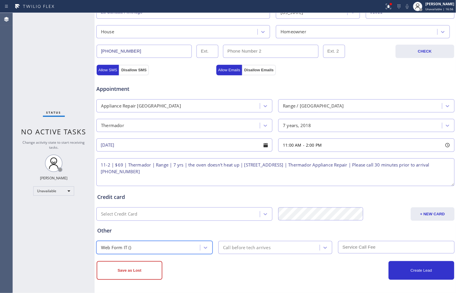
click at [244, 249] on div "Call before tech arrives" at bounding box center [247, 247] width 48 height 7
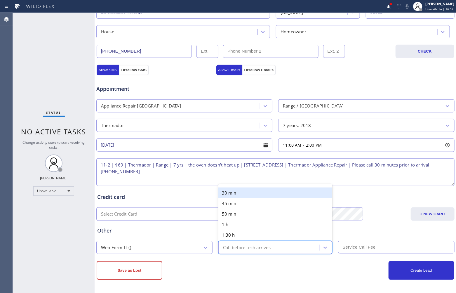
click at [234, 189] on div "30 min" at bounding box center [275, 192] width 114 height 11
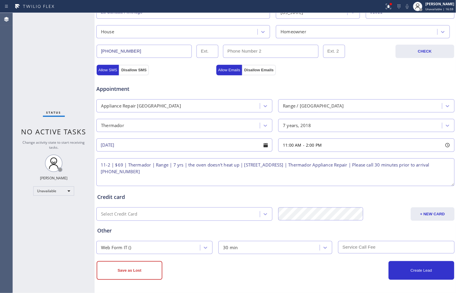
click at [367, 246] on input "text" at bounding box center [396, 247] width 116 height 13
type input "69"
click at [9, 96] on div "Agent Desktop" at bounding box center [6, 153] width 13 height 280
click at [172, 163] on textarea "11-2 | $69 | Thermador | Range | 7 yrs | the oven doesn't heat up | [STREET_ADD…" at bounding box center [275, 172] width 358 height 28
paste textarea "PRG366GH"
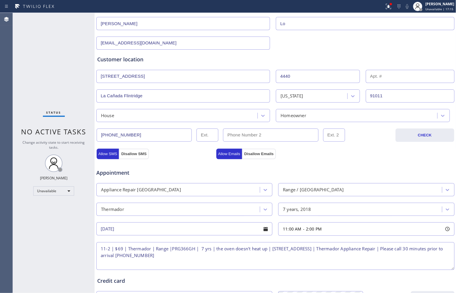
scroll to position [0, 0]
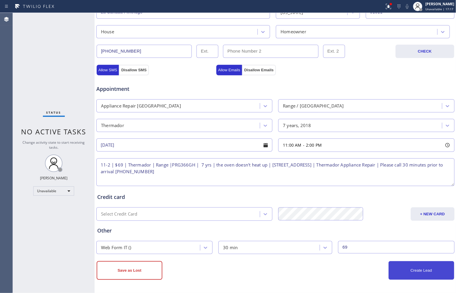
type textarea "11-2 | $69 | Thermador | Range |PRG366GH | 7 yrs | the oven doesn't heat up | […"
click at [422, 266] on button "Create Lead" at bounding box center [421, 270] width 66 height 19
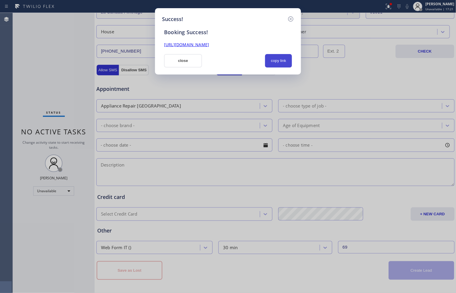
click at [282, 58] on button "copy link" at bounding box center [278, 60] width 27 height 13
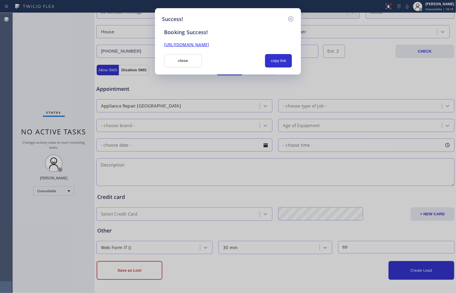
drag, startPoint x: 20, startPoint y: 69, endPoint x: 24, endPoint y: 60, distance: 9.1
click at [20, 66] on div "Success! Booking Success! [URL][DOMAIN_NAME] close copy link" at bounding box center [228, 146] width 456 height 293
click at [191, 62] on button "close" at bounding box center [183, 60] width 38 height 13
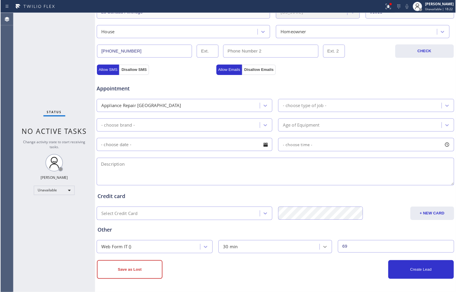
scroll to position [0, 0]
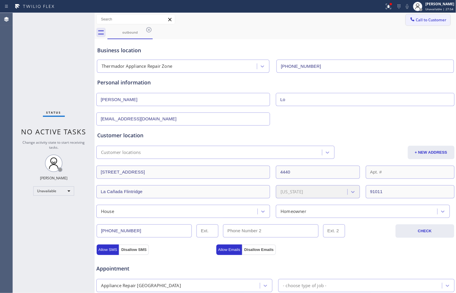
drag, startPoint x: 425, startPoint y: 23, endPoint x: 377, endPoint y: 44, distance: 52.3
click at [425, 23] on button "Call to Customer" at bounding box center [428, 19] width 45 height 11
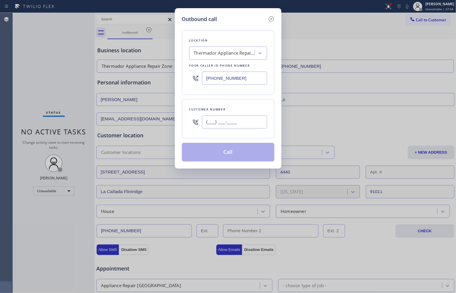
click at [250, 120] on input "(___) ___-____" at bounding box center [234, 121] width 65 height 13
paste input "269) 873-4172"
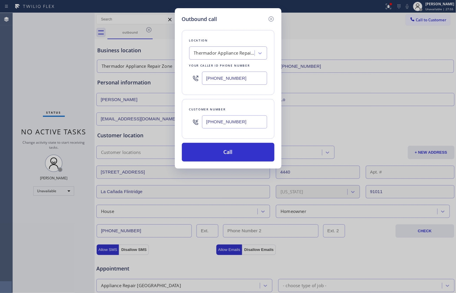
type input "[PHONE_NUMBER]"
click at [219, 52] on div "Thermador Appliance Repair Zone" at bounding box center [224, 53] width 61 height 7
type input "5 Star Appliance"
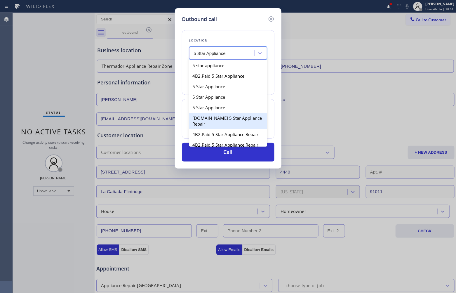
click at [231, 124] on div "[DOMAIN_NAME] 5 Star Appliance Repair" at bounding box center [228, 121] width 78 height 16
type input "[PHONE_NUMBER]"
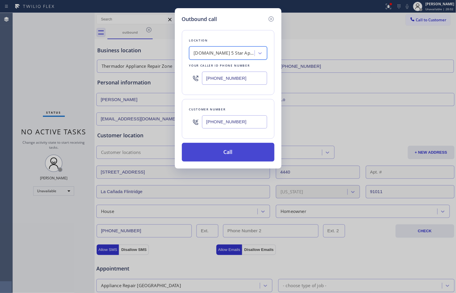
click at [243, 150] on button "Call" at bounding box center [228, 152] width 93 height 19
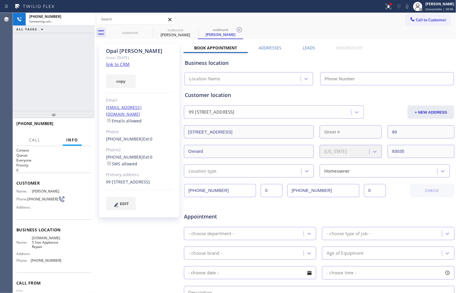
type input "[PHONE_NUMBER]"
click at [29, 78] on div "[PHONE_NUMBER] Connecting call… ALL TASKS ALL TASKS ACTIVE TASKS TASKS IN WRAP …" at bounding box center [54, 62] width 82 height 98
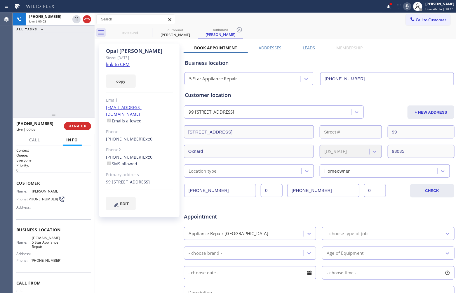
drag, startPoint x: 13, startPoint y: 85, endPoint x: 68, endPoint y: 95, distance: 55.5
click at [13, 85] on div "[PHONE_NUMBER] Live | 00:03 ALL TASKS ALL TASKS ACTIVE TASKS TASKS IN WRAP UP" at bounding box center [54, 62] width 82 height 98
click at [79, 128] on span "HANG UP" at bounding box center [78, 126] width 18 height 4
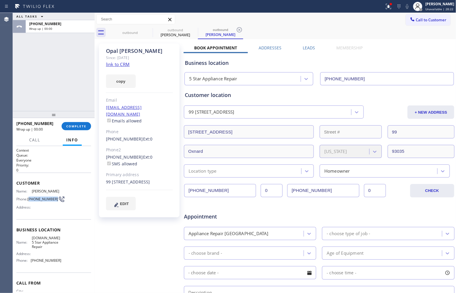
drag, startPoint x: 40, startPoint y: 204, endPoint x: 29, endPoint y: 196, distance: 12.9
click at [29, 196] on div "Name: [PERSON_NAME] Phone: [PHONE_NUMBER] Address:" at bounding box center [38, 200] width 45 height 23
copy span "269) 873-4172"
click at [425, 19] on span "Call to Customer" at bounding box center [431, 19] width 31 height 5
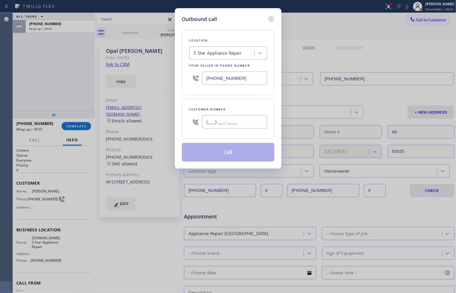
click at [236, 123] on input "(___) ___-____" at bounding box center [234, 121] width 65 height 13
paste input "269) 873-4172"
type input "[PHONE_NUMBER]"
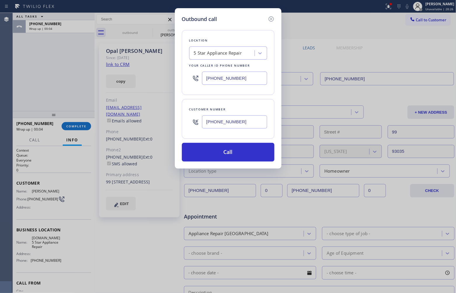
drag, startPoint x: 231, startPoint y: 80, endPoint x: 235, endPoint y: 84, distance: 5.6
click at [231, 80] on input "[PHONE_NUMBER]" at bounding box center [234, 78] width 65 height 13
paste input "05) 728-9087"
type input "[PHONE_NUMBER]"
click at [244, 153] on button "Call" at bounding box center [228, 152] width 93 height 19
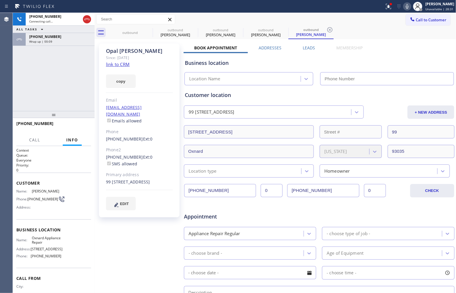
type input "[PHONE_NUMBER]"
click at [9, 94] on div "Agent Desktop" at bounding box center [6, 153] width 13 height 280
click at [50, 40] on span "Wrap up | 00:13" at bounding box center [40, 41] width 23 height 4
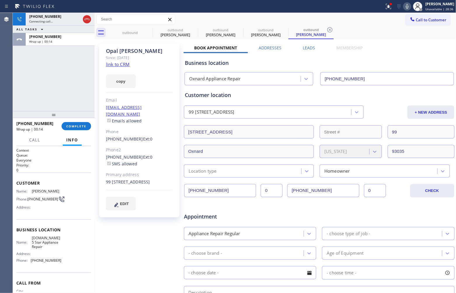
click at [80, 130] on div "[PHONE_NUMBER] Wrap up | 00:14 COMPLETE" at bounding box center [53, 125] width 75 height 15
click at [79, 128] on span "COMPLETE" at bounding box center [76, 126] width 20 height 4
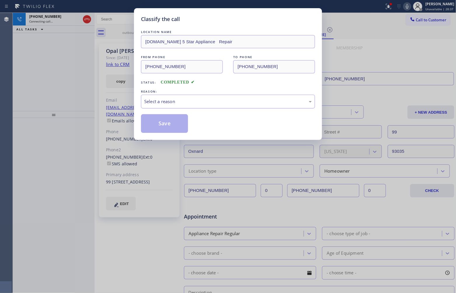
click at [184, 100] on div "Select a reason" at bounding box center [228, 101] width 168 height 7
click at [168, 123] on button "Save" at bounding box center [164, 123] width 47 height 19
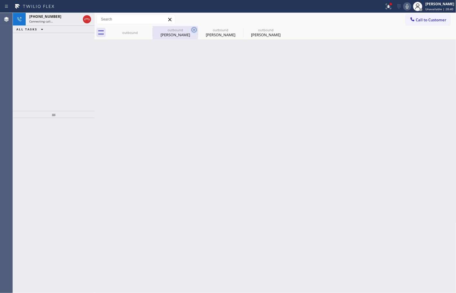
click at [0, 0] on icon at bounding box center [0, 0] width 0 height 0
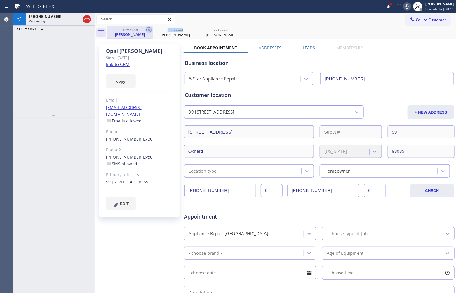
click at [148, 29] on icon at bounding box center [148, 29] width 7 height 7
type input "[PHONE_NUMBER]"
click at [148, 29] on icon at bounding box center [148, 29] width 7 height 7
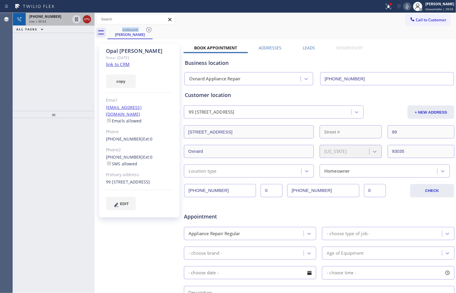
click at [87, 20] on icon at bounding box center [86, 19] width 7 height 7
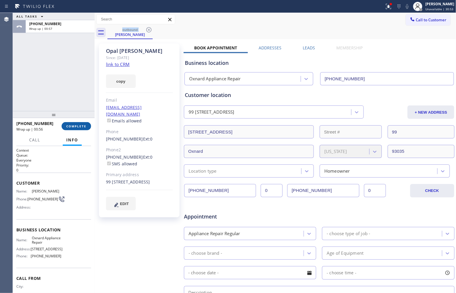
click at [78, 126] on span "COMPLETE" at bounding box center [76, 126] width 20 height 4
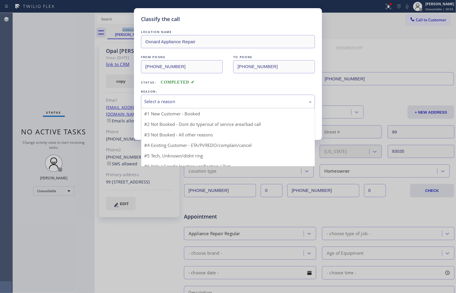
click at [171, 100] on div "Select a reason" at bounding box center [228, 101] width 168 height 7
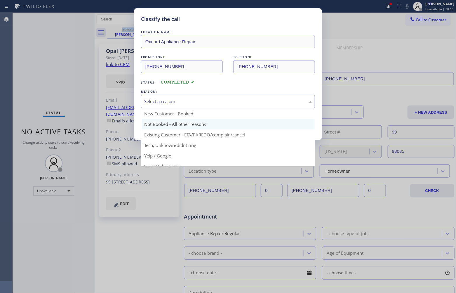
click at [165, 128] on button "Save" at bounding box center [164, 123] width 47 height 19
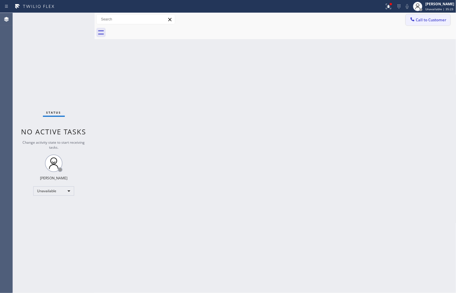
drag, startPoint x: 422, startPoint y: 24, endPoint x: 330, endPoint y: 50, distance: 95.3
click at [421, 24] on button "Call to Customer" at bounding box center [428, 19] width 45 height 11
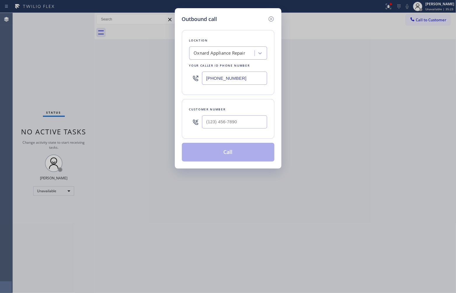
click at [247, 75] on input "[PHONE_NUMBER]" at bounding box center [234, 78] width 65 height 13
paste input "312) 584-3445"
type input "[PHONE_NUMBER]"
type input "(___) ___-____"
click at [222, 123] on input "(___) ___-____" at bounding box center [234, 121] width 65 height 13
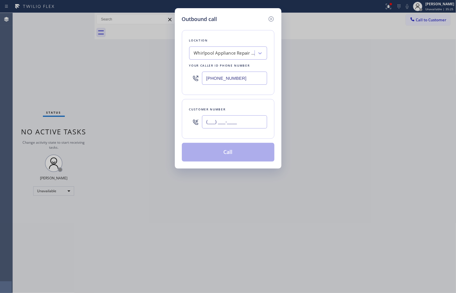
paste input "312) 912-8557"
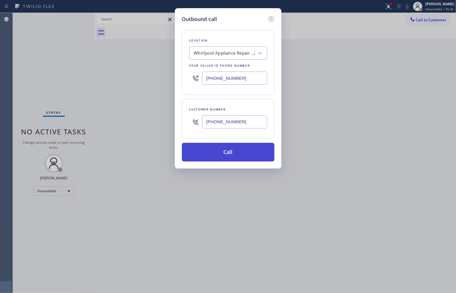
type input "[PHONE_NUMBER]"
click at [248, 156] on button "Call" at bounding box center [228, 152] width 93 height 19
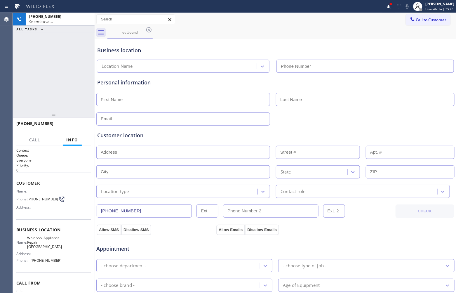
drag, startPoint x: 33, startPoint y: 59, endPoint x: 320, endPoint y: 1, distance: 293.1
click at [36, 59] on div "[PHONE_NUMBER] Connecting call… ALL TASKS ALL TASKS ACTIVE TASKS TASKS IN WRAP …" at bounding box center [54, 62] width 82 height 98
type input "[PHONE_NUMBER]"
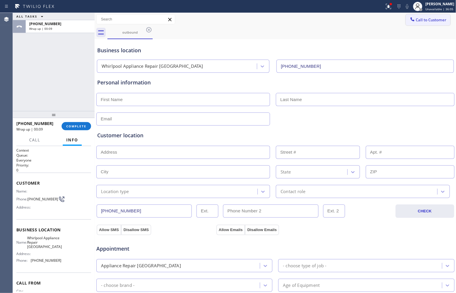
click at [441, 19] on span "Call to Customer" at bounding box center [431, 19] width 31 height 5
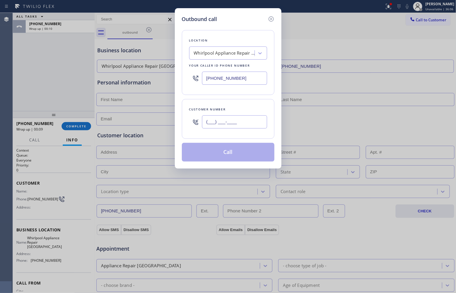
click at [245, 126] on input "(___) ___-____" at bounding box center [234, 121] width 65 height 13
paste input "312) 912-8557"
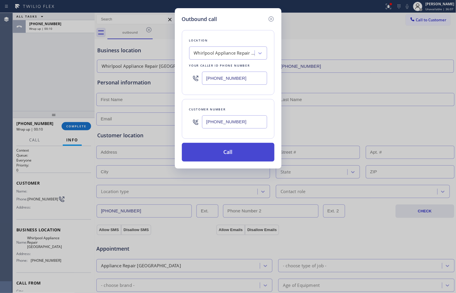
type input "[PHONE_NUMBER]"
click at [241, 158] on button "Call" at bounding box center [228, 152] width 93 height 19
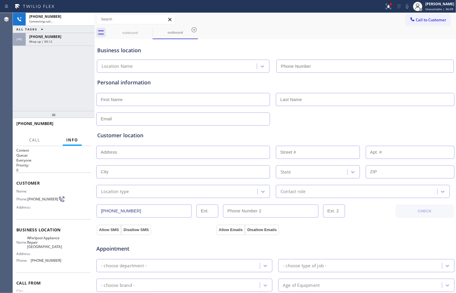
type input "[PHONE_NUMBER]"
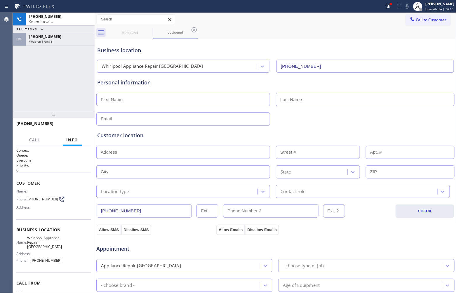
click at [5, 82] on div "Agent Desktop" at bounding box center [6, 153] width 13 height 280
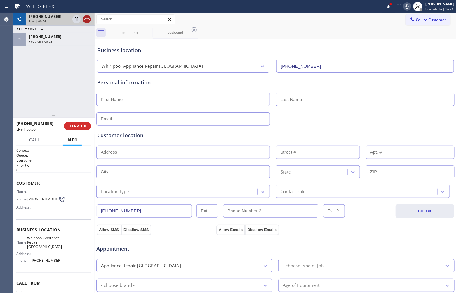
click at [84, 18] on icon at bounding box center [86, 19] width 7 height 7
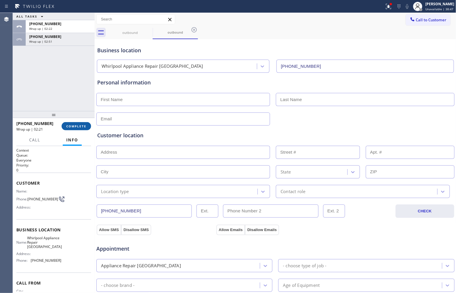
click at [80, 122] on button "COMPLETE" at bounding box center [76, 126] width 29 height 8
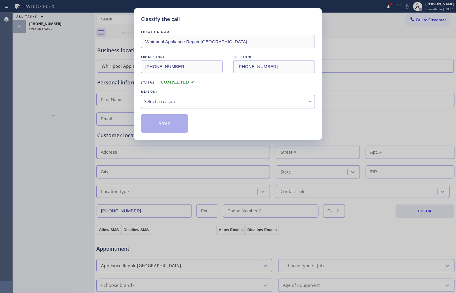
click at [174, 103] on div "Select a reason" at bounding box center [228, 101] width 168 height 7
click at [173, 123] on button "Save" at bounding box center [164, 123] width 47 height 19
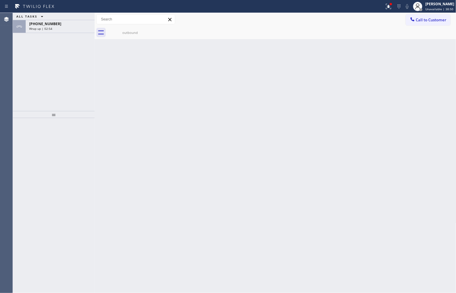
drag, startPoint x: 59, startPoint y: 29, endPoint x: 79, endPoint y: 73, distance: 48.1
click at [61, 32] on div "[PHONE_NUMBER] Wrap up | 02:54" at bounding box center [59, 26] width 67 height 13
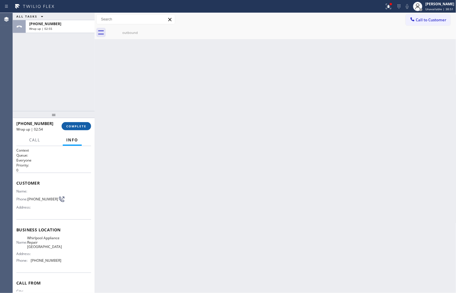
click at [78, 126] on span "COMPLETE" at bounding box center [76, 126] width 20 height 4
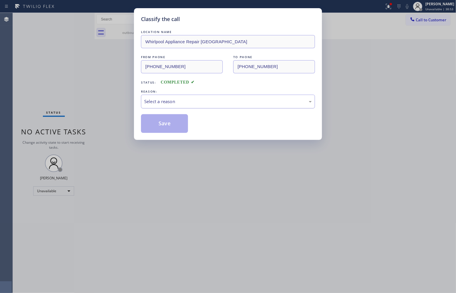
click at [162, 106] on div "Select a reason" at bounding box center [228, 102] width 174 height 14
click at [162, 126] on button "Save" at bounding box center [164, 123] width 47 height 19
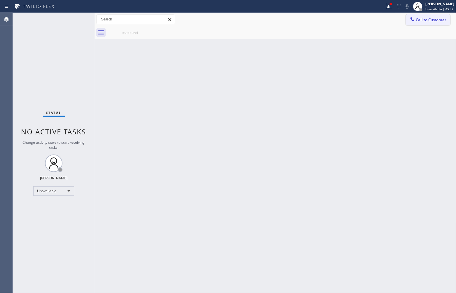
click at [418, 19] on span "Call to Customer" at bounding box center [431, 19] width 31 height 5
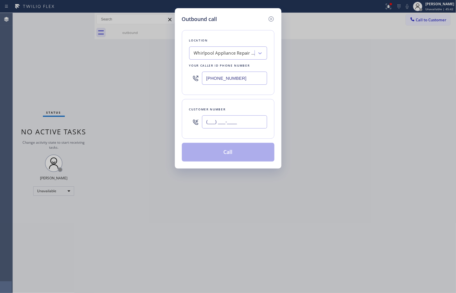
click at [236, 118] on input "(___) ___-____" at bounding box center [234, 121] width 65 height 13
paste input "323) 868-2000"
type input "[PHONE_NUMBER]"
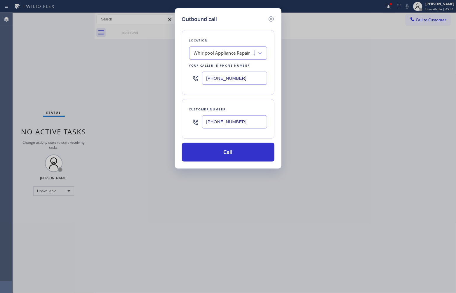
click at [228, 75] on input "[PHONE_NUMBER]" at bounding box center [234, 78] width 65 height 13
paste input "619) 492-3651"
type input "[PHONE_NUMBER]"
click at [238, 149] on button "Call" at bounding box center [228, 152] width 93 height 19
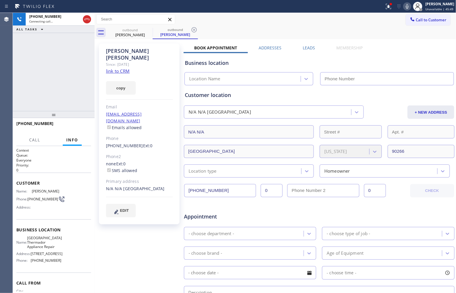
type input "[PHONE_NUMBER]"
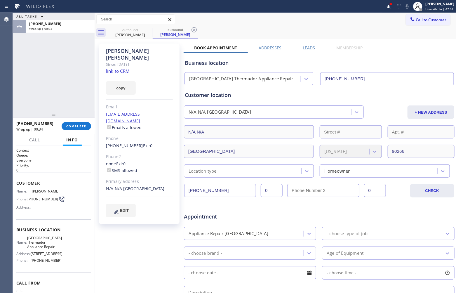
click at [7, 87] on div "Agent Desktop" at bounding box center [6, 153] width 13 height 280
drag, startPoint x: 37, startPoint y: 202, endPoint x: 30, endPoint y: 196, distance: 9.1
click at [30, 197] on span "[PHONE_NUMBER]" at bounding box center [42, 199] width 31 height 4
copy span "323) 868-2000"
click at [418, 20] on span "Call to Customer" at bounding box center [431, 19] width 31 height 5
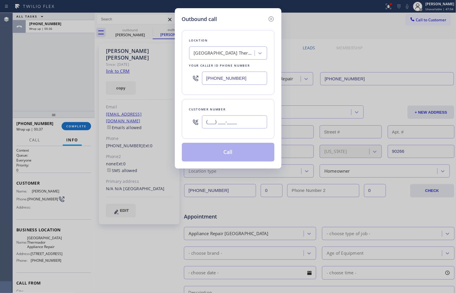
click at [238, 119] on input "(___) ___-____" at bounding box center [234, 121] width 65 height 13
paste input "323) 868-2000"
type input "[PHONE_NUMBER]"
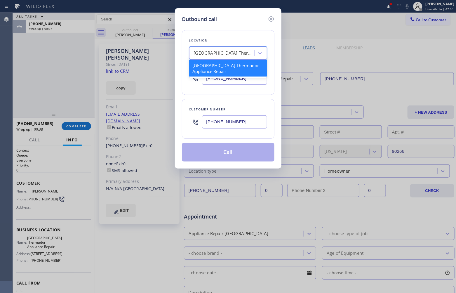
click at [216, 51] on div "[GEOGRAPHIC_DATA] Thermador Appliance Repair" at bounding box center [224, 53] width 61 height 7
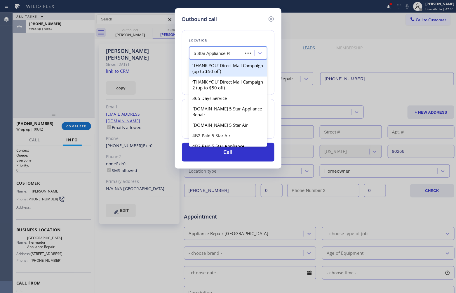
type input "5 Star Appliance Re"
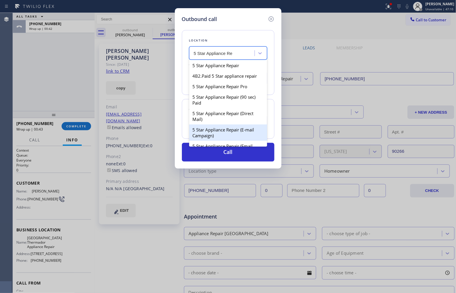
click at [222, 118] on div "5 Star Appliance Repair (Direct Mail)" at bounding box center [228, 116] width 78 height 16
type input "[PHONE_NUMBER]"
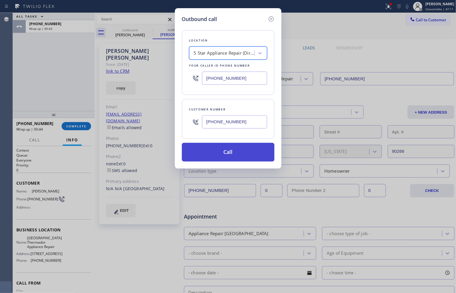
click at [225, 147] on button "Call" at bounding box center [228, 152] width 93 height 19
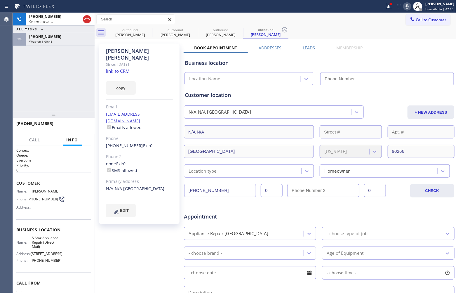
type input "[PHONE_NUMBER]"
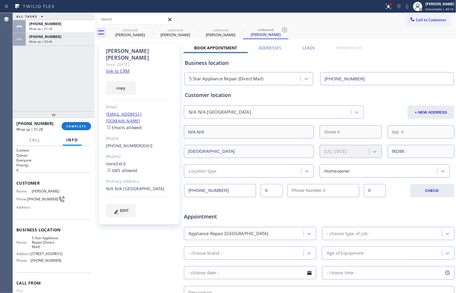
click at [431, 18] on span "Call to Customer" at bounding box center [431, 19] width 31 height 5
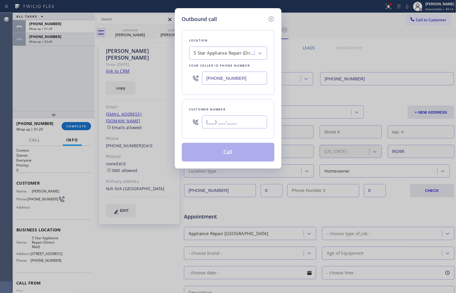
click at [228, 124] on input "(___) ___-____" at bounding box center [234, 121] width 65 height 13
paste input "714) 493-8679"
type input "[PHONE_NUMBER]"
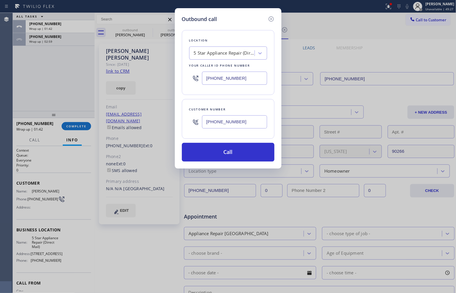
click at [215, 75] on input "[PHONE_NUMBER]" at bounding box center [234, 78] width 65 height 13
paste input "855) 662-5332"
type input "[PHONE_NUMBER]"
click at [227, 118] on input "[PHONE_NUMBER]" at bounding box center [234, 121] width 65 height 13
click at [235, 151] on button "Call" at bounding box center [228, 152] width 93 height 19
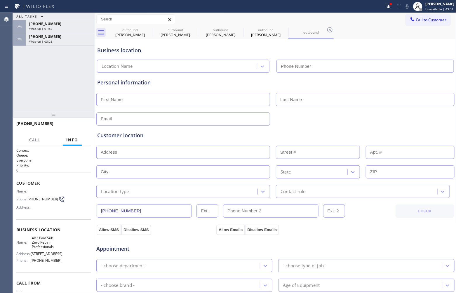
type input "[PHONE_NUMBER]"
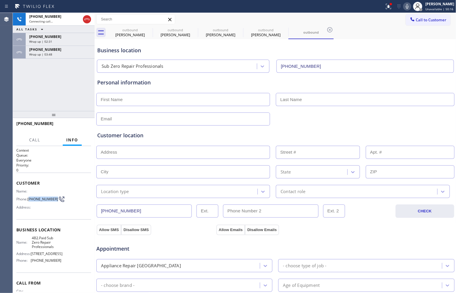
drag, startPoint x: 42, startPoint y: 201, endPoint x: 29, endPoint y: 196, distance: 14.0
click at [29, 197] on span "[PHONE_NUMBER]" at bounding box center [42, 199] width 31 height 4
copy span "714) 493-8679"
drag, startPoint x: 55, startPoint y: 249, endPoint x: 47, endPoint y: 237, distance: 13.8
click at [47, 237] on span "4B2.Paid Sub Zero Repair Professionals" at bounding box center [46, 242] width 29 height 13
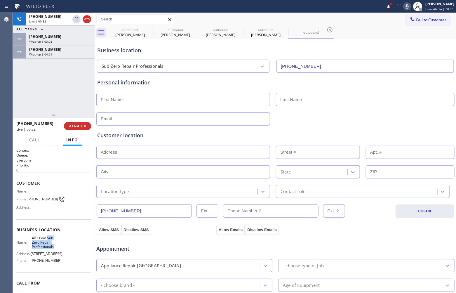
drag, startPoint x: 85, startPoint y: 19, endPoint x: 104, endPoint y: 1, distance: 27.0
click at [85, 19] on icon at bounding box center [86, 19] width 7 height 7
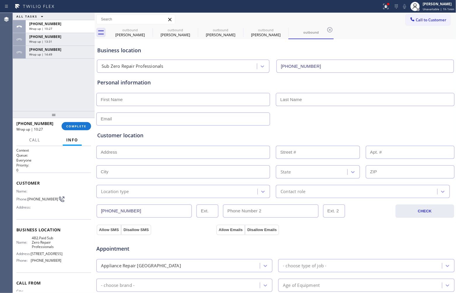
click at [433, 25] on div "Call to Customer Outbound call Location Sub Zero Repair Professionals Your call…" at bounding box center [276, 19] width 362 height 13
click at [425, 16] on button "Call to Customer" at bounding box center [428, 19] width 45 height 11
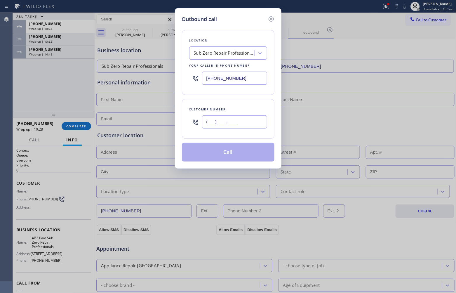
click at [251, 117] on input "(___) ___-____" at bounding box center [234, 121] width 65 height 13
paste input "813) 417-1120"
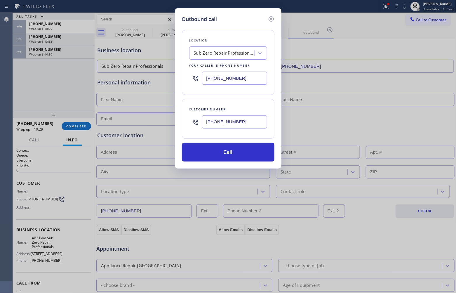
type input "[PHONE_NUMBER]"
click at [224, 82] on input "[PHONE_NUMBER]" at bounding box center [234, 78] width 65 height 13
paste input "786) 590-0166"
type input "[PHONE_NUMBER]"
click at [235, 157] on button "Call" at bounding box center [228, 152] width 93 height 19
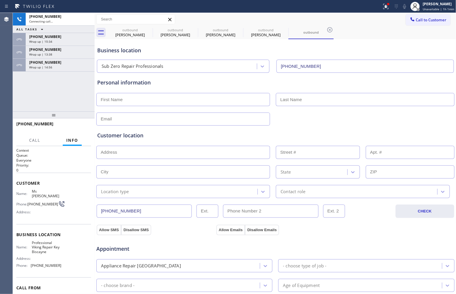
click at [30, 85] on div "[PHONE_NUMBER] Connecting call… ALL TASKS ALL TASKS ACTIVE TASKS TASKS IN WRAP …" at bounding box center [54, 62] width 82 height 98
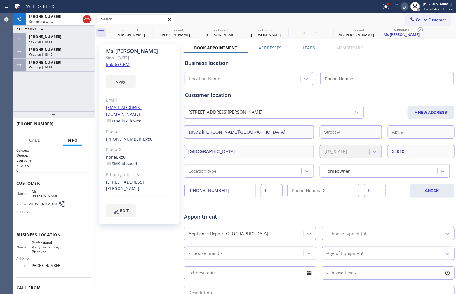
type input "[PHONE_NUMBER]"
click at [7, 85] on div "Agent Desktop" at bounding box center [6, 153] width 13 height 281
click at [49, 66] on span "Wrap up | 14:59" at bounding box center [40, 67] width 23 height 4
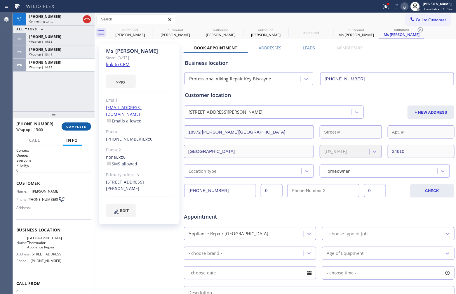
click at [83, 126] on span "COMPLETE" at bounding box center [76, 126] width 20 height 4
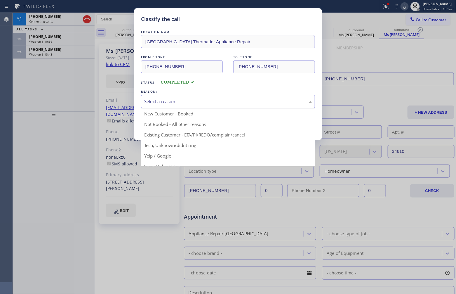
click at [163, 104] on div "Select a reason" at bounding box center [228, 102] width 174 height 14
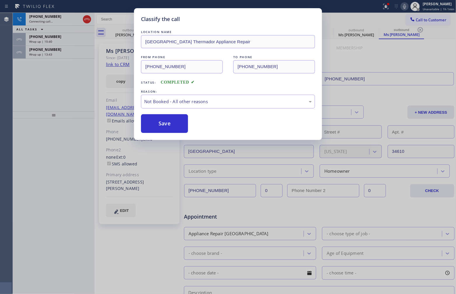
click at [171, 122] on button "Save" at bounding box center [164, 123] width 47 height 19
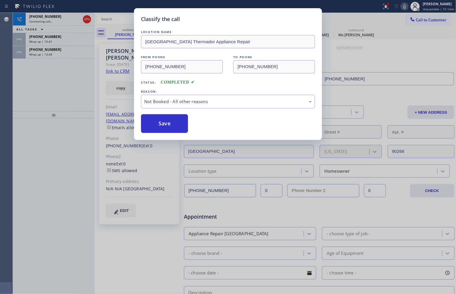
click at [47, 53] on span "Wrap up | 13:44" at bounding box center [40, 54] width 23 height 4
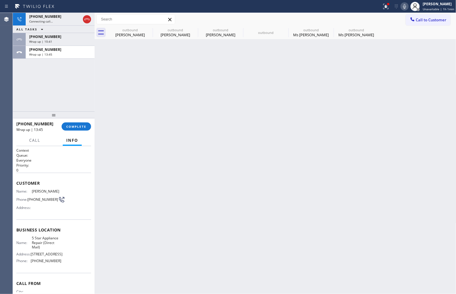
click at [47, 53] on span "Wrap up | 13:45" at bounding box center [40, 54] width 23 height 4
click at [81, 124] on span "COMPLETE" at bounding box center [76, 126] width 20 height 4
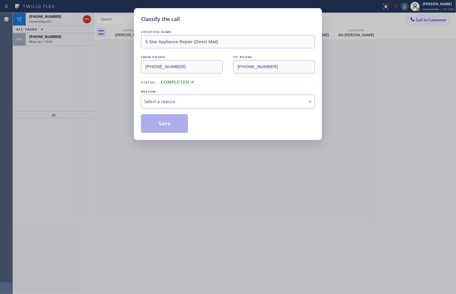
click at [183, 103] on div "Select a reason" at bounding box center [228, 101] width 168 height 7
click at [177, 121] on button "Save" at bounding box center [164, 123] width 47 height 19
type input "[PHONE_NUMBER]"
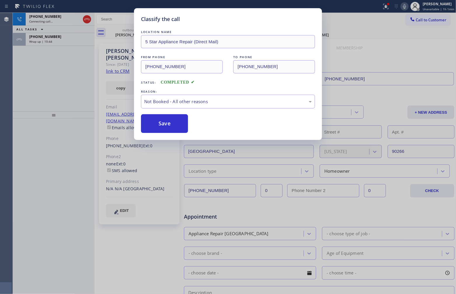
click at [61, 40] on div "Wrap up | 10:44" at bounding box center [60, 41] width 62 height 4
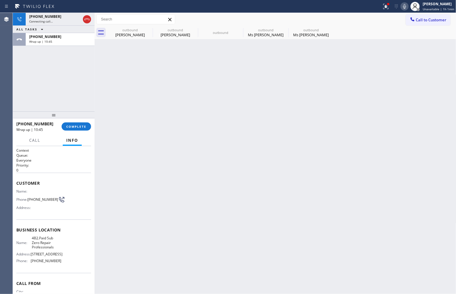
click at [61, 40] on div "Wrap up | 10:45" at bounding box center [60, 41] width 62 height 4
click at [76, 126] on span "COMPLETE" at bounding box center [76, 126] width 20 height 4
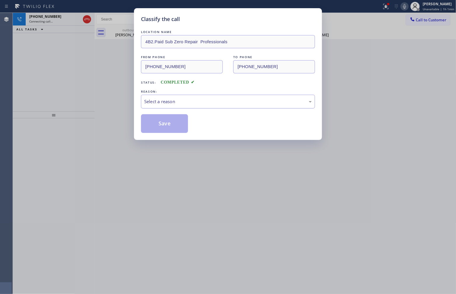
click at [194, 103] on div "Select a reason" at bounding box center [228, 101] width 168 height 7
drag, startPoint x: 169, startPoint y: 123, endPoint x: 329, endPoint y: 2, distance: 201.1
click at [173, 122] on button "Save" at bounding box center [164, 123] width 47 height 19
type input "[PHONE_NUMBER]"
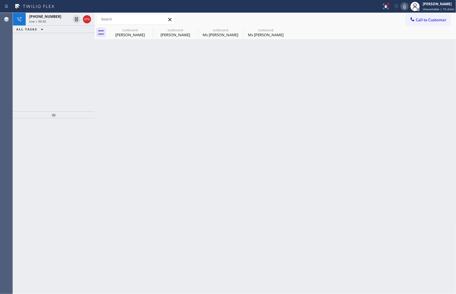
drag, startPoint x: 76, startPoint y: 20, endPoint x: 312, endPoint y: 26, distance: 236.5
click at [75, 20] on icon at bounding box center [76, 19] width 7 height 7
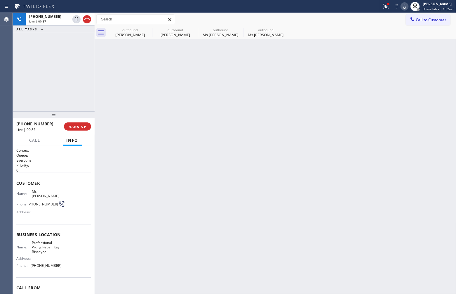
click at [403, 7] on icon at bounding box center [404, 6] width 7 height 7
drag, startPoint x: 27, startPoint y: 104, endPoint x: 107, endPoint y: 78, distance: 84.3
click at [27, 104] on div "[PHONE_NUMBER] Live | 00:52 ALL TASKS ALL TASKS ACTIVE TASKS TASKS IN WRAP UP" at bounding box center [54, 62] width 82 height 98
drag, startPoint x: 32, startPoint y: 70, endPoint x: 37, endPoint y: 62, distance: 9.9
click at [32, 70] on div "[PHONE_NUMBER] Live | 01:38 ALL TASKS ALL TASKS ACTIVE TASKS TASKS IN WRAP UP" at bounding box center [54, 62] width 82 height 98
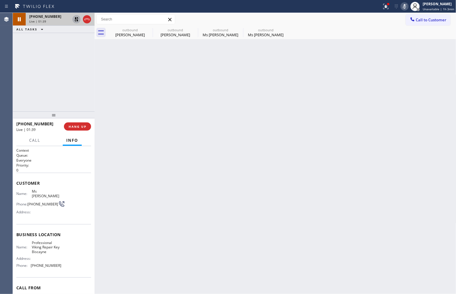
click at [76, 17] on icon at bounding box center [76, 19] width 7 height 7
click at [408, 6] on icon at bounding box center [404, 6] width 7 height 7
drag, startPoint x: 21, startPoint y: 64, endPoint x: 247, endPoint y: 0, distance: 234.6
click at [22, 64] on div "[PHONE_NUMBER] Live | 01:53 ALL TASKS ALL TASKS ACTIVE TASKS TASKS IN WRAP UP" at bounding box center [54, 62] width 82 height 98
drag, startPoint x: 10, startPoint y: 74, endPoint x: 30, endPoint y: 75, distance: 20.2
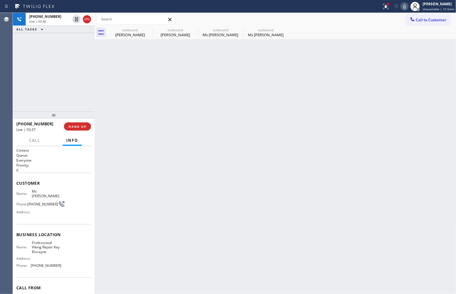
click at [13, 75] on div "Agent Desktop Classify the call LOCATION NAME Kitchen remodeling [PERSON_NAME][…" at bounding box center [228, 153] width 456 height 281
click at [82, 127] on span "HANG UP" at bounding box center [78, 126] width 18 height 4
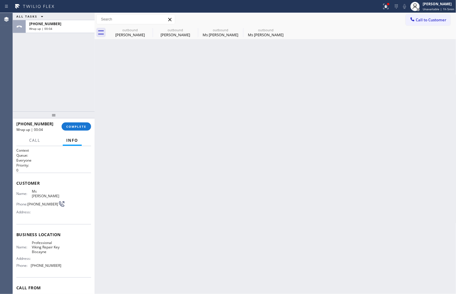
click at [34, 45] on div "ALL TASKS ALL TASKS ACTIVE TASKS TASKS IN WRAP UP [PHONE_NUMBER] Wrap up | 00:04" at bounding box center [54, 62] width 82 height 98
click at [433, 9] on span "Unavailable | 1h 11min" at bounding box center [437, 9] width 33 height 4
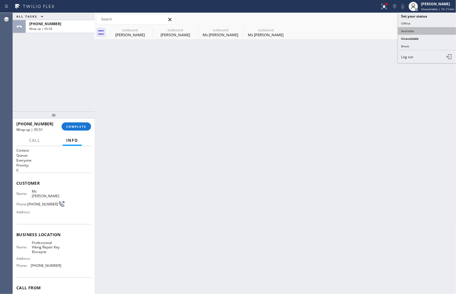
click at [418, 29] on button "Available" at bounding box center [427, 31] width 58 height 8
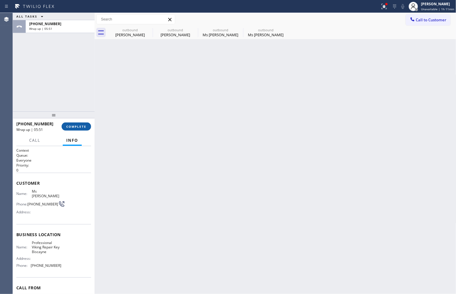
click at [76, 123] on button "COMPLETE" at bounding box center [76, 126] width 29 height 8
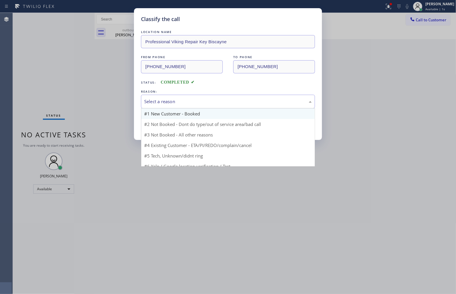
drag, startPoint x: 165, startPoint y: 100, endPoint x: 169, endPoint y: 113, distance: 13.2
click at [166, 102] on div "Select a reason" at bounding box center [228, 101] width 168 height 7
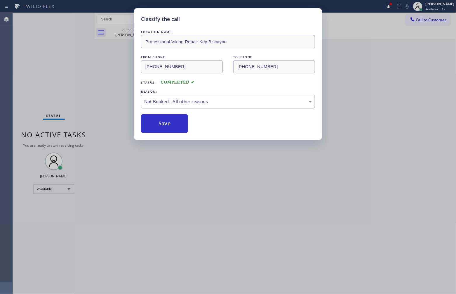
click at [161, 126] on button "Save" at bounding box center [164, 123] width 47 height 19
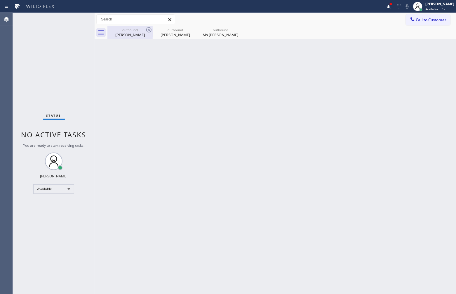
click at [153, 29] on div "outbound [PERSON_NAME]" at bounding box center [175, 32] width 45 height 13
type input "[PHONE_NUMBER]"
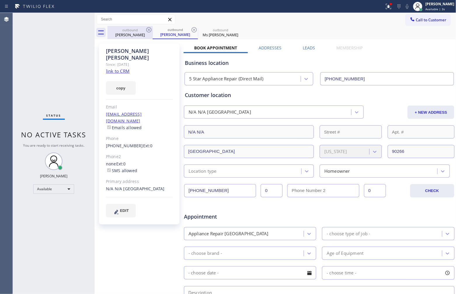
click at [151, 29] on icon at bounding box center [148, 29] width 7 height 7
click at [151, 29] on icon at bounding box center [148, 29] width 5 height 5
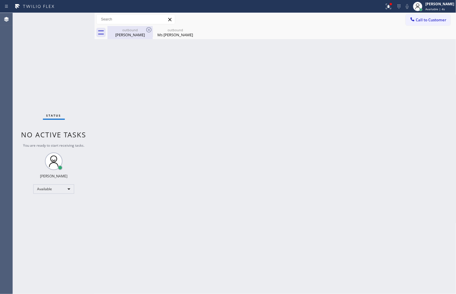
click at [150, 28] on icon at bounding box center [148, 29] width 5 height 5
type input "[PHONE_NUMBER]"
click at [0, 0] on icon at bounding box center [0, 0] width 0 height 0
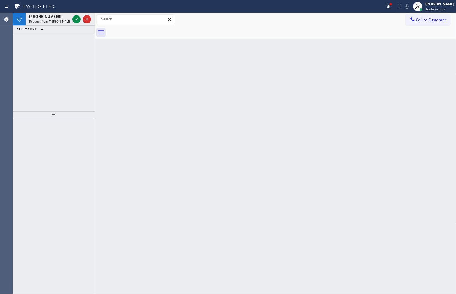
click at [150, 28] on div at bounding box center [281, 32] width 349 height 13
click at [76, 19] on icon at bounding box center [76, 19] width 3 height 2
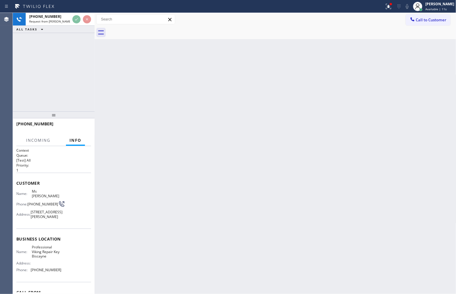
click at [12, 65] on div "Agent Desktop" at bounding box center [6, 153] width 13 height 281
click at [18, 83] on div "[PHONE_NUMBER] Request from [PERSON_NAME] (direct) ALL TASKS ALL TASKS ACTIVE T…" at bounding box center [54, 62] width 82 height 98
click at [25, 86] on div "[PHONE_NUMBER] Request from [PERSON_NAME] (direct) ALL TASKS ALL TASKS ACTIVE T…" at bounding box center [54, 62] width 82 height 98
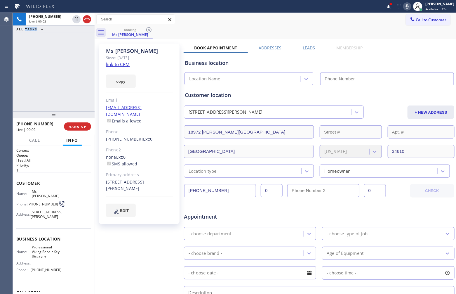
type input "[PHONE_NUMBER]"
click at [12, 73] on div "Agent Desktop" at bounding box center [6, 153] width 13 height 281
click at [27, 56] on div "[PHONE_NUMBER] Live | 00:13 ALL TASKS ALL TASKS ACTIVE TASKS TASKS IN WRAP UP" at bounding box center [54, 62] width 82 height 98
drag, startPoint x: 88, startPoint y: 20, endPoint x: 99, endPoint y: 133, distance: 113.8
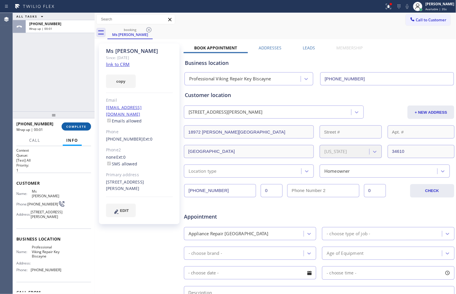
click at [82, 125] on span "COMPLETE" at bounding box center [76, 126] width 20 height 4
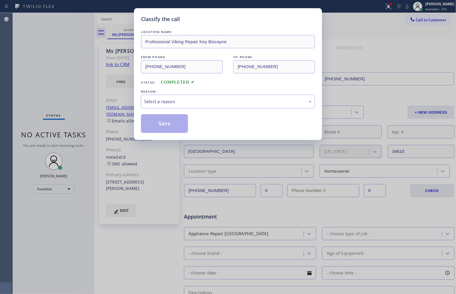
click at [190, 103] on div "LOCATION NAME Professional Viking Repair Key Biscayne FROM PHONE [PHONE_NUMBER]…" at bounding box center [228, 81] width 174 height 104
click at [183, 110] on div "LOCATION NAME Professional Viking Repair Key Biscayne FROM PHONE [PHONE_NUMBER]…" at bounding box center [228, 81] width 174 height 104
click at [182, 105] on div "Select a reason" at bounding box center [228, 102] width 174 height 14
drag, startPoint x: 167, startPoint y: 121, endPoint x: 263, endPoint y: 172, distance: 108.9
click at [177, 125] on button "Save" at bounding box center [164, 123] width 47 height 19
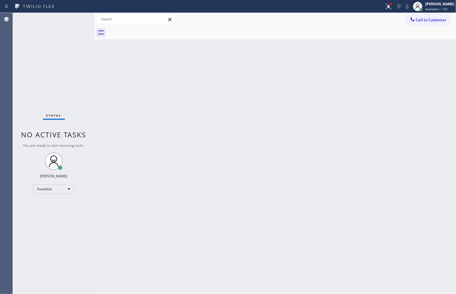
click at [26, 50] on div "Status No active tasks You are ready to start receiving tasks. [PERSON_NAME] Av…" at bounding box center [54, 153] width 82 height 281
click at [435, 19] on span "Call to Customer" at bounding box center [431, 19] width 31 height 5
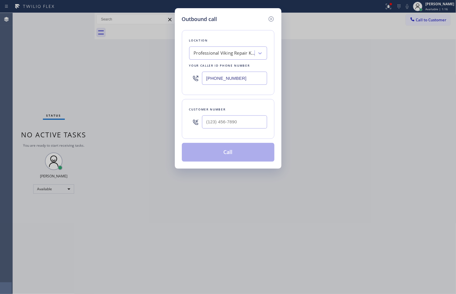
drag, startPoint x: 273, startPoint y: 20, endPoint x: 288, endPoint y: 20, distance: 14.9
click at [276, 20] on div "Outbound call Location Professional Viking Repair [GEOGRAPHIC_DATA] Your caller…" at bounding box center [228, 88] width 107 height 160
click at [442, 7] on div "Outbound call Location Professional Viking Repair [GEOGRAPHIC_DATA] Your caller…" at bounding box center [228, 147] width 456 height 294
click at [270, 20] on icon at bounding box center [271, 18] width 7 height 7
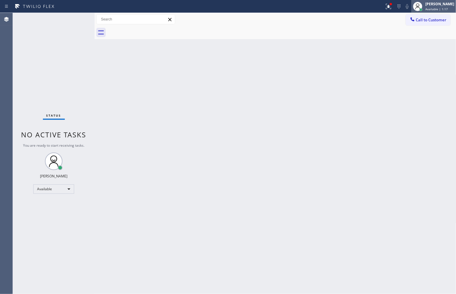
click at [426, 6] on div "[PERSON_NAME]" at bounding box center [439, 3] width 29 height 5
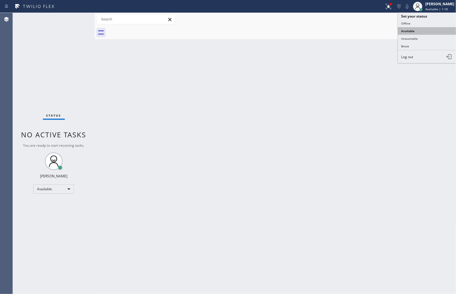
type input "[PHONE_NUMBER]"
click at [428, 39] on button "Unavailable" at bounding box center [427, 39] width 58 height 8
click at [441, 18] on span "Call to Customer" at bounding box center [431, 19] width 31 height 5
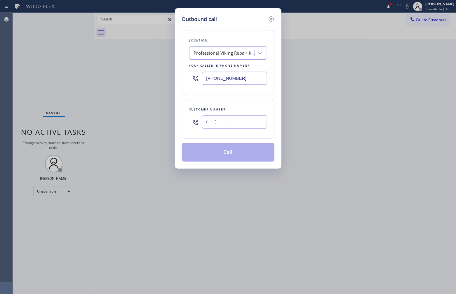
click at [241, 123] on input "(___) ___-____" at bounding box center [234, 121] width 65 height 13
paste input "305) 761-8338"
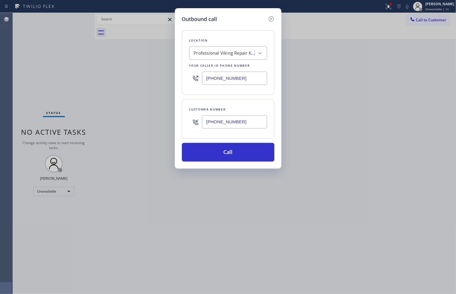
type input "[PHONE_NUMBER]"
click at [219, 79] on input "[PHONE_NUMBER]" at bounding box center [234, 78] width 65 height 13
paste input "305) 239-8487"
type input "[PHONE_NUMBER]"
click at [238, 155] on button "Call" at bounding box center [228, 152] width 93 height 19
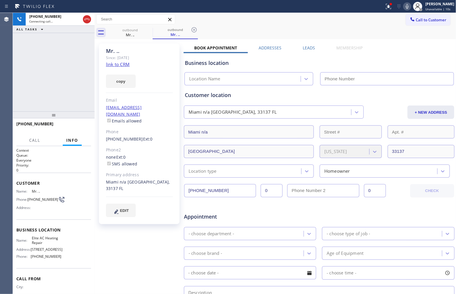
type input "[PHONE_NUMBER]"
click at [9, 45] on div "Agent Desktop" at bounding box center [6, 153] width 13 height 281
click at [18, 76] on div "[PHONE_NUMBER] Live | 00:02 ALL TASKS ALL TASKS ACTIVE TASKS TASKS IN WRAP UP" at bounding box center [54, 62] width 82 height 98
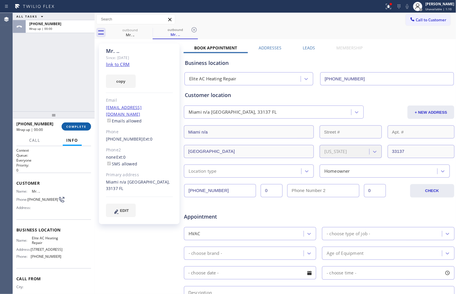
click at [86, 126] on span "COMPLETE" at bounding box center [76, 126] width 20 height 4
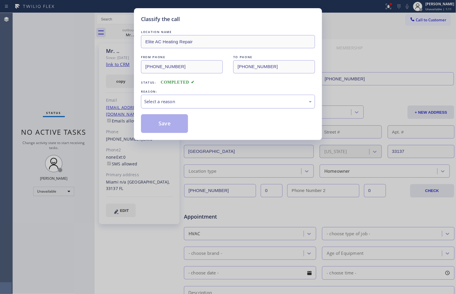
drag, startPoint x: 218, startPoint y: 93, endPoint x: 211, endPoint y: 102, distance: 12.0
click at [218, 94] on div "REASON:" at bounding box center [228, 91] width 174 height 6
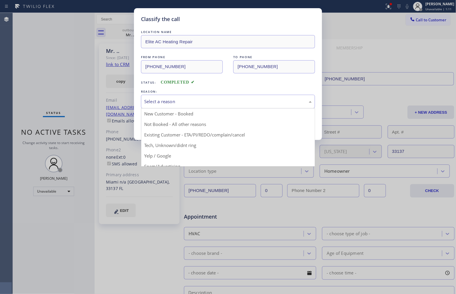
drag, startPoint x: 211, startPoint y: 102, endPoint x: 161, endPoint y: 122, distance: 53.6
click at [209, 103] on div "Select a reason" at bounding box center [228, 101] width 168 height 7
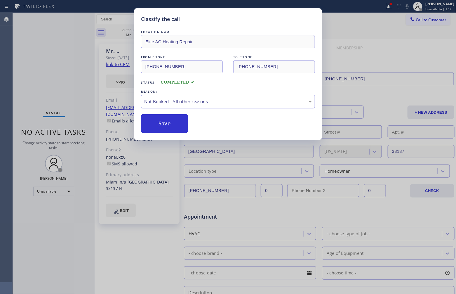
click at [160, 123] on button "Save" at bounding box center [164, 123] width 47 height 19
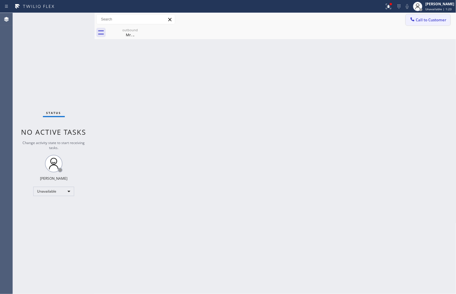
click at [431, 20] on span "Call to Customer" at bounding box center [431, 19] width 31 height 5
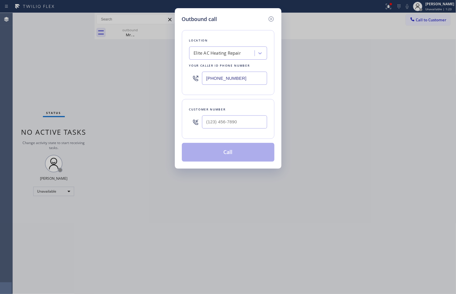
click at [252, 82] on input "[PHONE_NUMBER]" at bounding box center [234, 78] width 65 height 13
type input "(___) ___-____"
click at [249, 118] on input "(___) ___-____" at bounding box center [234, 121] width 65 height 13
paste input "415) 760-5617"
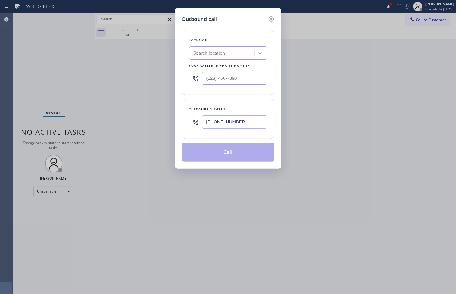
type input "[PHONE_NUMBER]"
drag, startPoint x: 238, startPoint y: 66, endPoint x: 238, endPoint y: 74, distance: 8.5
click at [238, 70] on div "Location Search location Your caller id phone number" at bounding box center [228, 62] width 93 height 65
click at [238, 79] on input "(___) ___-____" at bounding box center [234, 78] width 65 height 13
paste input "323) 991-9198"
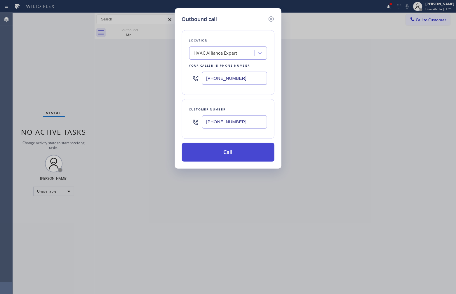
type input "[PHONE_NUMBER]"
click at [242, 160] on button "Call" at bounding box center [228, 152] width 93 height 19
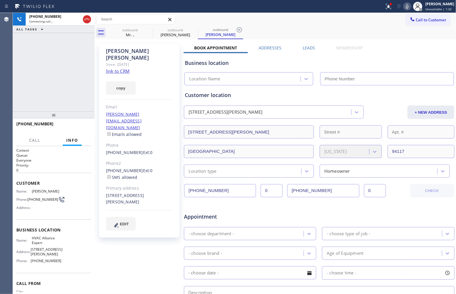
click at [119, 68] on link "link to CRM" at bounding box center [118, 71] width 24 height 6
type input "[PHONE_NUMBER]"
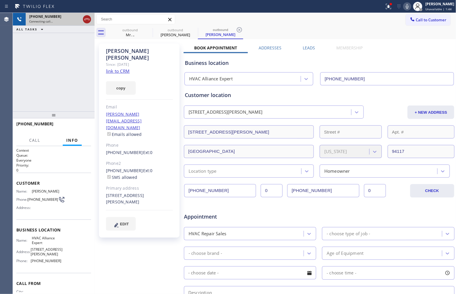
click at [86, 17] on icon at bounding box center [86, 19] width 7 height 7
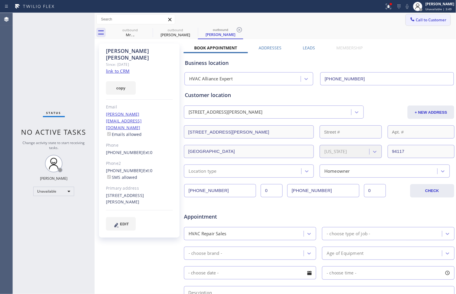
click at [423, 20] on span "Call to Customer" at bounding box center [431, 19] width 31 height 5
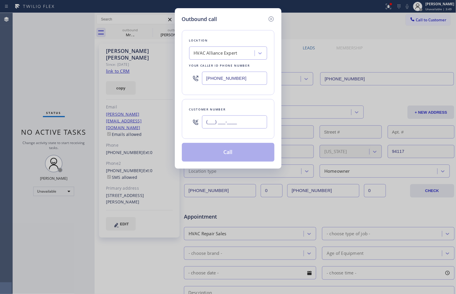
click at [247, 124] on input "(___) ___-____" at bounding box center [234, 121] width 65 height 13
paste input "425) 753-6732"
type input "[PHONE_NUMBER]"
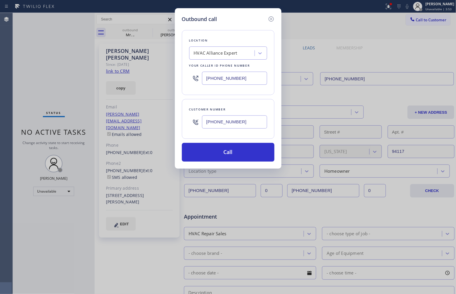
click at [218, 81] on input "[PHONE_NUMBER]" at bounding box center [234, 78] width 65 height 13
paste input "206) 203-6067"
type input "[PHONE_NUMBER]"
click at [245, 150] on button "Call" at bounding box center [228, 152] width 93 height 19
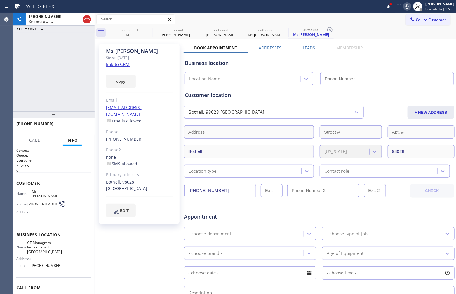
type input "[PHONE_NUMBER]"
click at [33, 69] on div "[PHONE_NUMBER] Connecting call… ALL TASKS ALL TASKS ACTIVE TASKS TASKS IN WRAP …" at bounding box center [54, 62] width 82 height 98
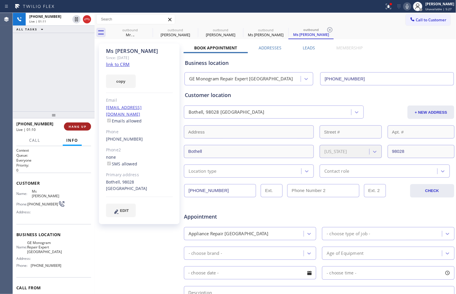
click at [78, 126] on span "HANG UP" at bounding box center [78, 126] width 18 height 4
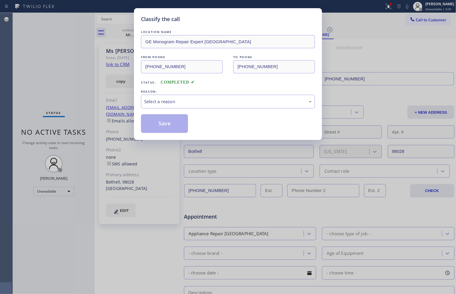
drag, startPoint x: 0, startPoint y: 135, endPoint x: 21, endPoint y: 123, distance: 23.6
click at [0, 135] on div "Classify the call LOCATION NAME GE Monogram Repair Expert [PERSON_NAME] FROM PH…" at bounding box center [228, 147] width 456 height 294
click at [181, 106] on div "Select a reason" at bounding box center [228, 102] width 174 height 14
click at [172, 126] on button "Save" at bounding box center [164, 123] width 47 height 19
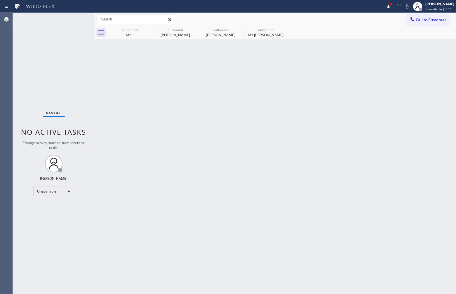
click at [21, 59] on div "Status No active tasks Change activity state to start receiving tasks. [PERSON_…" at bounding box center [54, 153] width 82 height 281
click at [440, 20] on span "Call to Customer" at bounding box center [431, 19] width 31 height 5
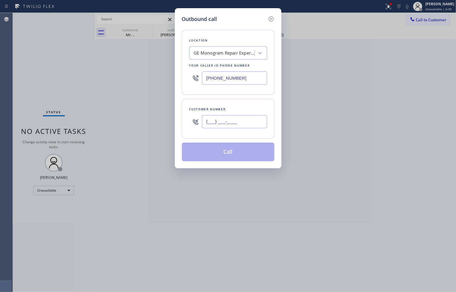
click at [231, 126] on input "(___) ___-____" at bounding box center [234, 121] width 65 height 13
type input "(___) ___-____"
click at [245, 76] on input "[PHONE_NUMBER]" at bounding box center [234, 78] width 65 height 13
paste input "833) 558-1241"
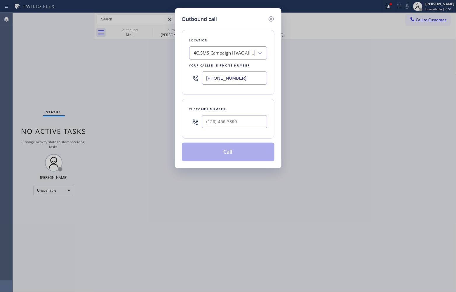
type input "[PHONE_NUMBER]"
drag, startPoint x: 225, startPoint y: 115, endPoint x: 225, endPoint y: 120, distance: 5.0
click at [225, 120] on div at bounding box center [234, 121] width 65 height 19
click at [225, 120] on input "(___) ___-____" at bounding box center [234, 121] width 65 height 13
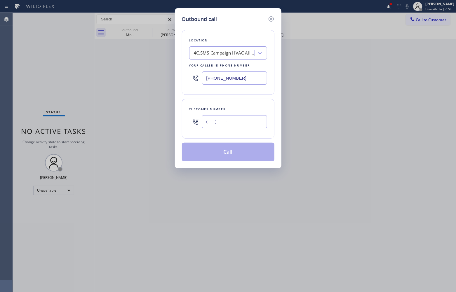
paste input "310) 403-2308"
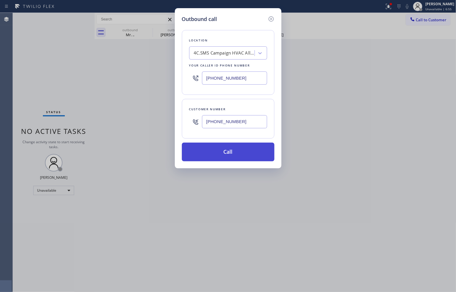
type input "[PHONE_NUMBER]"
click at [245, 158] on button "Call" at bounding box center [228, 152] width 93 height 19
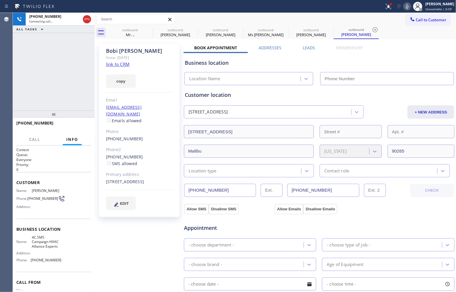
type input "[PHONE_NUMBER]"
drag, startPoint x: 86, startPoint y: 19, endPoint x: 50, endPoint y: 130, distance: 116.9
click at [86, 19] on icon at bounding box center [86, 19] width 7 height 7
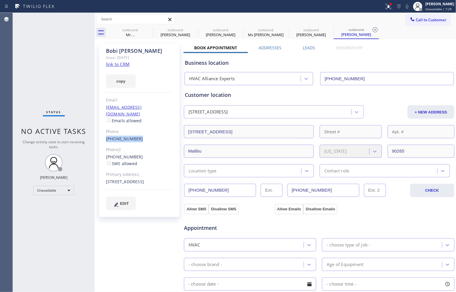
drag, startPoint x: 139, startPoint y: 135, endPoint x: 104, endPoint y: 134, distance: 34.7
click at [104, 134] on div "[PERSON_NAME] Since: [DATE] link to CRM copy Email [EMAIL_ADDRESS][DOMAIN_NAME]…" at bounding box center [139, 130] width 81 height 174
click at [426, 16] on button "Call to Customer" at bounding box center [428, 19] width 45 height 11
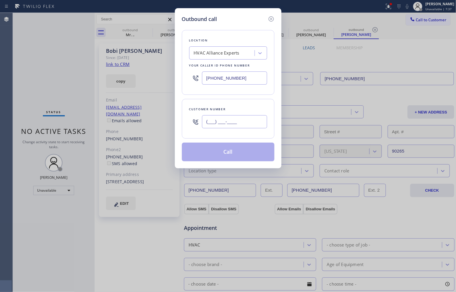
click at [232, 125] on input "(___) ___-____" at bounding box center [234, 121] width 65 height 13
paste input "310) 403-2308"
type input "[PHONE_NUMBER]"
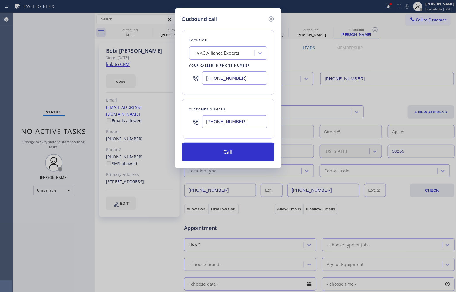
click at [232, 82] on input "[PHONE_NUMBER]" at bounding box center [234, 78] width 65 height 13
paste input "692-227"
type input "[PHONE_NUMBER]"
click at [228, 147] on button "Call" at bounding box center [228, 152] width 93 height 19
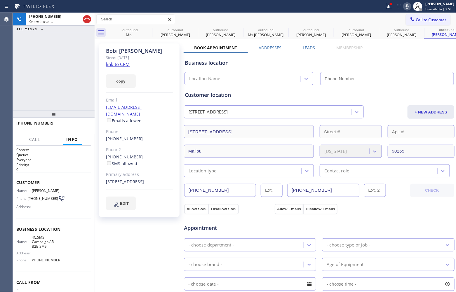
type input "[PHONE_NUMBER]"
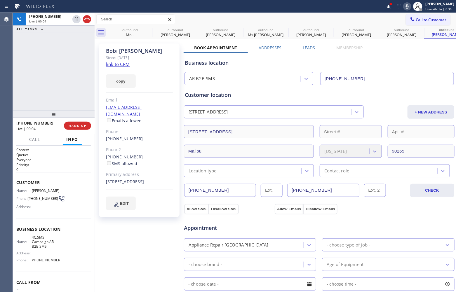
click at [34, 85] on div "[PHONE_NUMBER] Live | 00:04 ALL TASKS ALL TASKS ACTIVE TASKS TASKS IN WRAP UP" at bounding box center [54, 62] width 82 height 98
drag, startPoint x: 40, startPoint y: 201, endPoint x: 29, endPoint y: 195, distance: 12.6
click at [29, 196] on span "[PHONE_NUMBER]" at bounding box center [42, 198] width 31 height 4
click at [78, 124] on span "HANG UP" at bounding box center [78, 126] width 18 height 4
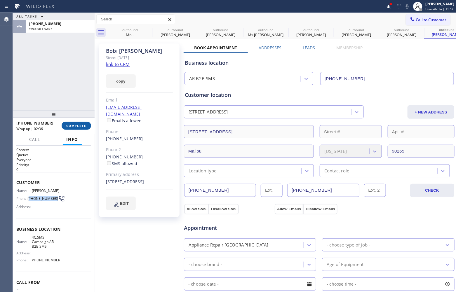
click at [76, 126] on span "COMPLETE" at bounding box center [76, 126] width 20 height 4
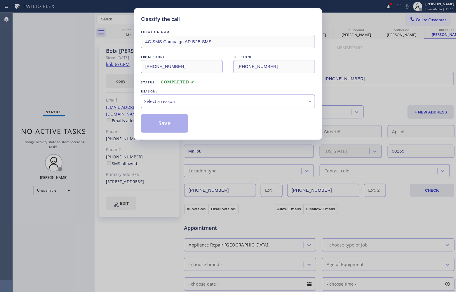
click at [179, 100] on div "Select a reason" at bounding box center [228, 101] width 168 height 7
click at [167, 125] on button "Save" at bounding box center [164, 123] width 47 height 19
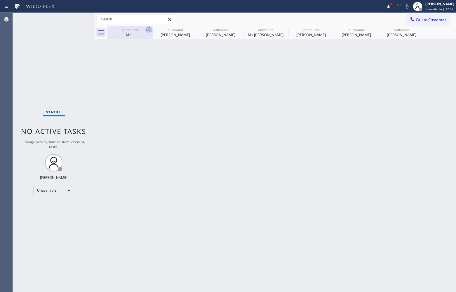
click at [150, 29] on icon at bounding box center [148, 29] width 7 height 7
click at [0, 0] on icon at bounding box center [0, 0] width 0 height 0
drag, startPoint x: 150, startPoint y: 29, endPoint x: 208, endPoint y: 45, distance: 60.4
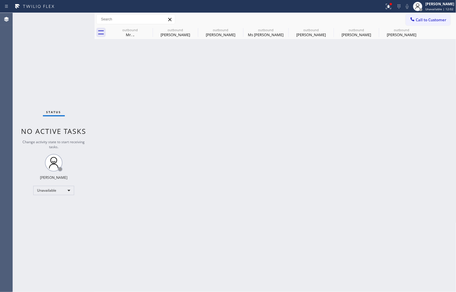
click at [0, 0] on icon at bounding box center [0, 0] width 0 height 0
click at [419, 18] on span "Call to Customer" at bounding box center [431, 19] width 31 height 5
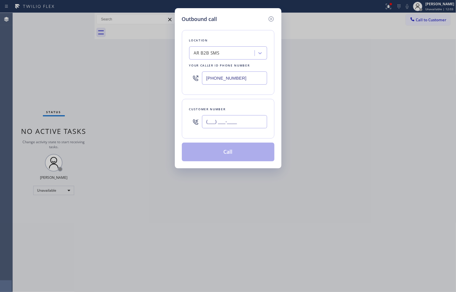
click at [252, 118] on input "(___) ___-____" at bounding box center [234, 121] width 65 height 13
paste input "714) 328-7377"
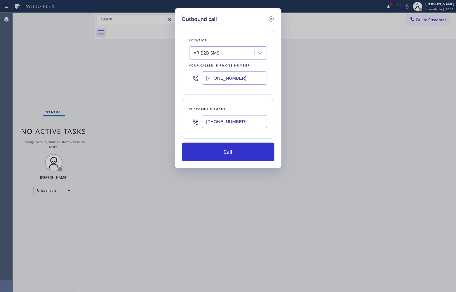
type input "[PHONE_NUMBER]"
drag, startPoint x: 20, startPoint y: 60, endPoint x: 140, endPoint y: 42, distance: 122.1
click at [20, 60] on div "Outbound call Location AR B2B SMS Your caller id phone number [PHONE_NUMBER] Cu…" at bounding box center [228, 146] width 456 height 292
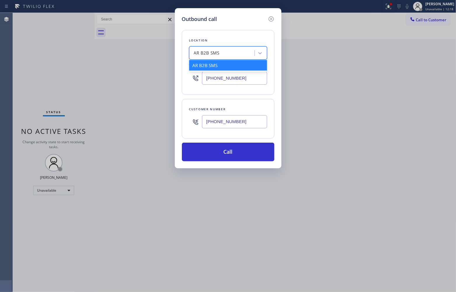
click at [205, 48] on div "AR B2B SMS" at bounding box center [223, 53] width 64 height 10
click at [206, 54] on div "AR B2B SMS" at bounding box center [207, 53] width 26 height 7
paste input "Spectrum Appliance Repair"
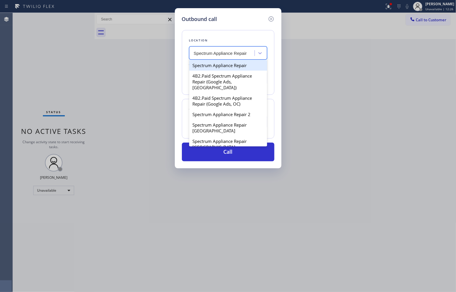
click at [218, 68] on div "Spectrum Appliance Repair" at bounding box center [228, 65] width 78 height 11
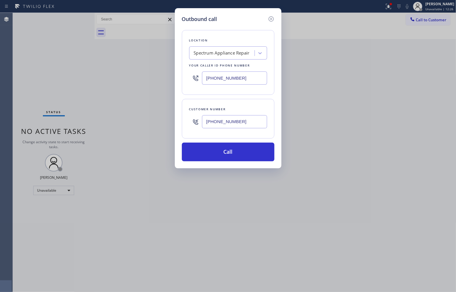
click at [232, 164] on div "Outbound call Location Spectrum Appliance Repair Your caller id phone number [P…" at bounding box center [228, 88] width 107 height 160
click at [229, 158] on button "Call" at bounding box center [228, 152] width 93 height 19
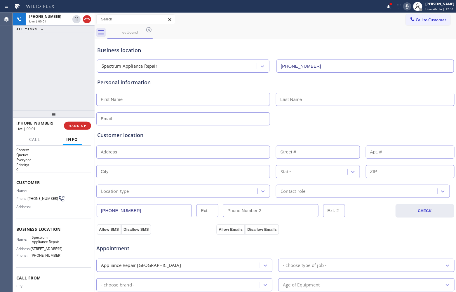
click at [19, 72] on div "[PHONE_NUMBER] Live | 00:01 ALL TASKS ALL TASKS ACTIVE TASKS TASKS IN WRAP UP" at bounding box center [54, 62] width 82 height 98
click at [87, 21] on icon at bounding box center [86, 19] width 7 height 7
click at [72, 128] on button "HANG UP" at bounding box center [77, 126] width 27 height 8
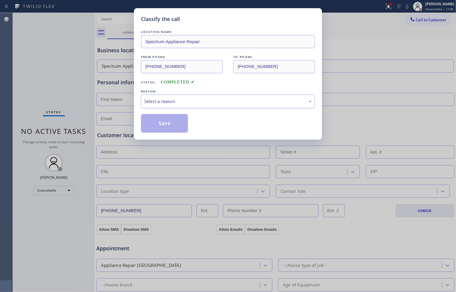
click at [168, 104] on div "Select a reason" at bounding box center [228, 101] width 168 height 7
click at [161, 129] on button "Save" at bounding box center [164, 123] width 47 height 19
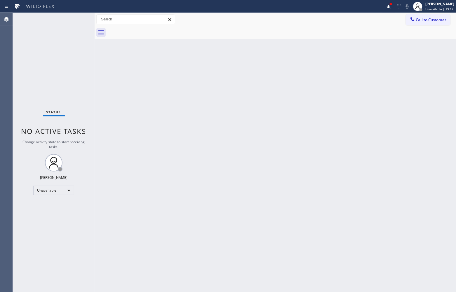
click at [8, 82] on div "Agent Desktop" at bounding box center [6, 152] width 13 height 279
click at [18, 57] on div "Status No active tasks Change activity state to start receiving tasks. [PERSON_…" at bounding box center [54, 152] width 82 height 279
drag, startPoint x: 450, startPoint y: 15, endPoint x: 250, endPoint y: 82, distance: 211.5
click at [448, 15] on div "Call to Customer Outbound call Location Spectrum Appliance Repair Your caller i…" at bounding box center [431, 19] width 50 height 10
drag, startPoint x: 413, startPoint y: 21, endPoint x: 404, endPoint y: 29, distance: 12.8
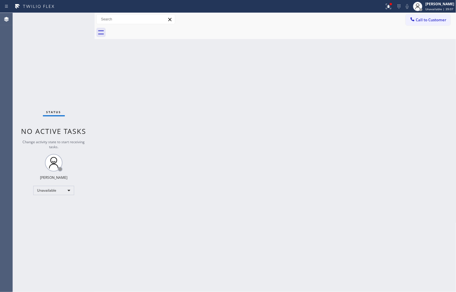
click at [414, 21] on icon at bounding box center [412, 19] width 4 height 4
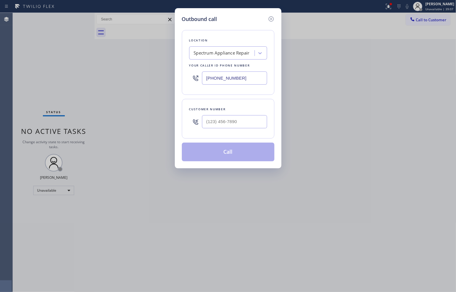
click at [228, 79] on input "[PHONE_NUMBER]" at bounding box center [234, 78] width 65 height 13
paste input "510) 851-820"
click at [227, 117] on input "(___) ___-____" at bounding box center [234, 121] width 65 height 13
paste input "708) 491-0935"
click at [238, 156] on button "Call" at bounding box center [228, 152] width 93 height 19
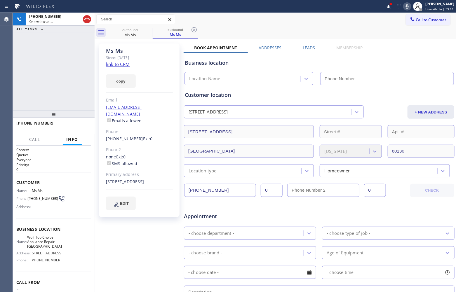
click at [121, 63] on link "link to CRM" at bounding box center [118, 64] width 24 height 6
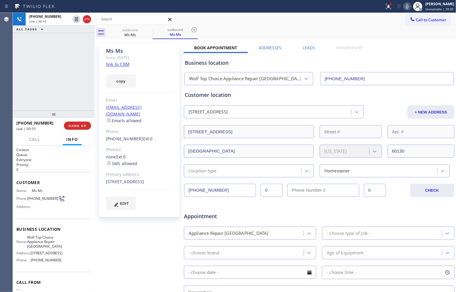
drag, startPoint x: 88, startPoint y: 18, endPoint x: 98, endPoint y: 27, distance: 13.8
click at [88, 18] on icon at bounding box center [86, 19] width 7 height 7
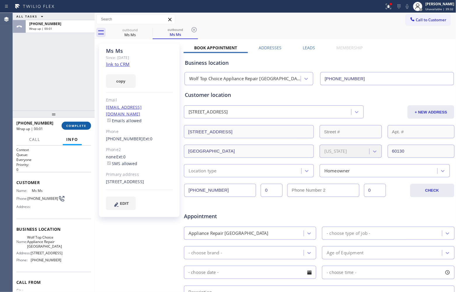
click at [81, 124] on span "COMPLETE" at bounding box center [76, 126] width 20 height 4
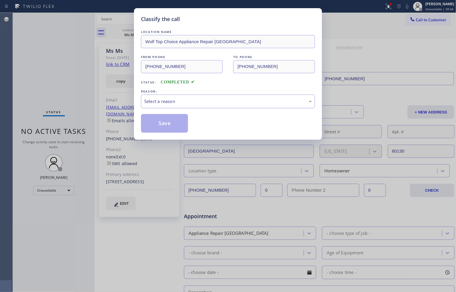
click at [187, 101] on div "Select a reason" at bounding box center [228, 101] width 168 height 7
drag, startPoint x: 165, startPoint y: 126, endPoint x: 231, endPoint y: 185, distance: 89.1
click at [167, 128] on button "Save" at bounding box center [164, 123] width 47 height 19
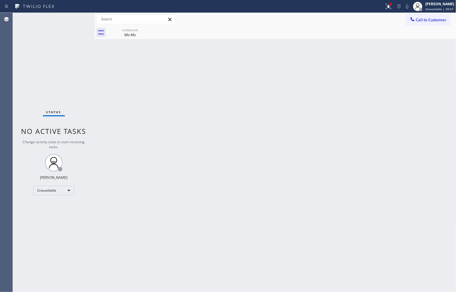
click at [20, 67] on div "Status No active tasks Change activity state to start receiving tasks. [PERSON_…" at bounding box center [54, 152] width 82 height 279
click at [426, 21] on span "Call to Customer" at bounding box center [431, 19] width 31 height 5
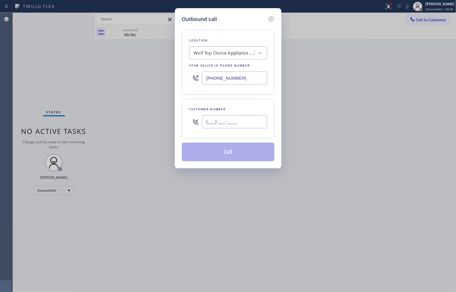
click at [241, 121] on input "(___) ___-____" at bounding box center [234, 121] width 65 height 13
paste input "347) 858-3700"
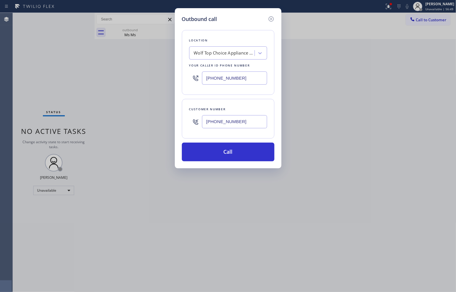
click at [233, 85] on input "[PHONE_NUMBER]" at bounding box center [234, 78] width 65 height 13
paste input "347) 284-6179"
click at [242, 155] on button "Call" at bounding box center [228, 152] width 93 height 19
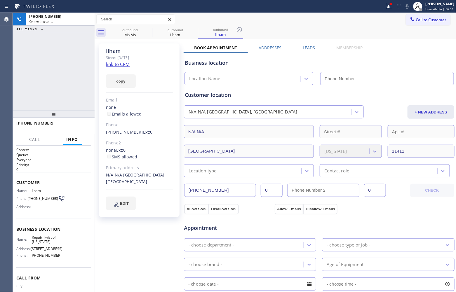
click at [10, 78] on div "Agent Desktop" at bounding box center [6, 152] width 13 height 279
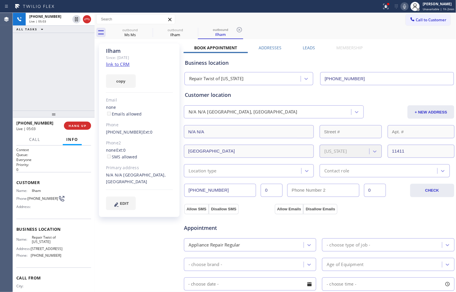
drag, startPoint x: 25, startPoint y: 81, endPoint x: 43, endPoint y: 50, distance: 35.2
click at [25, 81] on div "[PHONE_NUMBER] Live | 05:03 ALL TASKS ALL TASKS ACTIVE TASKS TASKS IN WRAP UP" at bounding box center [54, 62] width 82 height 98
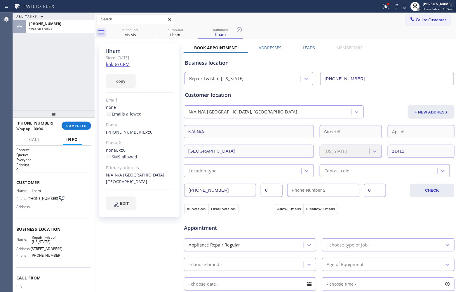
click at [4, 68] on div "Agent Desktop" at bounding box center [6, 152] width 13 height 279
drag, startPoint x: 50, startPoint y: 244, endPoint x: 31, endPoint y: 237, distance: 19.6
click at [32, 237] on span "Repair Twist of [US_STATE]" at bounding box center [46, 239] width 29 height 9
copy span "Repair Twist of [US_STATE]"
click at [73, 129] on button "COMPLETE" at bounding box center [76, 126] width 29 height 8
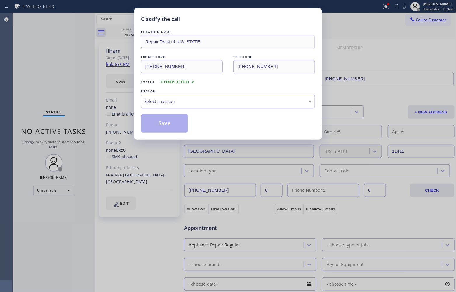
click at [186, 104] on div "Select a reason" at bounding box center [228, 101] width 168 height 7
click at [172, 129] on button "Save" at bounding box center [164, 123] width 47 height 19
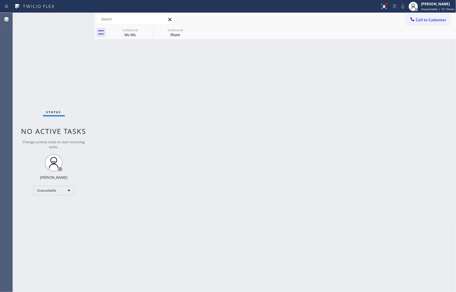
click at [30, 90] on div "Status No active tasks Change activity state to start receiving tasks. [PERSON_…" at bounding box center [54, 152] width 82 height 279
click at [439, 5] on div "[PERSON_NAME]" at bounding box center [437, 3] width 33 height 5
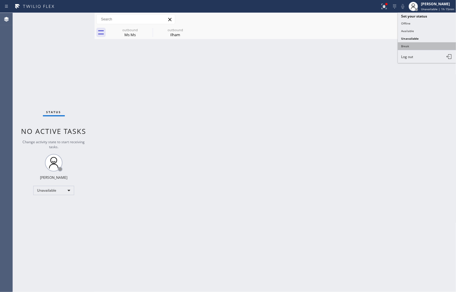
click at [425, 44] on button "Break" at bounding box center [427, 46] width 58 height 8
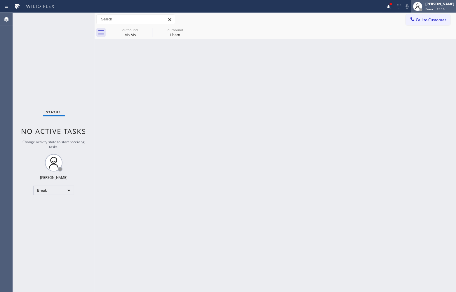
click at [433, 3] on div "[PERSON_NAME]" at bounding box center [439, 3] width 29 height 5
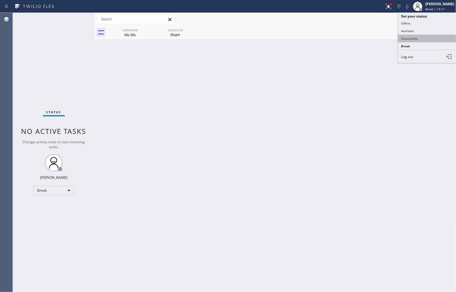
click at [421, 40] on button "Unavailable" at bounding box center [427, 39] width 58 height 8
drag, startPoint x: 8, startPoint y: 81, endPoint x: 120, endPoint y: 62, distance: 113.1
click at [8, 81] on div "Agent Desktop" at bounding box center [6, 152] width 13 height 279
click at [441, 18] on span "Call to Customer" at bounding box center [431, 19] width 31 height 5
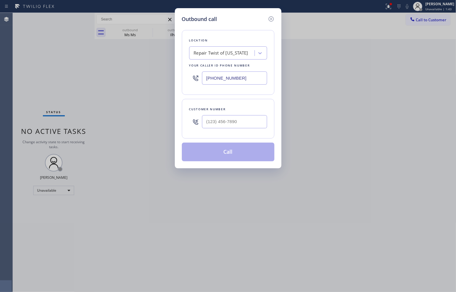
click at [231, 83] on input "[PHONE_NUMBER]" at bounding box center [234, 78] width 65 height 13
click at [231, 80] on input "[PHONE_NUMBER]" at bounding box center [234, 78] width 65 height 13
paste input "954) 807-4724"
type input "(954) 807-4724"
type input "(___) ___-____"
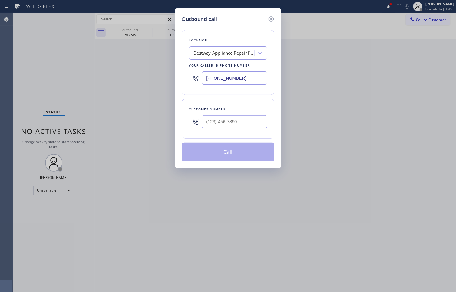
click at [22, 60] on div "Outbound call Location Bestway Appliance Repair Hollywood Your caller id phone …" at bounding box center [228, 146] width 456 height 292
click at [229, 121] on input "(___) ___-____" at bounding box center [234, 121] width 65 height 13
paste input "954) 707-0352"
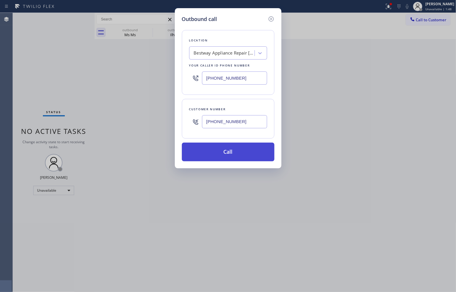
type input "(954) 707-0352"
click at [250, 154] on button "Call" at bounding box center [228, 152] width 93 height 19
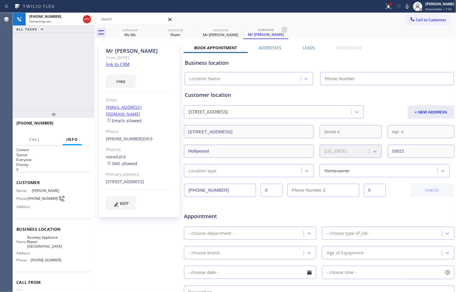
click at [29, 75] on div "+19547070352 Connecting call… ALL TASKS ALL TASKS ACTIVE TASKS TASKS IN WRAP UP" at bounding box center [54, 62] width 82 height 98
click at [121, 63] on link "link to CRM" at bounding box center [118, 64] width 24 height 6
type input "(954) 807-4724"
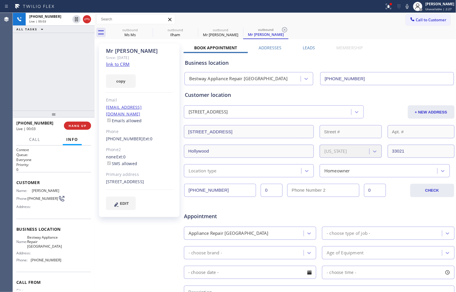
drag, startPoint x: 86, startPoint y: 19, endPoint x: 72, endPoint y: 58, distance: 40.9
click at [72, 58] on div "+19547070352 Live | 00:03 ALL TASKS ALL TASKS ACTIVE TASKS TASKS IN WRAP UP" at bounding box center [54, 62] width 82 height 98
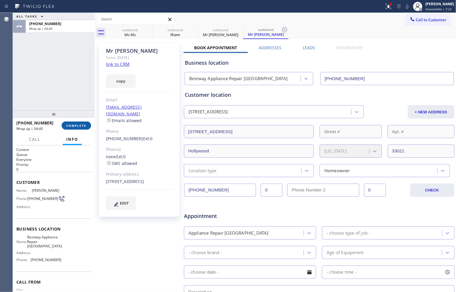
click at [86, 127] on span "COMPLETE" at bounding box center [76, 126] width 20 height 4
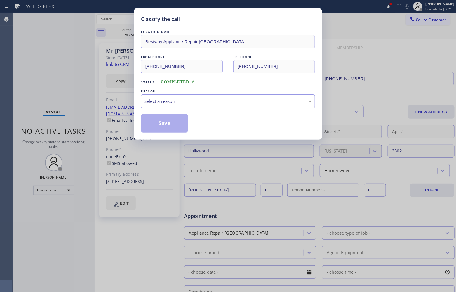
click at [179, 107] on div "Select a reason" at bounding box center [228, 102] width 174 height 14
drag, startPoint x: 165, startPoint y: 123, endPoint x: 329, endPoint y: 275, distance: 223.1
click at [169, 126] on button "Save" at bounding box center [164, 123] width 47 height 19
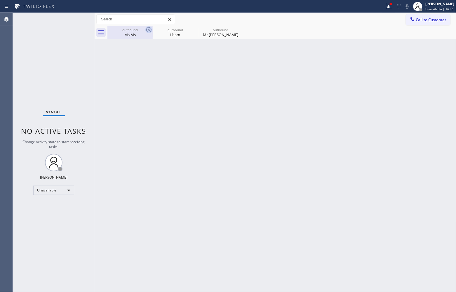
click at [147, 28] on icon at bounding box center [148, 29] width 7 height 7
type input "[PHONE_NUMBER]"
click at [0, 0] on icon at bounding box center [0, 0] width 0 height 0
type input "(954) 807-4724"
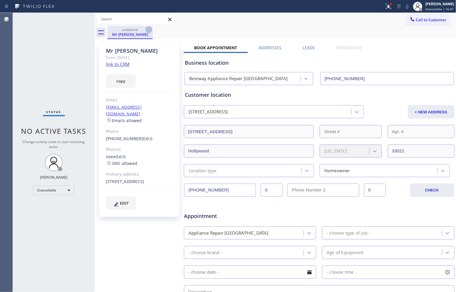
click at [148, 29] on icon at bounding box center [148, 29] width 7 height 7
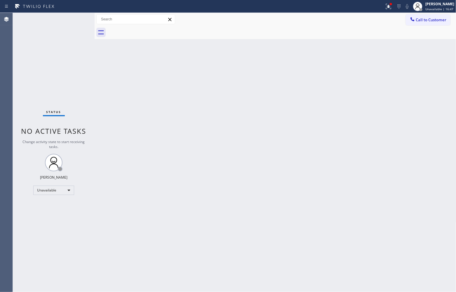
click at [148, 29] on div at bounding box center [281, 32] width 349 height 13
click at [15, 86] on div "Status No active tasks Change activity state to start receiving tasks. [PERSON_…" at bounding box center [54, 153] width 82 height 280
click at [416, 24] on button "Call to Customer" at bounding box center [428, 19] width 45 height 11
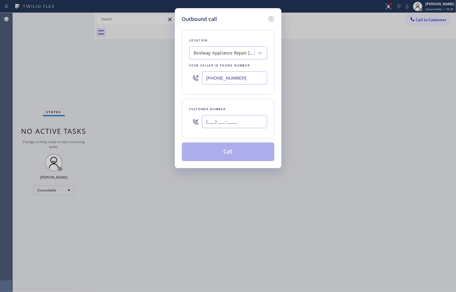
click at [235, 119] on input "(___) ___-____" at bounding box center [234, 121] width 65 height 13
paste input "408) 905-4088"
type input "(408) 905-4088"
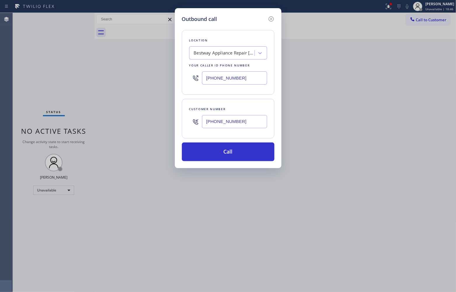
click at [222, 80] on input "(954) 807-4724" at bounding box center [234, 78] width 65 height 13
paste input "888) 859-4448"
type input "(888) 859-4448"
click at [240, 154] on button "Call" at bounding box center [228, 152] width 93 height 19
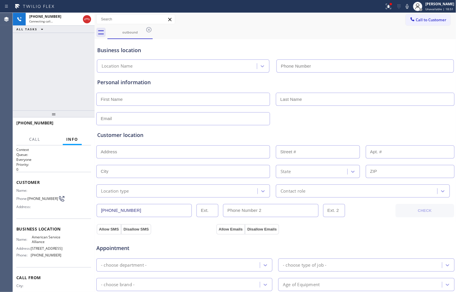
type input "(888) 859-4448"
drag, startPoint x: 24, startPoint y: 72, endPoint x: 92, endPoint y: 6, distance: 95.1
click at [24, 71] on div "+14089054088 Connecting call… ALL TASKS ALL TASKS ACTIVE TASKS TASKS IN WRAP UP" at bounding box center [54, 62] width 82 height 98
drag, startPoint x: 57, startPoint y: 244, endPoint x: 30, endPoint y: 237, distance: 28.2
click at [30, 237] on div "Name: American Service Alliance" at bounding box center [38, 239] width 45 height 9
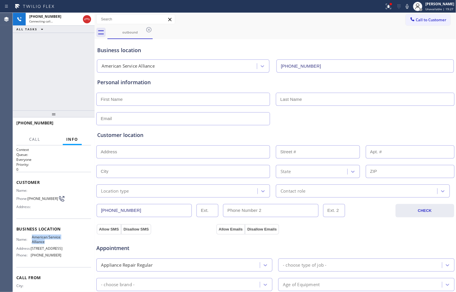
copy span "American Service Alliance"
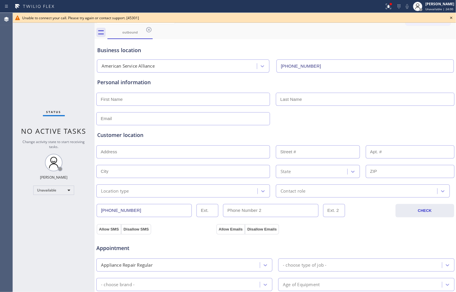
drag, startPoint x: 30, startPoint y: 49, endPoint x: 32, endPoint y: 47, distance: 3.0
click at [30, 48] on div "Status No active tasks Change activity state to start receiving tasks. [PERSON_…" at bounding box center [54, 153] width 82 height 280
click at [452, 18] on icon at bounding box center [451, 17] width 7 height 7
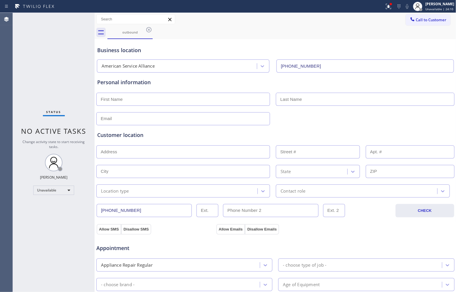
drag, startPoint x: 21, startPoint y: 65, endPoint x: 24, endPoint y: 54, distance: 11.5
click at [21, 65] on div "Status No active tasks Change activity state to start receiving tasks. [PERSON_…" at bounding box center [54, 153] width 82 height 280
click at [14, 93] on div "Status No active tasks Change activity state to start receiving tasks. [PERSON_…" at bounding box center [54, 153] width 82 height 280
click at [409, 18] on icon at bounding box center [412, 19] width 6 height 6
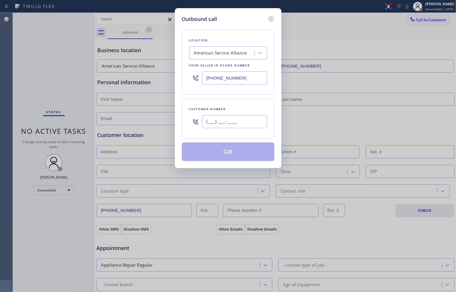
click at [244, 123] on input "(___) ___-____" at bounding box center [234, 121] width 65 height 13
paste input "508) 654-2332"
type input "(508) 654-2332"
click at [220, 55] on div "American Service Alliance" at bounding box center [220, 53] width 53 height 7
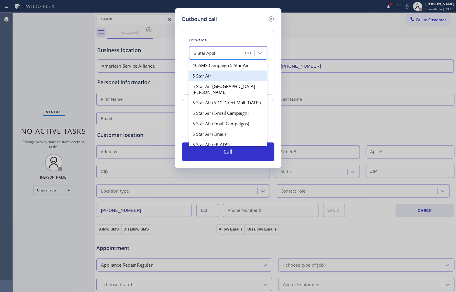
type input "5 Star Appli"
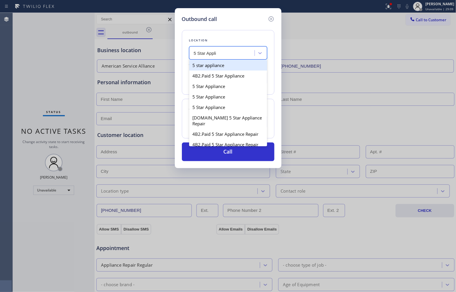
click at [222, 68] on div "5 star appliance" at bounding box center [228, 65] width 78 height 11
type input "(213) 687-2604"
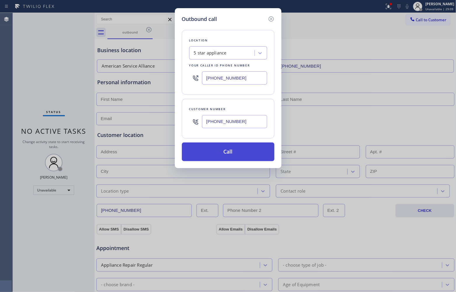
click at [231, 144] on button "Call" at bounding box center [228, 152] width 93 height 19
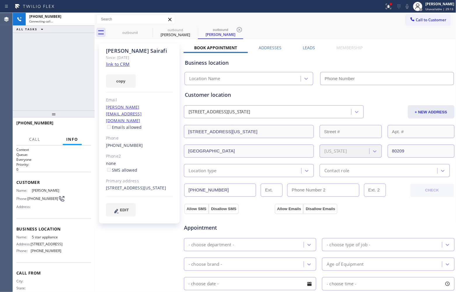
click at [121, 63] on link "link to CRM" at bounding box center [118, 64] width 24 height 6
type input "(213) 687-2604"
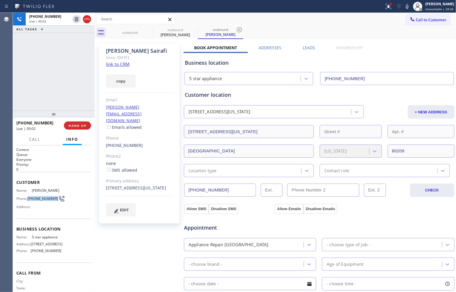
drag, startPoint x: 36, startPoint y: 199, endPoint x: 29, endPoint y: 194, distance: 9.5
click at [29, 197] on span "(508) 654-2332" at bounding box center [42, 199] width 31 height 4
copy span "(508) 654-2332"
click at [84, 123] on button "HANG UP" at bounding box center [77, 126] width 27 height 8
click at [419, 20] on span "Call to Customer" at bounding box center [431, 19] width 31 height 5
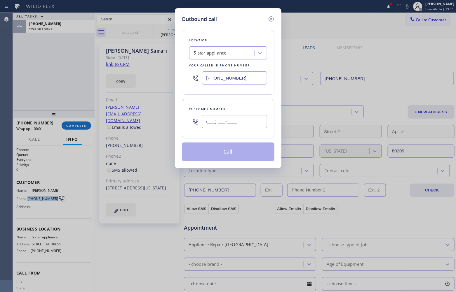
click at [231, 127] on input "(___) ___-____" at bounding box center [234, 121] width 65 height 13
paste input "508) 654-2332"
type input "(508) 654-2332"
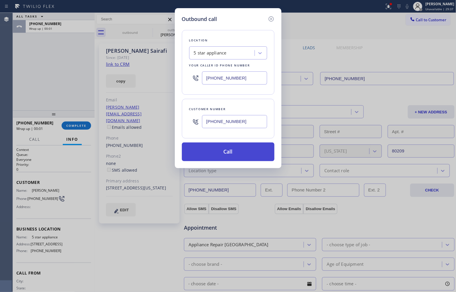
click at [225, 154] on button "Call" at bounding box center [228, 152] width 93 height 19
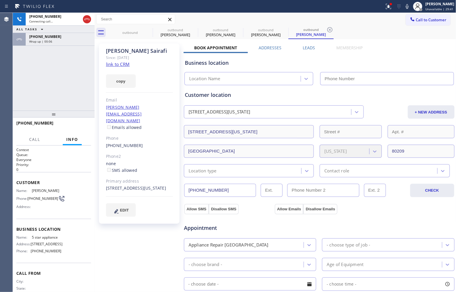
type input "(213) 687-2604"
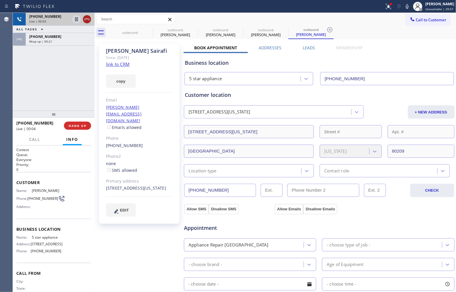
click at [87, 16] on icon at bounding box center [86, 19] width 7 height 7
click at [75, 125] on span "HANG UP" at bounding box center [78, 126] width 18 height 4
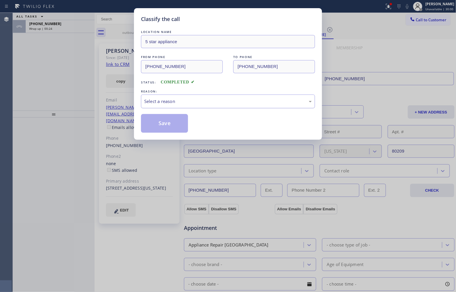
drag, startPoint x: 191, startPoint y: 93, endPoint x: 195, endPoint y: 108, distance: 15.8
click at [193, 97] on div "REASON: Select a reason" at bounding box center [228, 98] width 174 height 20
click at [195, 100] on div "Select a reason" at bounding box center [228, 101] width 168 height 7
click at [174, 121] on button "Save" at bounding box center [164, 123] width 47 height 19
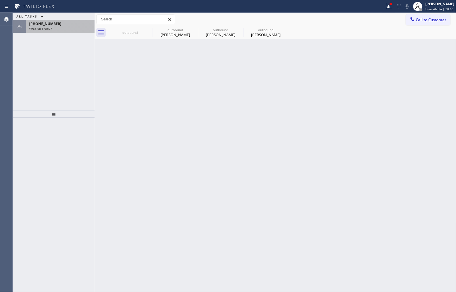
click at [43, 29] on span "Wrap up | 00:27" at bounding box center [40, 29] width 23 height 4
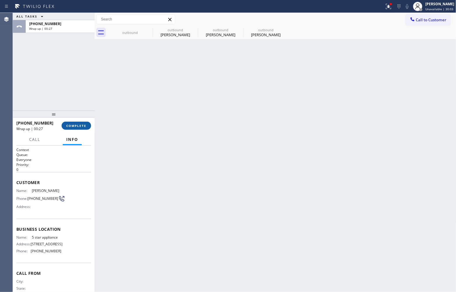
click at [79, 126] on span "COMPLETE" at bounding box center [76, 126] width 20 height 4
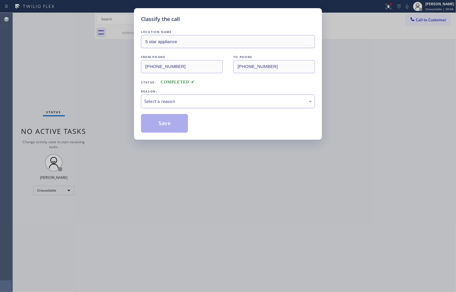
click at [192, 102] on div "Select a reason" at bounding box center [228, 101] width 168 height 7
click at [172, 126] on button "Save" at bounding box center [164, 123] width 47 height 19
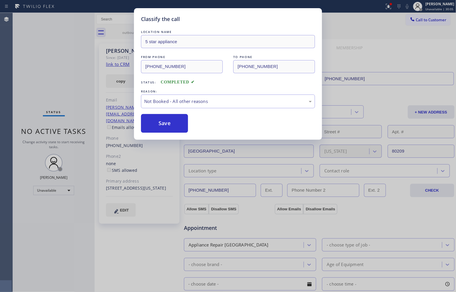
click at [172, 126] on button "Save" at bounding box center [164, 123] width 47 height 19
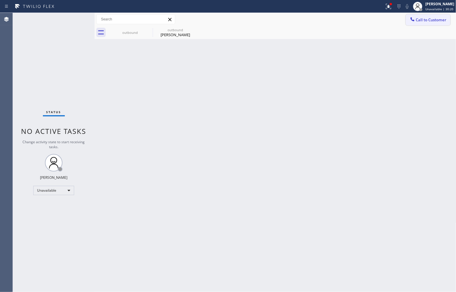
click at [415, 21] on div at bounding box center [412, 19] width 7 height 7
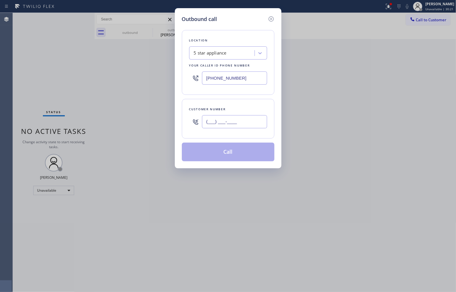
click at [231, 118] on input "(___) ___-____" at bounding box center [234, 121] width 65 height 13
paste input "646) 385-0930"
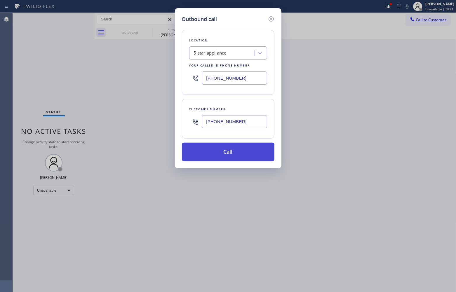
type input "(646) 385-0930"
click at [237, 156] on button "Call" at bounding box center [228, 152] width 93 height 19
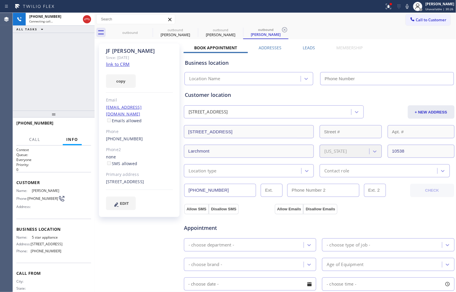
type input "(213) 687-2604"
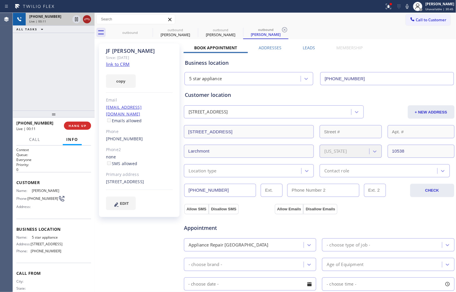
click at [86, 16] on icon at bounding box center [86, 19] width 7 height 7
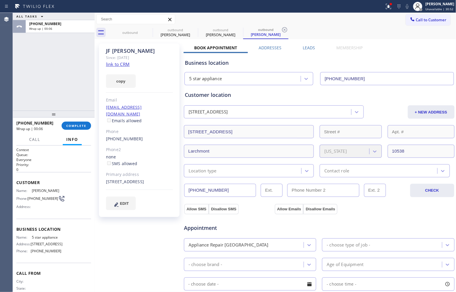
drag, startPoint x: 19, startPoint y: 72, endPoint x: 69, endPoint y: 66, distance: 50.9
click at [19, 72] on div "ALL TASKS ALL TASKS ACTIVE TASKS TASKS IN WRAP UP +16463850930 Wrap up | 00:06" at bounding box center [54, 62] width 82 height 98
click at [419, 19] on span "Call to Customer" at bounding box center [431, 19] width 31 height 5
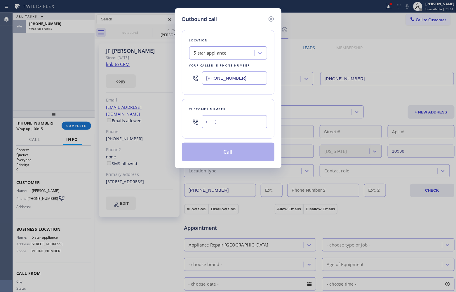
drag, startPoint x: 238, startPoint y: 128, endPoint x: 275, endPoint y: 94, distance: 50.6
click at [237, 126] on input "(___) ___-____" at bounding box center [234, 121] width 65 height 13
paste input "650) 898-4471"
type input "(650) 898-4471"
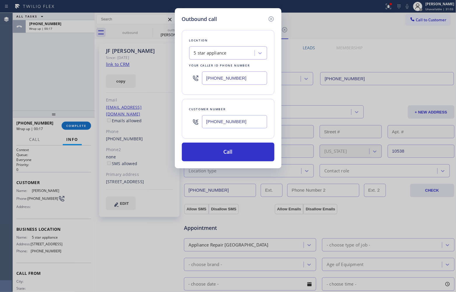
click at [242, 81] on input "(213) 687-2604" at bounding box center [234, 78] width 65 height 13
paste input "855) 731-4952"
type input "(855) 731-4952"
click at [240, 151] on button "Call" at bounding box center [228, 152] width 93 height 19
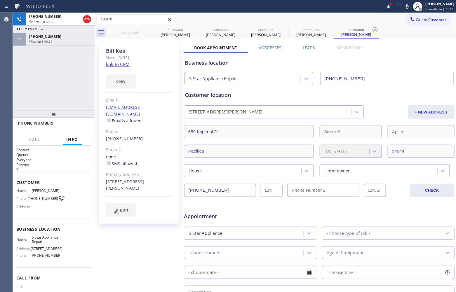
type input "(855) 731-4952"
click at [24, 86] on div "+16508984471 Connecting call… ALL TASKS ALL TASKS ACTIVE TASKS TASKS IN WRAP UP…" at bounding box center [54, 62] width 82 height 98
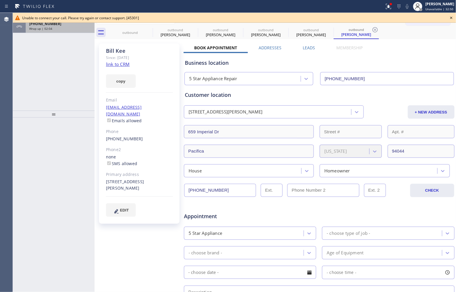
click at [75, 30] on div "Wrap up | 02:04" at bounding box center [60, 29] width 62 height 4
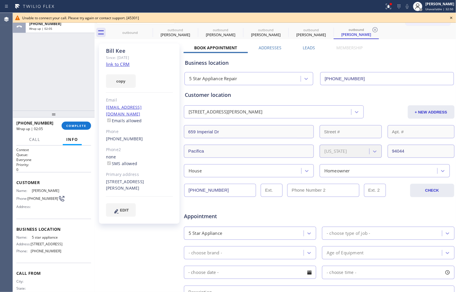
click at [80, 131] on div "+16463850930 Wrap up | 02:05 COMPLETE" at bounding box center [53, 125] width 75 height 15
click at [79, 129] on button "COMPLETE" at bounding box center [76, 126] width 29 height 8
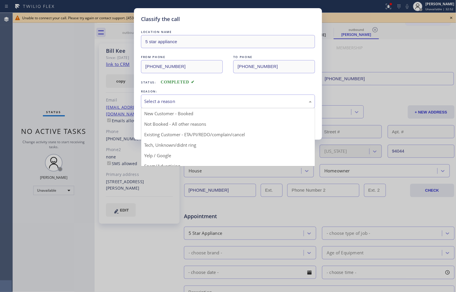
click at [191, 104] on div "Select a reason" at bounding box center [228, 101] width 168 height 7
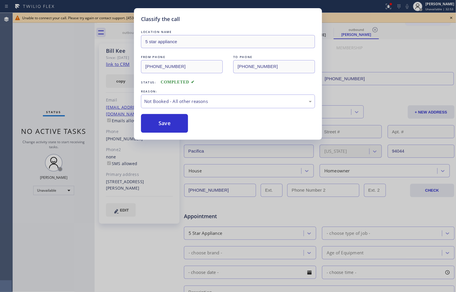
click at [162, 127] on button "Save" at bounding box center [164, 123] width 47 height 19
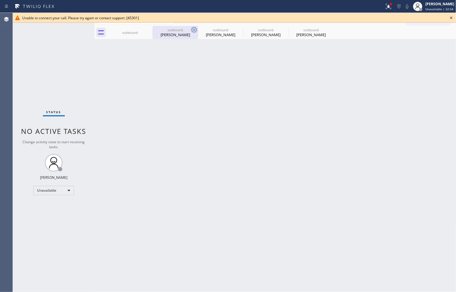
click at [0, 0] on icon at bounding box center [0, 0] width 0 height 0
click at [191, 29] on icon at bounding box center [193, 29] width 5 height 5
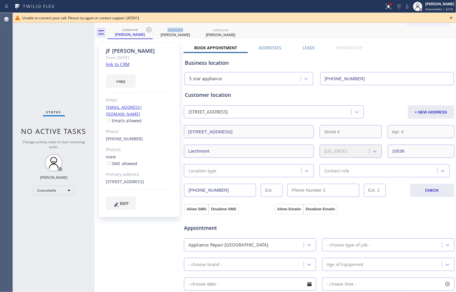
click at [149, 29] on icon at bounding box center [148, 29] width 5 height 5
type input "(855) 731-4952"
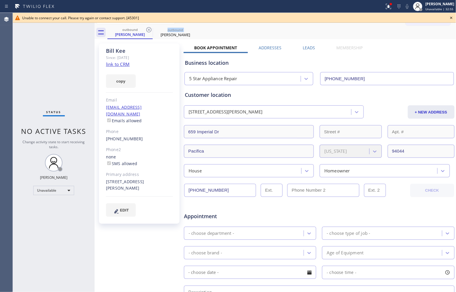
click at [149, 29] on icon at bounding box center [148, 29] width 5 height 5
click at [0, 0] on icon at bounding box center [0, 0] width 0 height 0
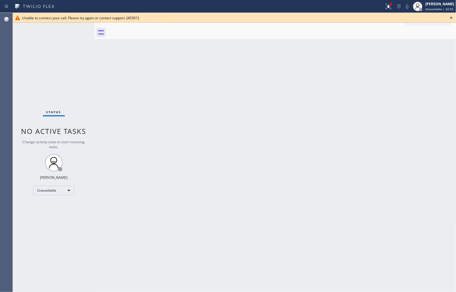
click at [149, 29] on div at bounding box center [281, 32] width 349 height 13
click at [452, 19] on icon at bounding box center [451, 17] width 7 height 7
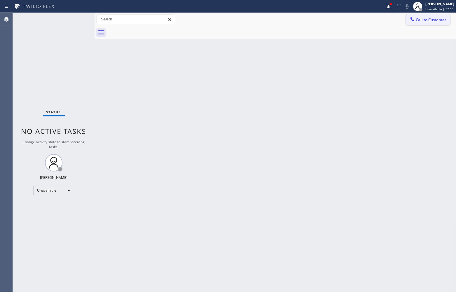
click at [438, 17] on button "Call to Customer" at bounding box center [428, 19] width 45 height 11
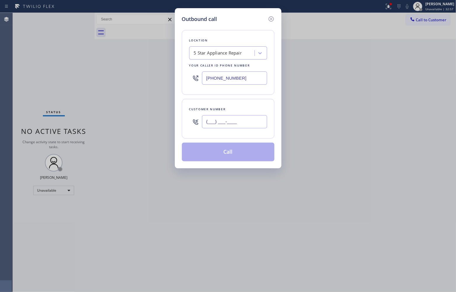
click at [227, 120] on input "(___) ___-____" at bounding box center [234, 121] width 65 height 13
paste input "646) 385-0930"
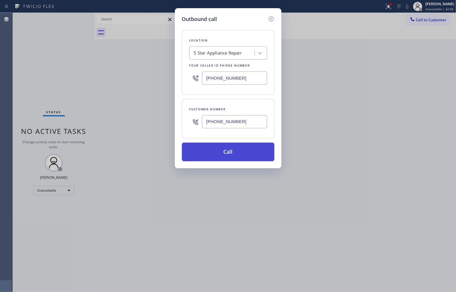
type input "(646) 385-0930"
click at [238, 153] on button "Call" at bounding box center [228, 152] width 93 height 19
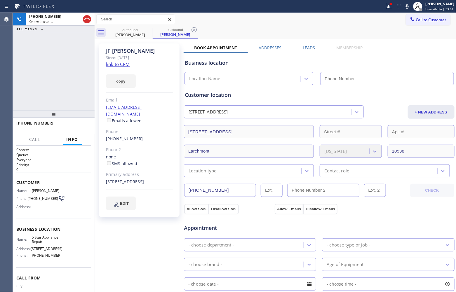
click at [20, 73] on div "+16463850930 Connecting call… ALL TASKS ALL TASKS ACTIVE TASKS TASKS IN WRAP UP" at bounding box center [54, 62] width 82 height 98
type input "(855) 731-4952"
drag, startPoint x: 86, startPoint y: 22, endPoint x: 93, endPoint y: 0, distance: 23.0
click at [86, 22] on icon at bounding box center [86, 19] width 7 height 7
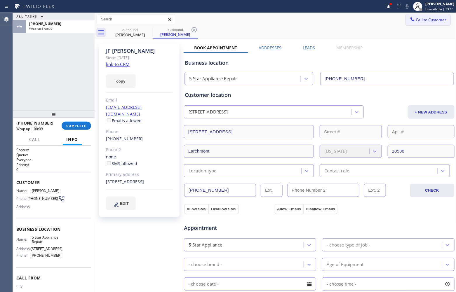
click at [410, 20] on icon at bounding box center [412, 19] width 4 height 4
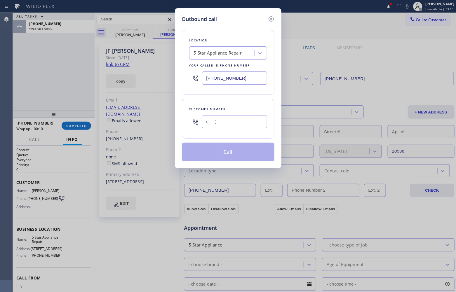
drag, startPoint x: 229, startPoint y: 122, endPoint x: 236, endPoint y: 128, distance: 8.7
click at [229, 122] on input "(___) ___-____" at bounding box center [234, 121] width 65 height 13
paste input "408) 219-3605"
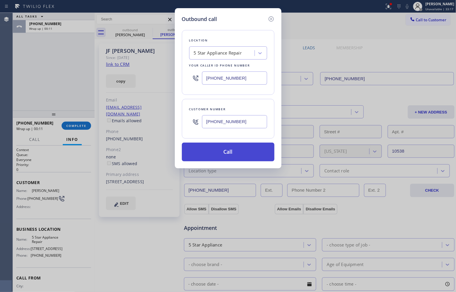
type input "(408) 219-3605"
click at [237, 152] on button "Call" at bounding box center [228, 152] width 93 height 19
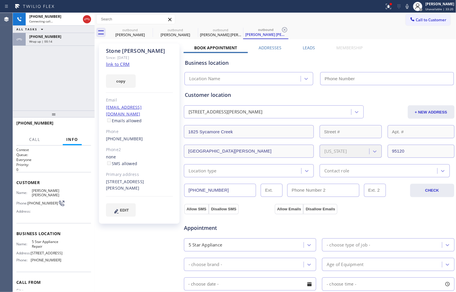
type input "(855) 731-4952"
click at [19, 82] on div "+14082193605 Connecting call… ALL TASKS ALL TASKS ACTIVE TASKS TASKS IN WRAP UP…" at bounding box center [54, 62] width 82 height 98
click at [42, 44] on div "+16463850930 Wrap up | 00:15" at bounding box center [59, 39] width 67 height 13
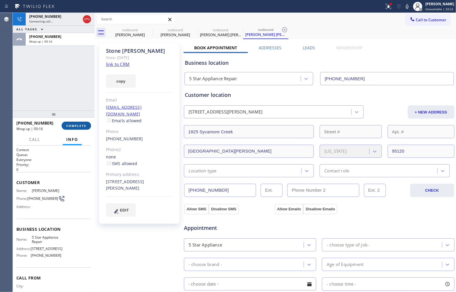
click at [84, 122] on button "COMPLETE" at bounding box center [76, 126] width 29 height 8
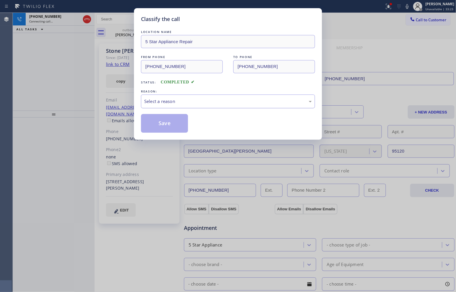
click at [194, 101] on div "Select a reason" at bounding box center [228, 101] width 168 height 7
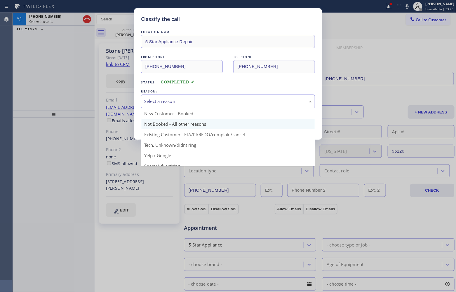
click at [162, 127] on button "Save" at bounding box center [164, 123] width 47 height 19
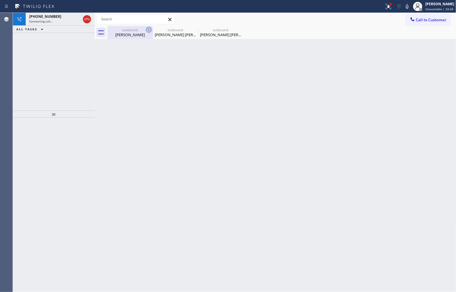
click at [145, 31] on div "outbound JF CHARGOIS" at bounding box center [129, 32] width 45 height 13
click at [145, 31] on icon at bounding box center [148, 29] width 7 height 7
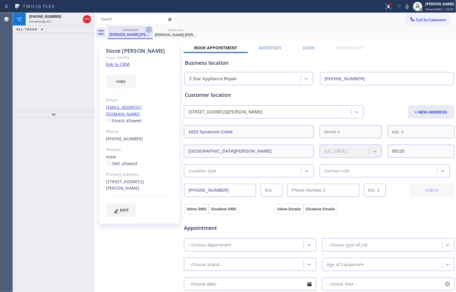
click at [145, 30] on icon at bounding box center [148, 29] width 7 height 7
click at [121, 63] on link "link to CRM" at bounding box center [118, 64] width 24 height 6
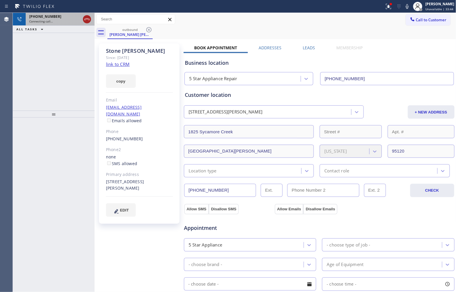
click at [86, 21] on icon at bounding box center [86, 19] width 7 height 7
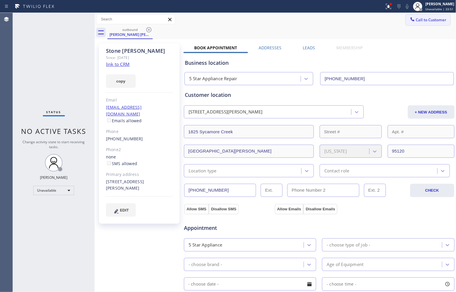
drag, startPoint x: 422, startPoint y: 20, endPoint x: 402, endPoint y: 28, distance: 21.6
click at [422, 20] on span "Call to Customer" at bounding box center [431, 19] width 31 height 5
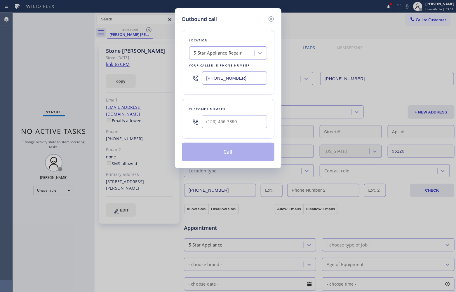
click at [231, 118] on div at bounding box center [234, 121] width 65 height 19
click at [231, 120] on input "(___) ___-____" at bounding box center [234, 121] width 65 height 13
paste input "213) 709-0099"
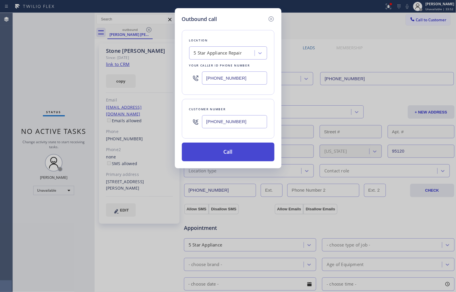
type input "(213) 709-0099"
click at [234, 154] on button "Call" at bounding box center [228, 152] width 93 height 19
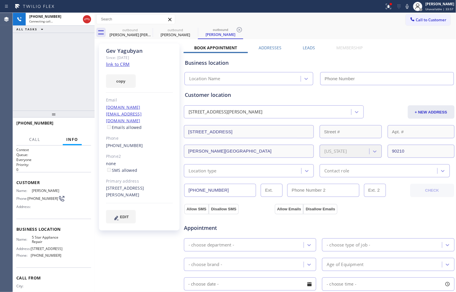
type input "(855) 731-4952"
click at [13, 75] on div "Agent Desktop" at bounding box center [6, 152] width 13 height 279
click at [115, 62] on link "link to CRM" at bounding box center [118, 64] width 24 height 6
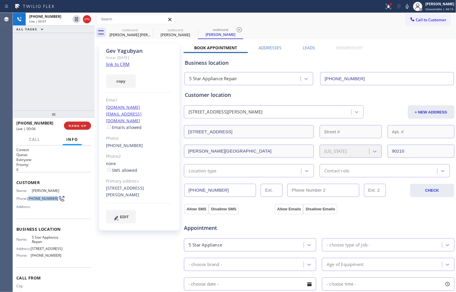
drag, startPoint x: 40, startPoint y: 203, endPoint x: 30, endPoint y: 196, distance: 12.5
click at [30, 196] on span "(213) 709-0099" at bounding box center [42, 198] width 31 height 4
copy span "213) 709-0099"
click at [72, 123] on button "HANG UP" at bounding box center [77, 126] width 27 height 8
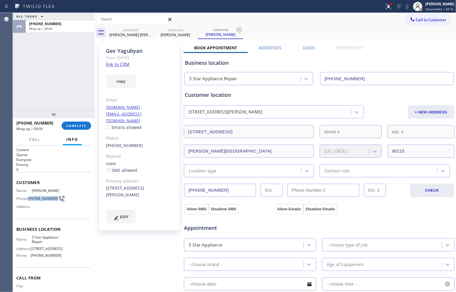
drag, startPoint x: 404, startPoint y: 21, endPoint x: 401, endPoint y: 25, distance: 5.3
click at [409, 21] on div at bounding box center [412, 19] width 7 height 7
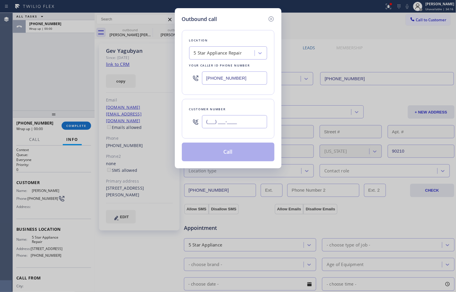
click at [241, 121] on input "(___) ___-____" at bounding box center [234, 121] width 65 height 13
paste input "213) 709-0099"
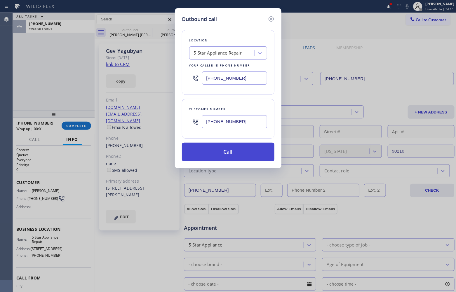
type input "(213) 709-0099"
click at [228, 151] on button "Call" at bounding box center [228, 152] width 93 height 19
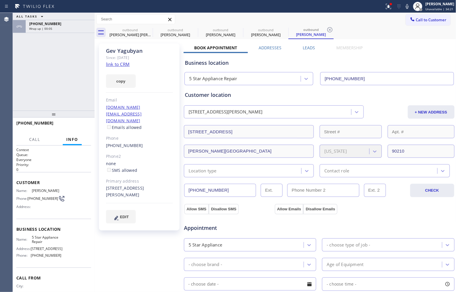
type input "(855) 731-4952"
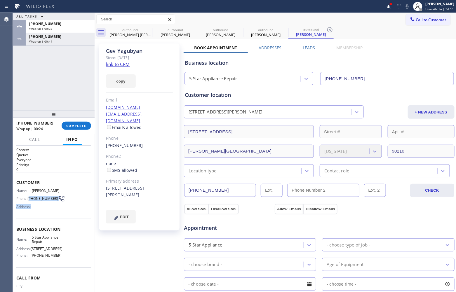
drag, startPoint x: 39, startPoint y: 204, endPoint x: 29, endPoint y: 196, distance: 12.2
click at [29, 196] on div "Name: Gev Yagubyan Phone: (213) 709-0099 Address:" at bounding box center [38, 200] width 45 height 23
click at [40, 200] on span "(213) 709-0099" at bounding box center [42, 198] width 31 height 4
drag, startPoint x: 39, startPoint y: 200, endPoint x: 28, endPoint y: 196, distance: 11.5
click at [28, 196] on span "(213) 709-0099" at bounding box center [42, 198] width 31 height 4
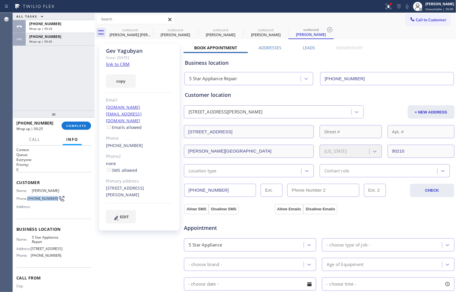
copy span "(213) 709-0099"
click at [424, 21] on span "Call to Customer" at bounding box center [431, 19] width 31 height 5
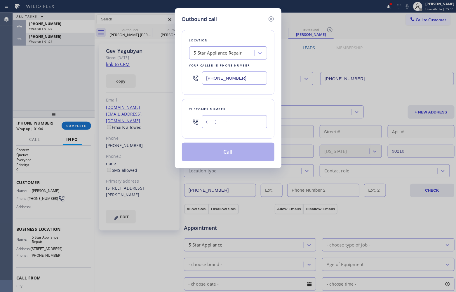
click at [257, 126] on input "(___) ___-____" at bounding box center [234, 121] width 65 height 13
paste input "847) 832-9362"
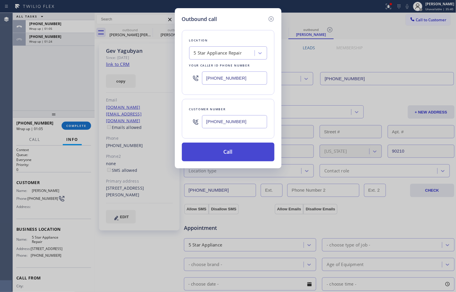
type input "(847) 832-9362"
click at [232, 159] on button "Call" at bounding box center [228, 152] width 93 height 19
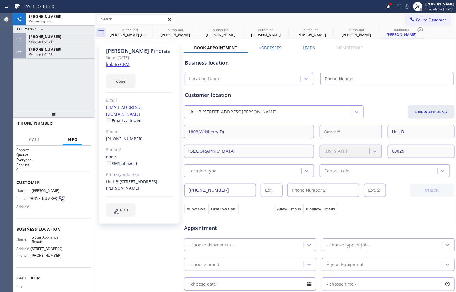
click at [118, 65] on link "link to CRM" at bounding box center [118, 64] width 24 height 6
type input "(855) 731-4952"
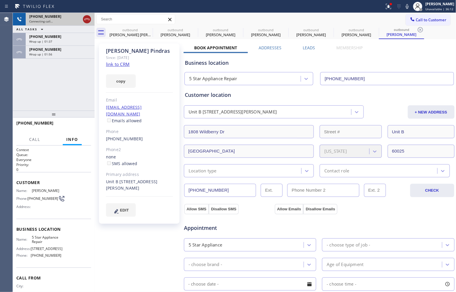
click at [86, 18] on icon at bounding box center [86, 19] width 7 height 7
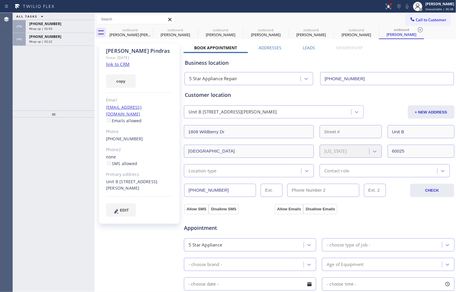
click at [19, 77] on div "ALL TASKS ALL TASKS ACTIVE TASKS TASKS IN WRAP UP +12137090099 Wrap up | 02:03 …" at bounding box center [54, 62] width 82 height 98
click at [41, 39] on span "Wrap up | 02:23" at bounding box center [40, 41] width 23 height 4
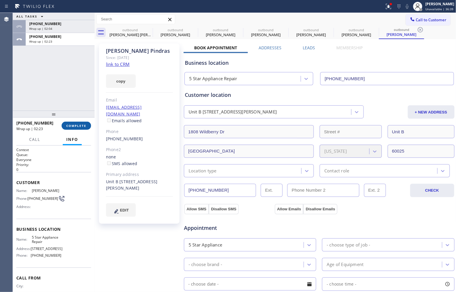
click at [74, 124] on span "COMPLETE" at bounding box center [76, 126] width 20 height 4
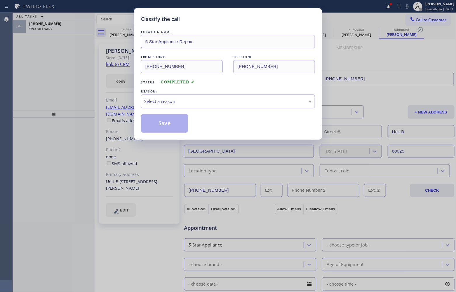
drag, startPoint x: 187, startPoint y: 87, endPoint x: 194, endPoint y: 99, distance: 14.1
click at [190, 93] on div "LOCATION NAME 5 Star Appliance Repair FROM PHONE (855) 731-4952 TO PHONE (213) …" at bounding box center [228, 81] width 174 height 104
click at [193, 100] on div "Select a reason" at bounding box center [228, 101] width 168 height 7
click at [167, 122] on button "Save" at bounding box center [164, 123] width 47 height 19
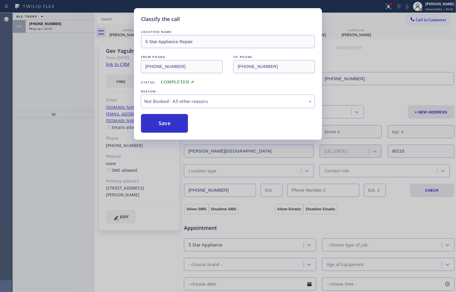
click at [67, 22] on div "Classify the call LOCATION NAME 5 Star Appliance Repair FROM PHONE (855) 731-49…" at bounding box center [228, 146] width 456 height 292
click at [67, 22] on div "+12137090099" at bounding box center [60, 23] width 62 height 5
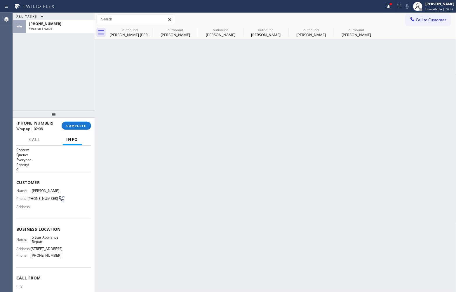
click at [67, 22] on div "+12137090099" at bounding box center [60, 23] width 62 height 5
drag, startPoint x: 67, startPoint y: 22, endPoint x: 80, endPoint y: 115, distance: 93.6
click at [70, 28] on div "+12137090099 Wrap up | 02:08" at bounding box center [59, 26] width 67 height 13
click at [75, 128] on button "COMPLETE" at bounding box center [76, 126] width 29 height 8
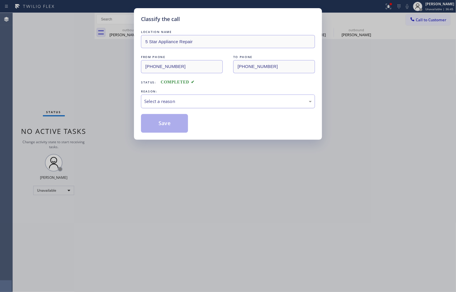
click at [186, 105] on div "Select a reason" at bounding box center [228, 102] width 174 height 14
click at [173, 123] on button "Save" at bounding box center [164, 123] width 47 height 19
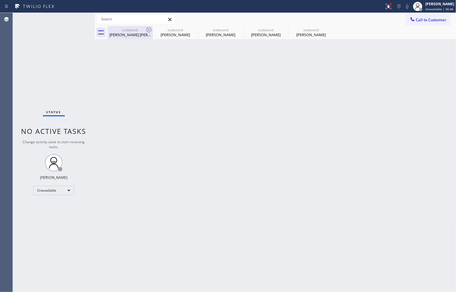
click at [141, 29] on div "outbound" at bounding box center [130, 30] width 44 height 4
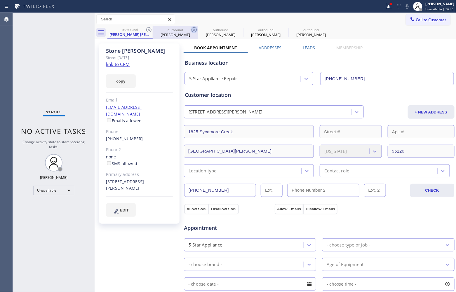
click at [150, 30] on icon at bounding box center [148, 29] width 7 height 7
click at [191, 29] on icon at bounding box center [194, 29] width 7 height 7
click at [0, 0] on icon at bounding box center [0, 0] width 0 height 0
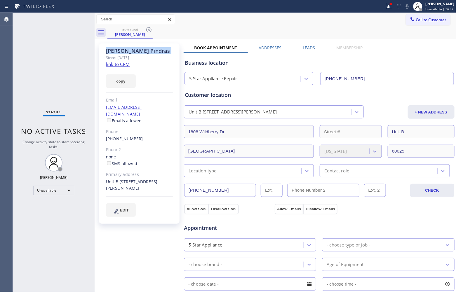
click at [150, 29] on icon at bounding box center [148, 29] width 7 height 7
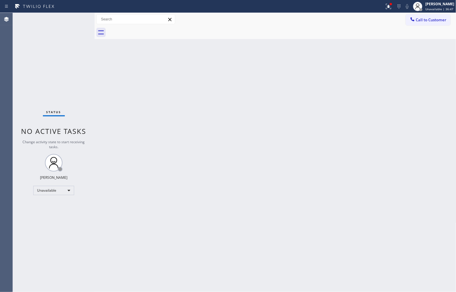
click at [150, 29] on div at bounding box center [281, 32] width 349 height 13
drag, startPoint x: 27, startPoint y: 97, endPoint x: 53, endPoint y: 49, distance: 54.6
click at [27, 97] on div "Status No active tasks Change activity state to start receiving tasks. [PERSON_…" at bounding box center [54, 152] width 82 height 279
drag, startPoint x: 0, startPoint y: 60, endPoint x: 36, endPoint y: 60, distance: 36.2
click at [0, 60] on div "Agent Desktop" at bounding box center [6, 152] width 13 height 279
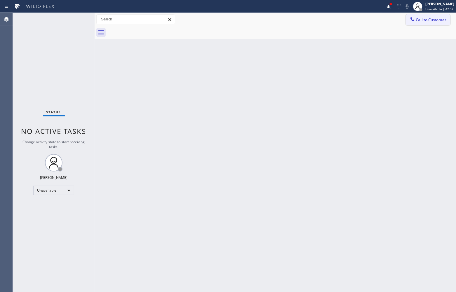
click at [429, 19] on span "Call to Customer" at bounding box center [431, 19] width 31 height 5
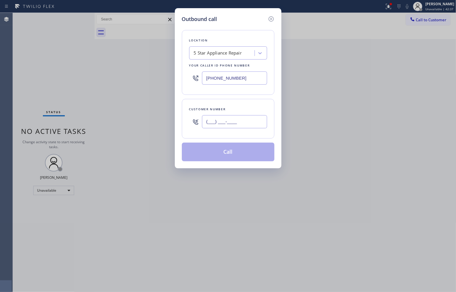
click at [240, 121] on input "(___) ___-____" at bounding box center [234, 121] width 65 height 13
paste input "650) 898-4471"
type input "(650) 898-4471"
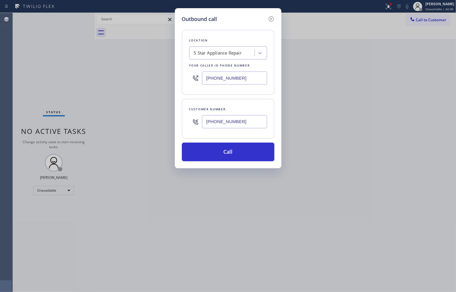
click at [222, 79] on input "(855) 731-4952" at bounding box center [234, 78] width 65 height 13
paste input "text"
type input "(855) 731-4952"
click at [229, 155] on button "Call" at bounding box center [228, 152] width 93 height 19
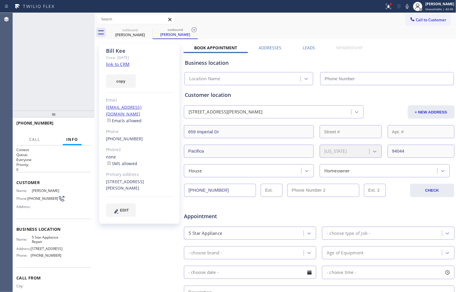
type input "(855) 731-4952"
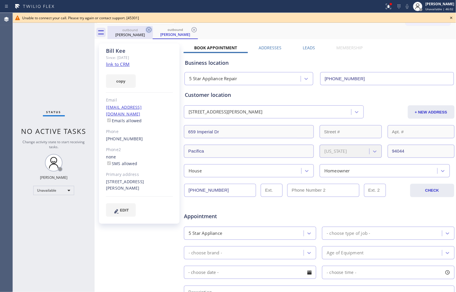
click at [147, 31] on icon at bounding box center [148, 29] width 7 height 7
click at [191, 31] on icon at bounding box center [194, 29] width 7 height 7
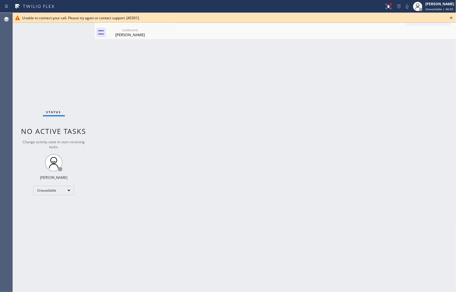
click at [0, 0] on icon at bounding box center [0, 0] width 0 height 0
click at [327, 289] on div "Back to Dashboard Change Sender ID Customers Technicians Select a contact Outbo…" at bounding box center [276, 152] width 362 height 279
drag, startPoint x: 21, startPoint y: 92, endPoint x: 31, endPoint y: 83, distance: 13.2
click at [25, 88] on div "Status No active tasks Change activity state to start receiving tasks. [PERSON_…" at bounding box center [54, 152] width 82 height 279
click at [450, 19] on icon at bounding box center [451, 17] width 7 height 7
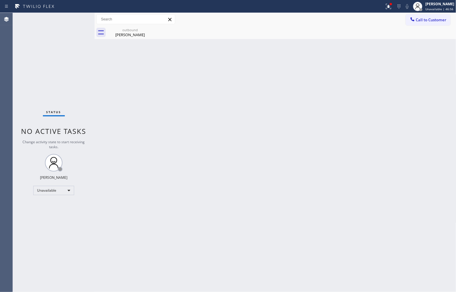
click at [385, 4] on icon at bounding box center [388, 6] width 7 height 7
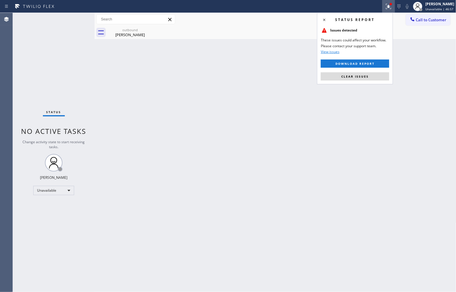
drag, startPoint x: 374, startPoint y: 74, endPoint x: 369, endPoint y: 74, distance: 4.4
click at [373, 74] on button "Clear issues" at bounding box center [355, 76] width 68 height 8
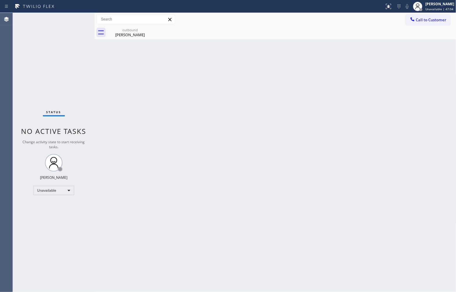
click at [419, 20] on span "Call to Customer" at bounding box center [431, 19] width 31 height 5
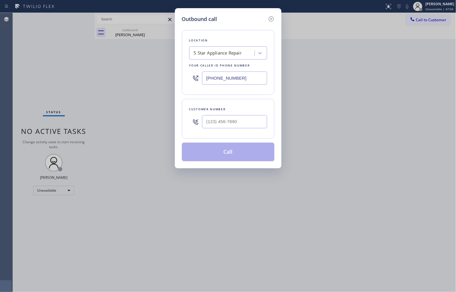
click at [240, 129] on div at bounding box center [234, 121] width 65 height 19
click at [239, 125] on input "(___) ___-____" at bounding box center [234, 121] width 65 height 13
paste input "847) 832-9362"
type input "(847) 832-9362"
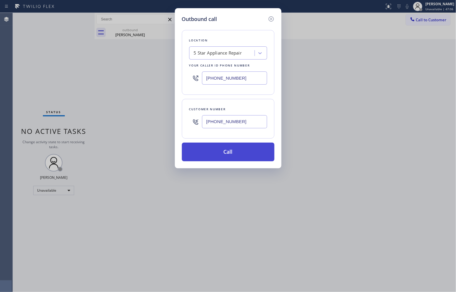
click at [231, 152] on button "Call" at bounding box center [228, 152] width 93 height 19
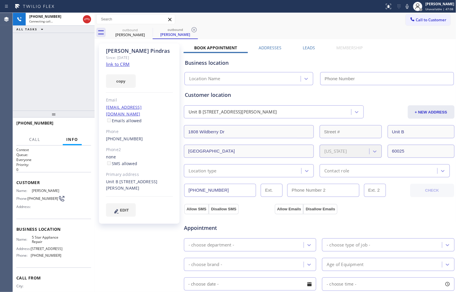
click at [117, 66] on link "link to CRM" at bounding box center [118, 64] width 24 height 6
type input "(855) 731-4952"
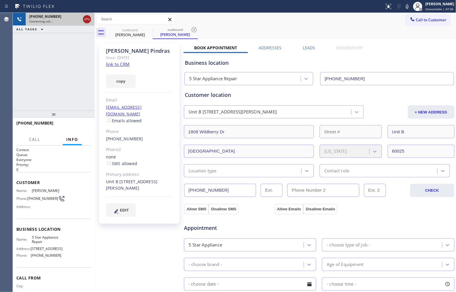
click at [88, 19] on icon at bounding box center [86, 19] width 7 height 7
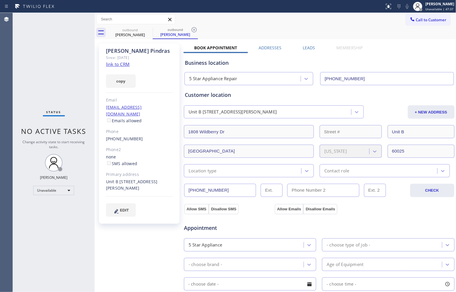
click at [30, 196] on div "Status No active tasks Change activity state to start receiving tasks. [PERSON_…" at bounding box center [54, 152] width 82 height 279
drag, startPoint x: 141, startPoint y: 132, endPoint x: 106, endPoint y: 131, distance: 35.0
click at [106, 136] on div "(847) 832-9362" at bounding box center [139, 139] width 67 height 7
copy link "(847) 832-9362"
click at [418, 20] on span "Call to Customer" at bounding box center [431, 19] width 31 height 5
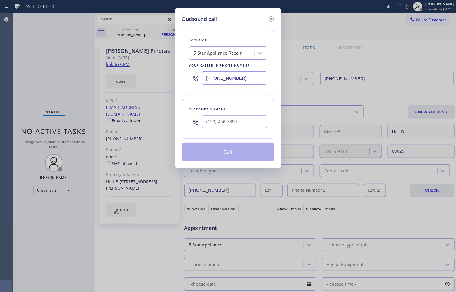
click at [244, 112] on div "Customer number" at bounding box center [228, 109] width 78 height 6
click at [244, 121] on input "(___) ___-____" at bounding box center [234, 121] width 65 height 13
paste input "847) 832-9362"
type input "(847) 832-9362"
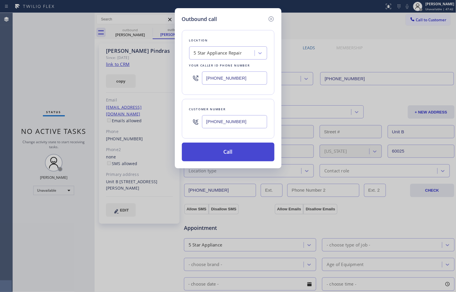
click at [248, 155] on button "Call" at bounding box center [228, 152] width 93 height 19
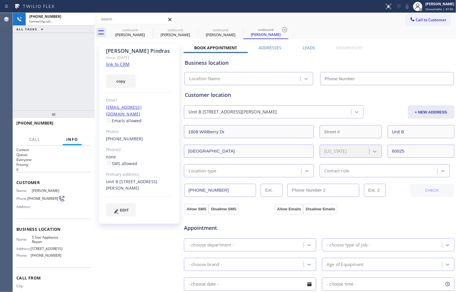
type input "(855) 731-4952"
click at [7, 81] on div "Agent Desktop" at bounding box center [6, 152] width 13 height 279
click at [148, 28] on icon at bounding box center [148, 29] width 7 height 7
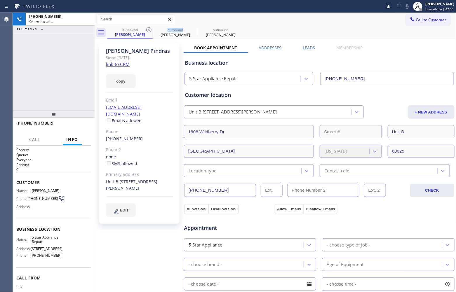
click at [148, 28] on icon at bounding box center [148, 29] width 7 height 7
click at [28, 86] on div "+18478329362 Connecting call… ALL TASKS ALL TASKS ACTIVE TASKS TASKS IN WRAP UP" at bounding box center [54, 62] width 82 height 98
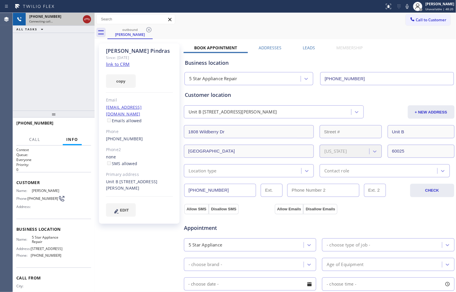
click at [87, 19] on icon at bounding box center [86, 19] width 7 height 7
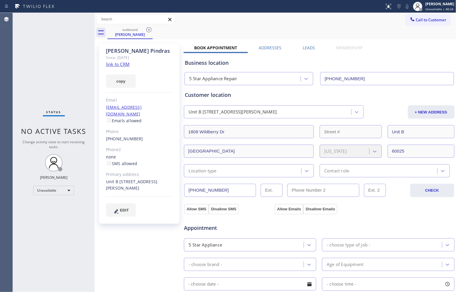
click at [14, 58] on div "Status No active tasks Change activity state to start receiving tasks. [PERSON_…" at bounding box center [54, 152] width 82 height 279
click at [416, 22] on span "Call to Customer" at bounding box center [431, 19] width 31 height 5
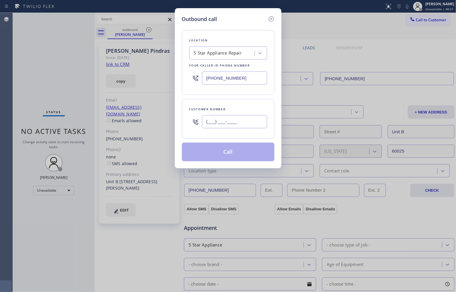
click at [228, 121] on input "(___) ___-____" at bounding box center [234, 121] width 65 height 13
paste input "914) 383-5579"
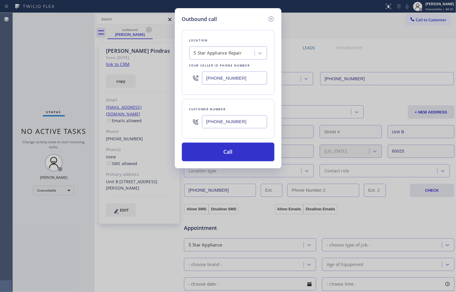
type input "(914) 383-5579"
click at [241, 165] on div "Outbound call Location 5 Star Appliance Repair Your caller id phone number (855…" at bounding box center [228, 88] width 107 height 160
click at [234, 149] on button "Call" at bounding box center [228, 152] width 93 height 19
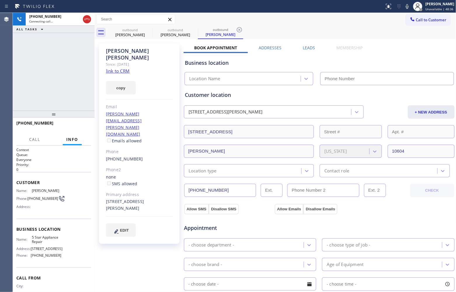
click at [17, 86] on div "+19143835579 Connecting call… ALL TASKS ALL TASKS ACTIVE TASKS TASKS IN WRAP UP" at bounding box center [54, 62] width 82 height 98
click at [35, 85] on div "+19143835579 Connecting call… ALL TASKS ALL TASKS ACTIVE TASKS TASKS IN WRAP UP" at bounding box center [54, 62] width 82 height 98
type input "(855) 731-4952"
click at [149, 29] on icon at bounding box center [148, 29] width 5 height 5
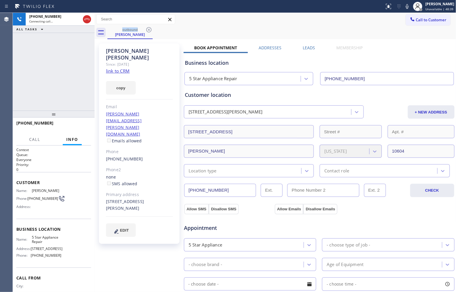
click at [121, 68] on link "link to CRM" at bounding box center [118, 71] width 24 height 6
click at [88, 16] on icon at bounding box center [86, 19] width 7 height 7
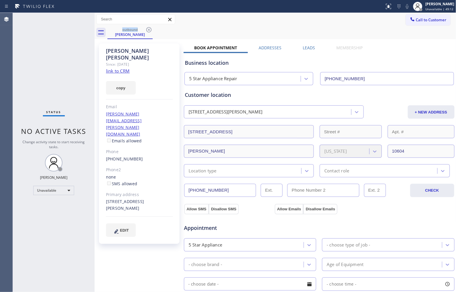
click at [426, 17] on span "Call to Customer" at bounding box center [431, 19] width 31 height 5
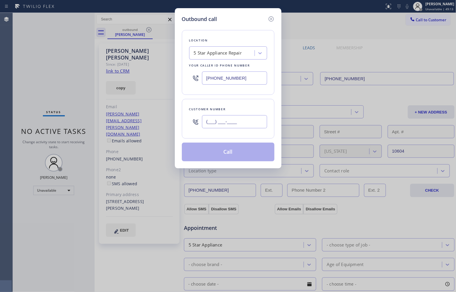
click at [226, 120] on input "(___) ___-____" at bounding box center [234, 121] width 65 height 13
paste input "786) 281-3585"
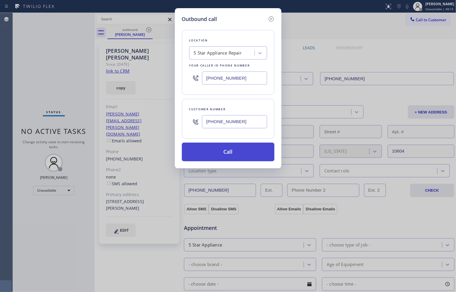
type input "(786) 281-3585"
drag, startPoint x: 240, startPoint y: 154, endPoint x: 375, endPoint y: 246, distance: 163.8
click at [239, 154] on button "Call" at bounding box center [228, 152] width 93 height 19
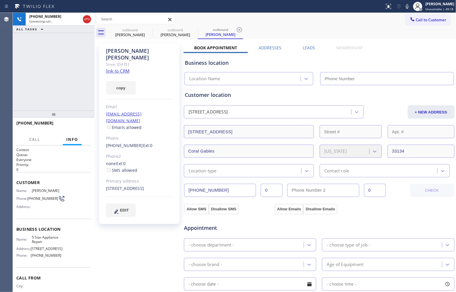
type input "(855) 731-4952"
click at [26, 74] on div "+17862813585 Connecting call… ALL TASKS ALL TASKS ACTIVE TASKS TASKS IN WRAP UP" at bounding box center [54, 62] width 82 height 98
click at [119, 68] on link "link to CRM" at bounding box center [118, 71] width 24 height 6
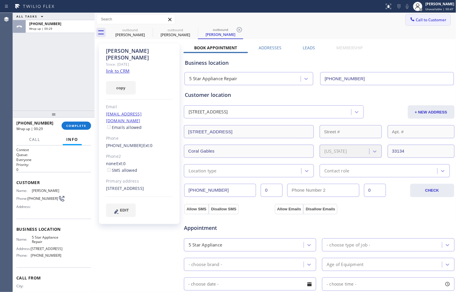
click at [424, 23] on button "Call to Customer" at bounding box center [428, 19] width 45 height 11
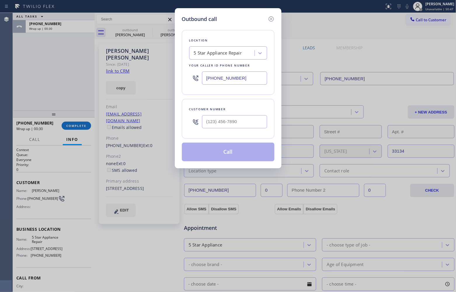
drag, startPoint x: 222, startPoint y: 80, endPoint x: 363, endPoint y: 100, distance: 142.4
click at [225, 81] on input "(855) 731-4952" at bounding box center [234, 78] width 65 height 13
paste input "786) 257-0674"
type input "(786) 257-0674"
type input "(___) ___-____"
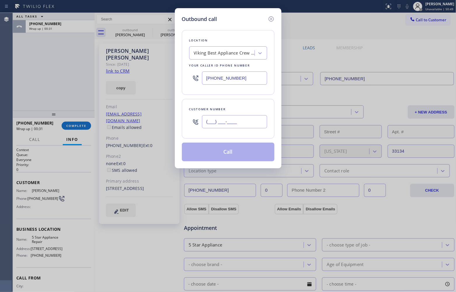
click at [227, 122] on input "(___) ___-____" at bounding box center [234, 121] width 65 height 13
paste input "929) 787-4504"
type input "(929) 787-4504"
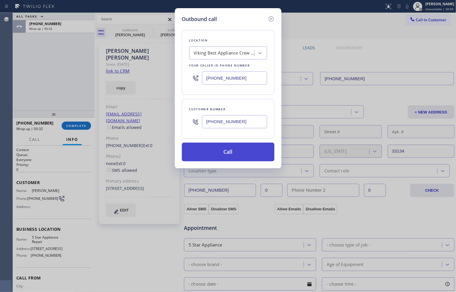
click at [232, 152] on button "Call" at bounding box center [228, 152] width 93 height 19
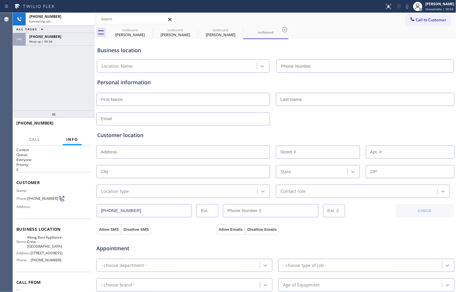
type input "(786) 257-0674"
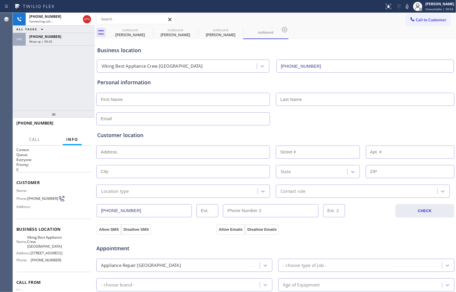
click at [29, 88] on div "+19297874504 Connecting call… ALL TASKS ALL TASKS ACTIVE TASKS TASKS IN WRAP UP…" at bounding box center [54, 62] width 82 height 98
click at [58, 40] on div "Wrap up | 00:39" at bounding box center [60, 41] width 62 height 4
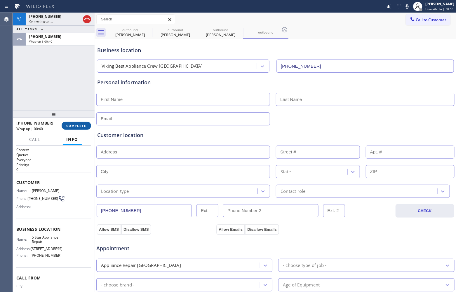
click at [77, 126] on span "COMPLETE" at bounding box center [76, 126] width 20 height 4
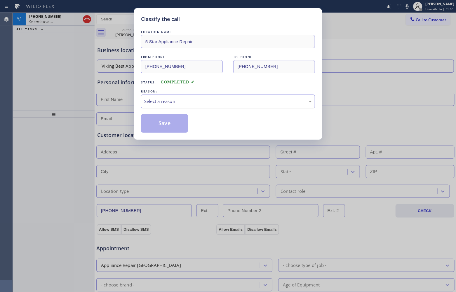
click at [183, 100] on div "Select a reason" at bounding box center [228, 101] width 168 height 7
click at [164, 120] on button "Save" at bounding box center [164, 123] width 47 height 19
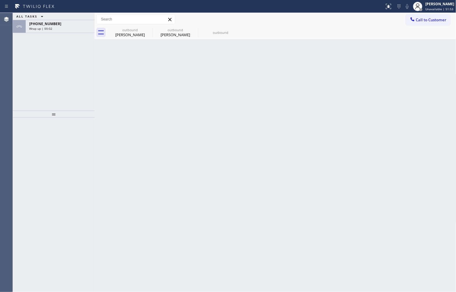
drag, startPoint x: 21, startPoint y: 79, endPoint x: 120, endPoint y: 1, distance: 126.9
click at [23, 78] on div "ALL TASKS ALL TASKS ACTIVE TASKS TASKS IN WRAP UP +19297874504 Wrap up | 00:02" at bounding box center [54, 62] width 82 height 98
click at [26, 68] on div "ALL TASKS ALL TASKS ACTIVE TASKS TASKS IN WRAP UP +19297874504 Wrap up | 00:28" at bounding box center [54, 62] width 82 height 98
click at [51, 27] on span "Wrap up | 00:28" at bounding box center [40, 29] width 23 height 4
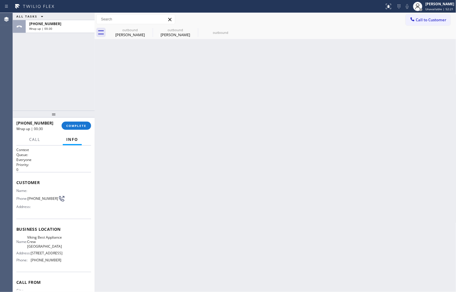
click at [76, 119] on div "+19297874504 Wrap up | 00:30 COMPLETE" at bounding box center [53, 125] width 75 height 15
click at [79, 123] on button "COMPLETE" at bounding box center [76, 126] width 29 height 8
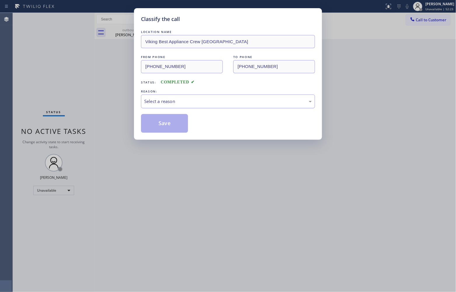
click at [196, 104] on div "Select a reason" at bounding box center [228, 101] width 168 height 7
click at [169, 126] on button "Save" at bounding box center [164, 123] width 47 height 19
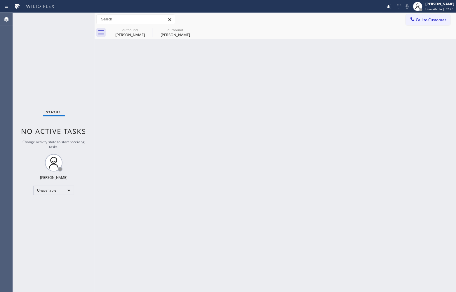
drag, startPoint x: 17, startPoint y: 63, endPoint x: 255, endPoint y: 5, distance: 244.9
click at [41, 57] on div "Status No active tasks Change activity state to start receiving tasks. [PERSON_…" at bounding box center [54, 152] width 82 height 279
click at [28, 82] on div "Status No active tasks Change activity state to start receiving tasks. [PERSON_…" at bounding box center [54, 152] width 82 height 279
drag, startPoint x: 446, startPoint y: 1, endPoint x: 431, endPoint y: 25, distance: 28.1
click at [445, 1] on div "JOHN FELIX PEREZ Unavailable | 1h 3min" at bounding box center [438, 6] width 34 height 10
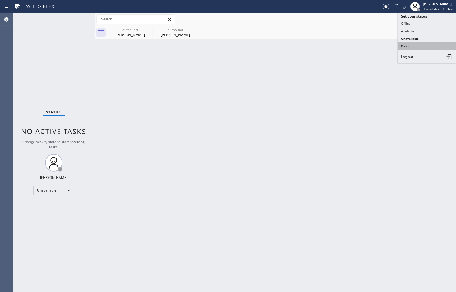
click at [418, 47] on button "Break" at bounding box center [427, 46] width 58 height 8
